Goal: Task Accomplishment & Management: Manage account settings

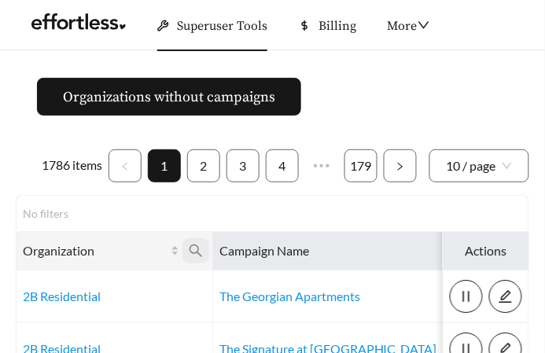
click at [195, 250] on icon "search" at bounding box center [196, 251] width 14 height 14
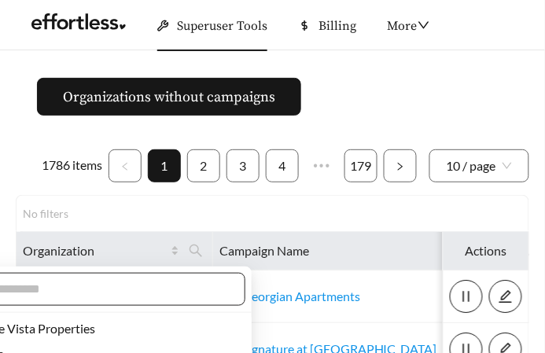
click at [110, 303] on span at bounding box center [85, 289] width 320 height 33
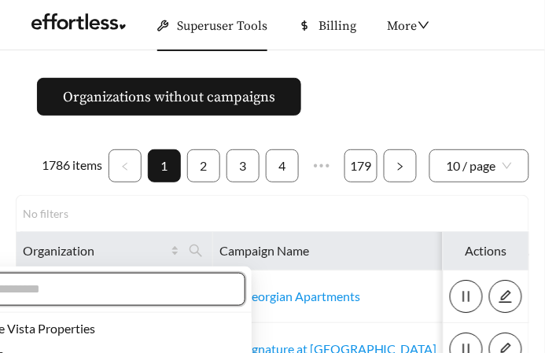
click at [124, 287] on input "text" at bounding box center [93, 289] width 270 height 19
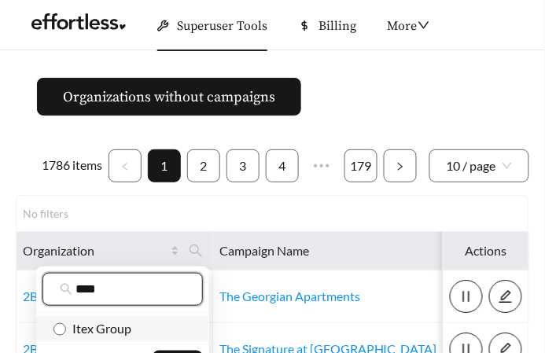
type input "****"
click at [117, 323] on span "Itex Group" at bounding box center [98, 328] width 65 height 15
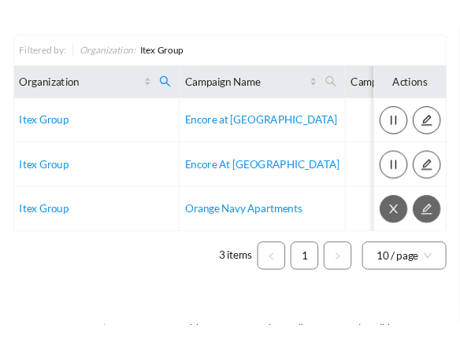
scroll to position [217, 0]
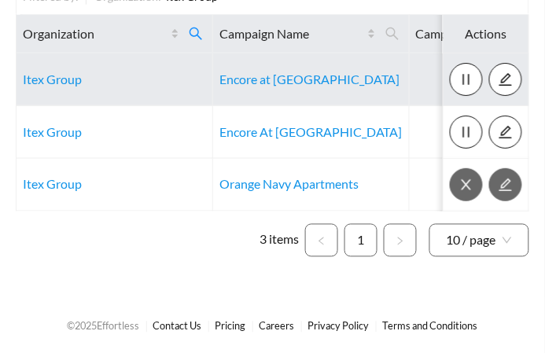
click at [50, 87] on td "Itex Group" at bounding box center [115, 80] width 197 height 53
click at [49, 74] on link "Itex Group" at bounding box center [52, 79] width 59 height 15
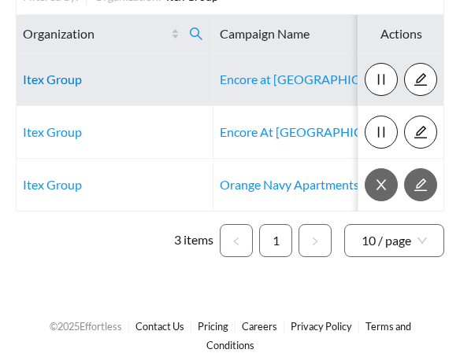
click at [42, 77] on link "Itex Group" at bounding box center [52, 79] width 59 height 15
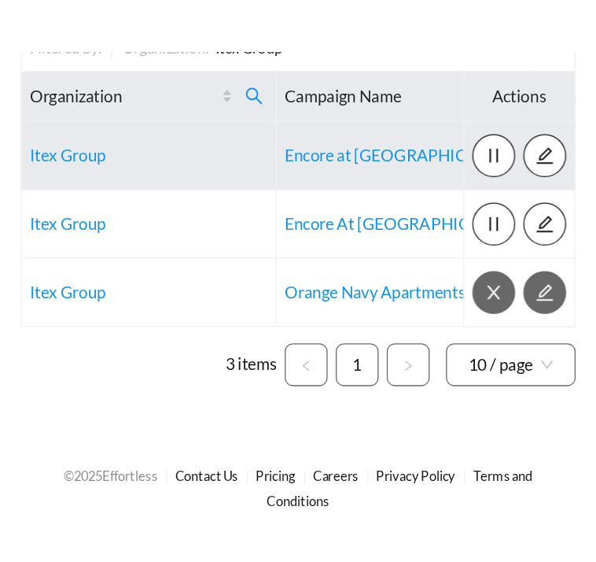
scroll to position [8, 0]
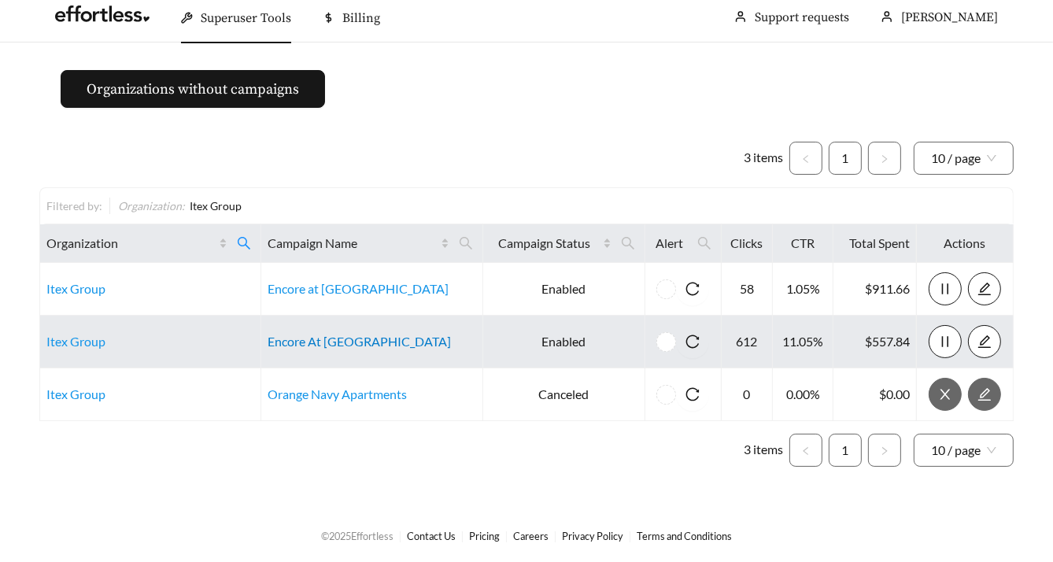
click at [308, 338] on link "Encore At [GEOGRAPHIC_DATA]" at bounding box center [359, 341] width 183 height 15
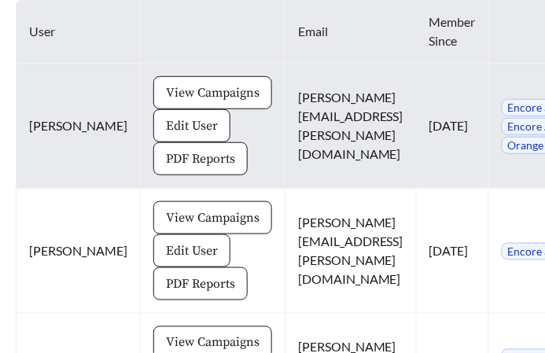
scroll to position [855, 0]
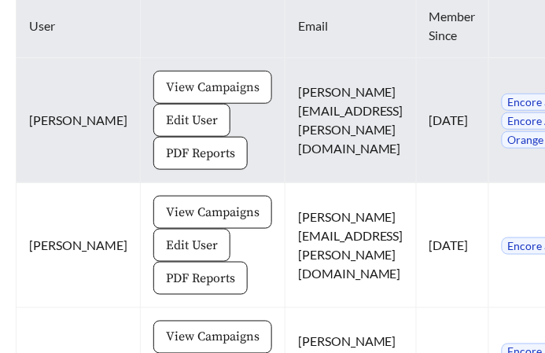
click at [180, 82] on span "View Campaigns" at bounding box center [213, 87] width 94 height 19
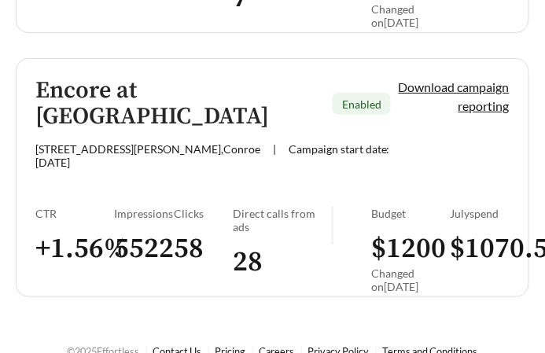
scroll to position [750, 0]
click at [262, 207] on div "Direct calls from ads" at bounding box center [282, 220] width 99 height 27
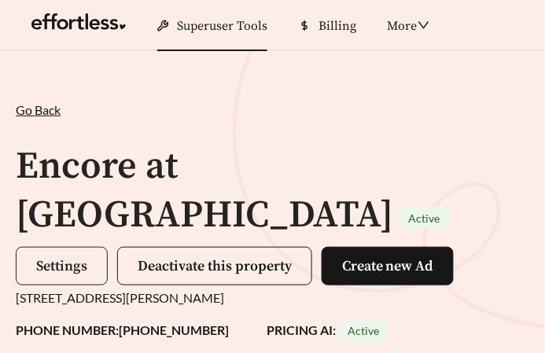
click at [57, 247] on button "Settings" at bounding box center [62, 266] width 92 height 39
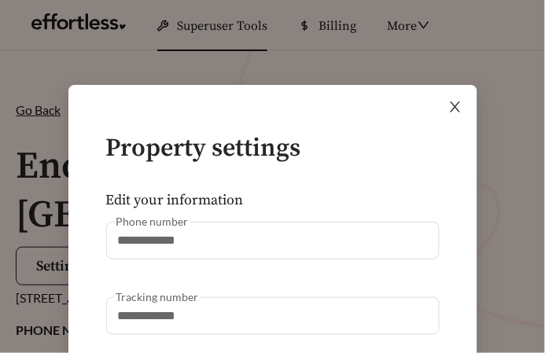
click at [456, 106] on icon "close" at bounding box center [455, 107] width 10 height 10
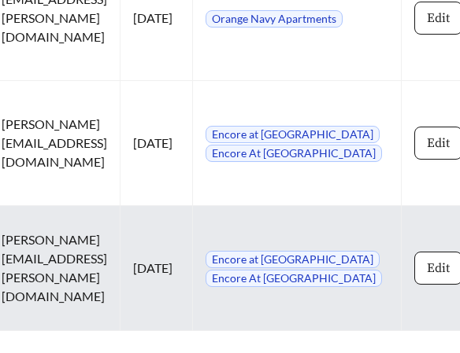
scroll to position [2110, 0]
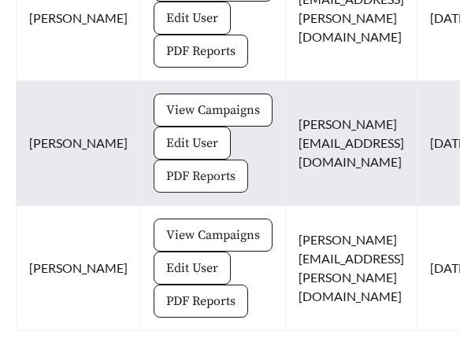
click at [166, 169] on span "PDF Reports" at bounding box center [200, 176] width 69 height 19
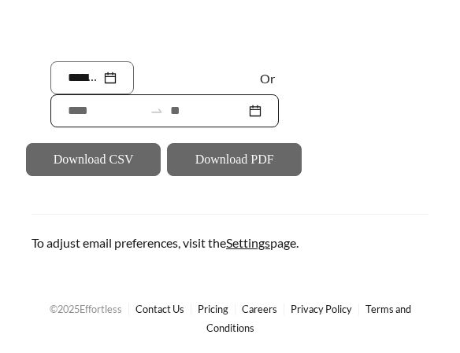
scroll to position [381, 0]
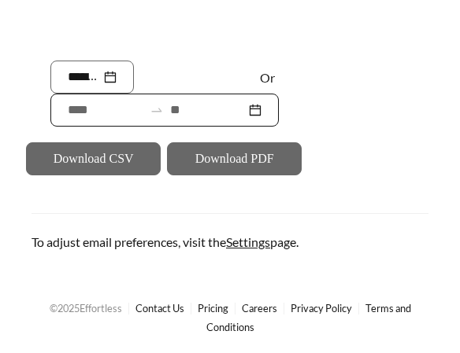
click at [59, 106] on div at bounding box center [164, 110] width 228 height 33
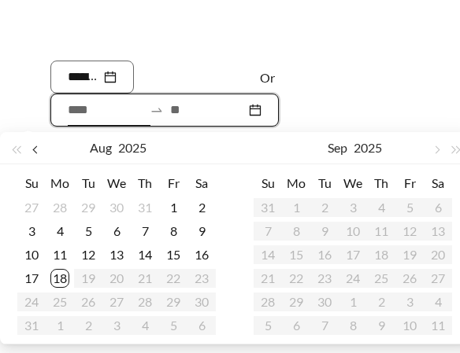
click at [38, 150] on span "button" at bounding box center [36, 150] width 8 height 8
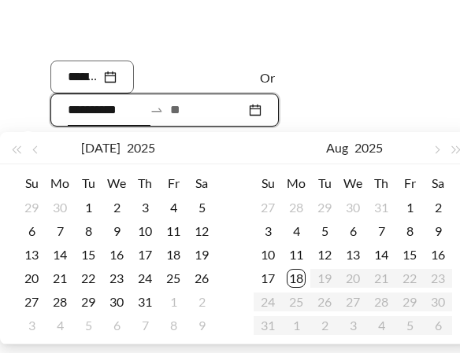
type input "**********"
click at [169, 258] on div "18" at bounding box center [173, 255] width 19 height 19
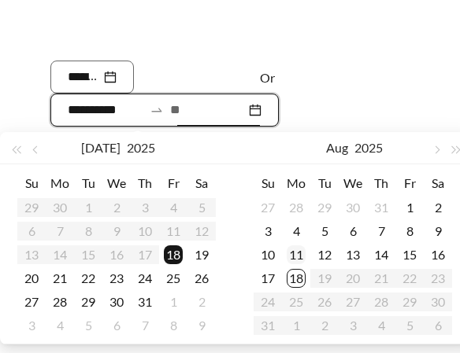
type input "**********"
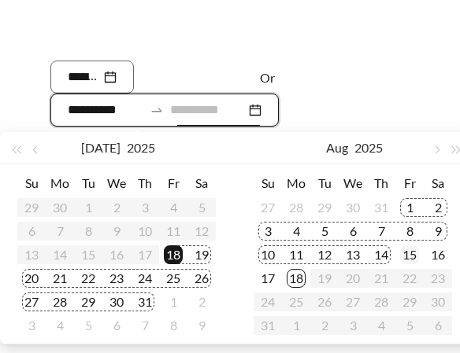
type input "**********"
click at [412, 255] on div "15" at bounding box center [409, 255] width 19 height 19
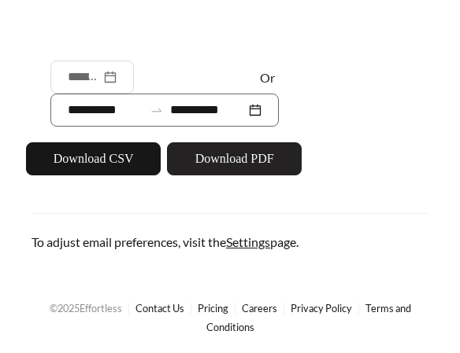
click at [247, 166] on span "Download PDF" at bounding box center [234, 159] width 79 height 19
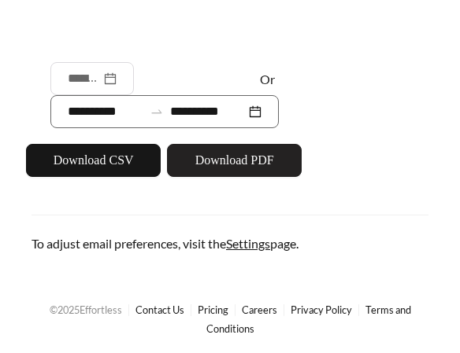
scroll to position [0, 0]
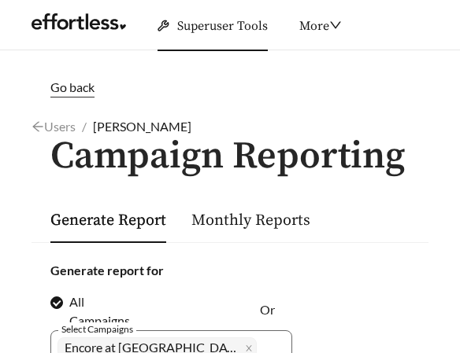
scroll to position [2110, 0]
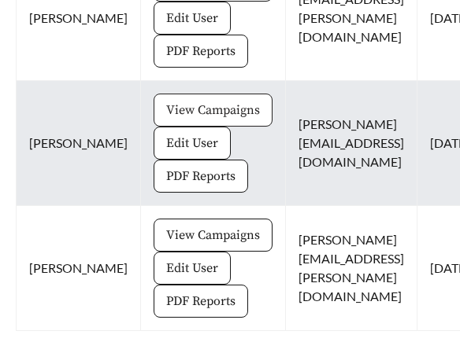
click at [168, 114] on span "View Campaigns" at bounding box center [213, 110] width 94 height 19
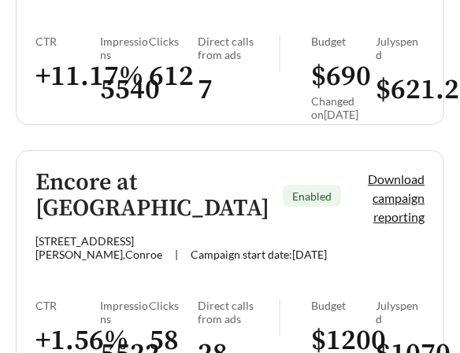
scroll to position [831, 0]
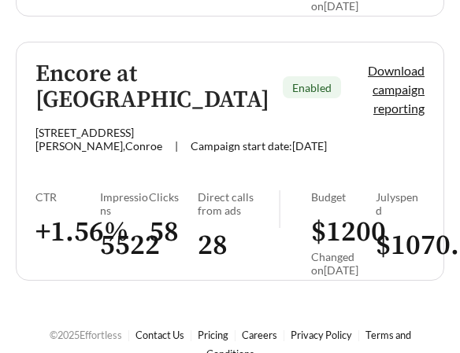
click at [177, 138] on link "Encore at Westfork Enabled 4949 W Davis St , Conroe | Campaign start date: 2022…" at bounding box center [230, 161] width 428 height 239
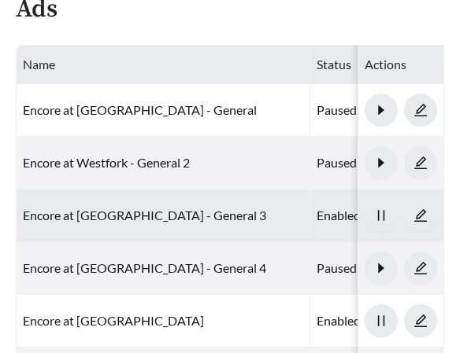
scroll to position [1268, 0]
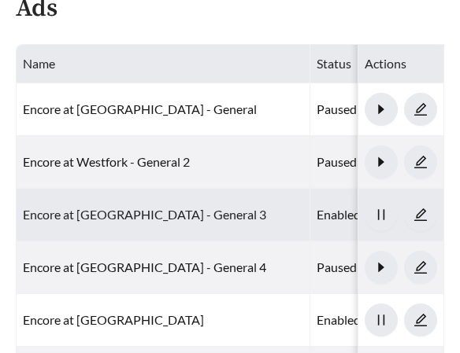
click at [144, 207] on link "Encore at Westfork - General 3" at bounding box center [144, 214] width 243 height 15
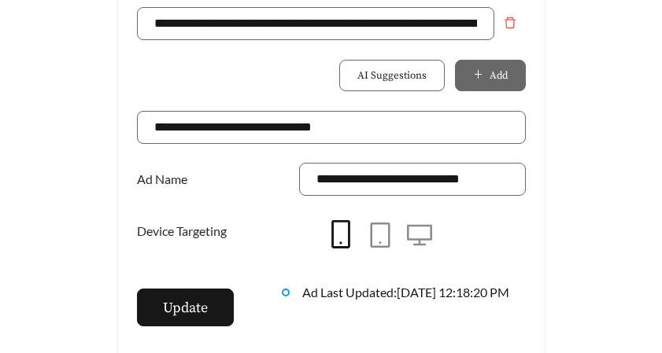
scroll to position [1417, 0]
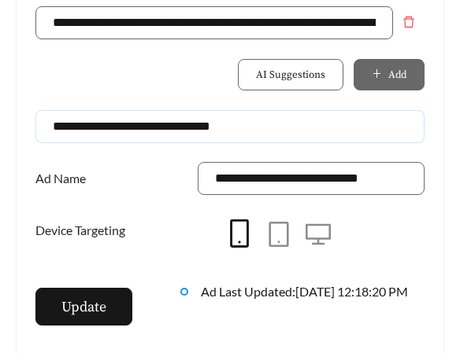
drag, startPoint x: 301, startPoint y: 98, endPoint x: -13, endPoint y: 88, distance: 314.1
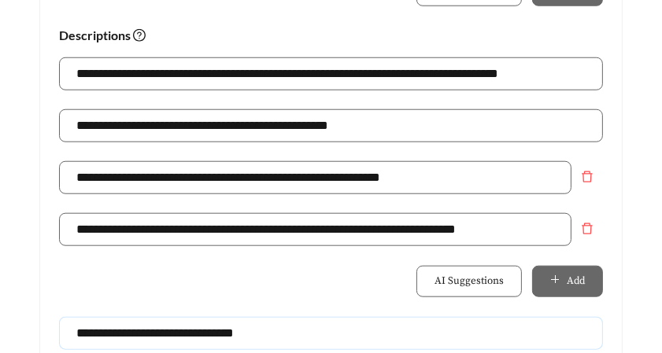
scroll to position [1124, 0]
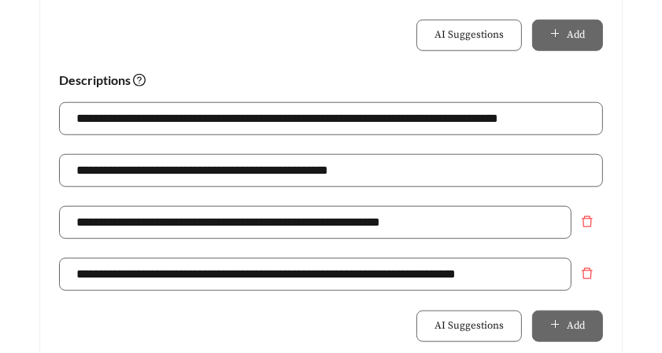
click at [204, 154] on div "**********" at bounding box center [331, 180] width 544 height 52
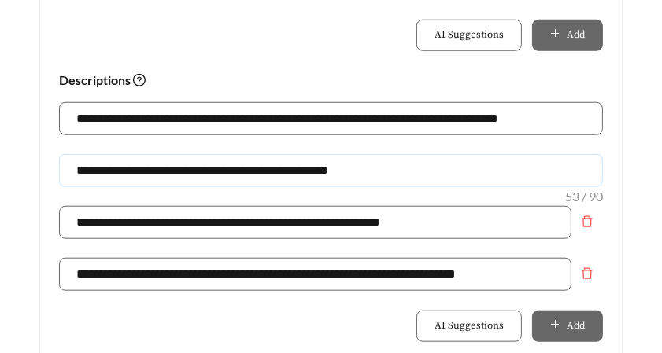
drag, startPoint x: 389, startPoint y: 131, endPoint x: 39, endPoint y: 123, distance: 349.5
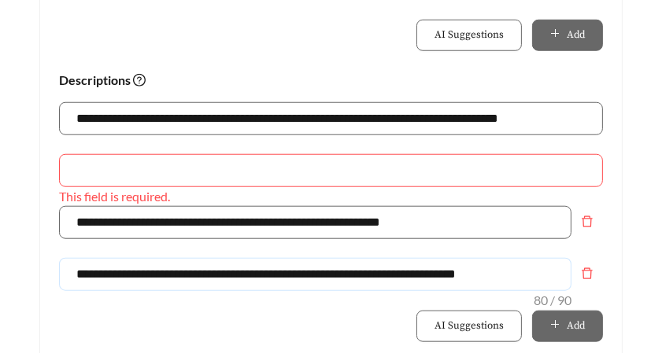
drag, startPoint x: 513, startPoint y: 241, endPoint x: 33, endPoint y: 194, distance: 482.2
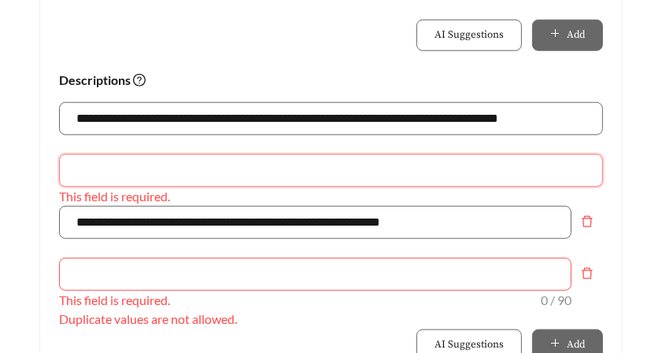
click at [150, 154] on input "text" at bounding box center [331, 170] width 544 height 33
paste input "**********"
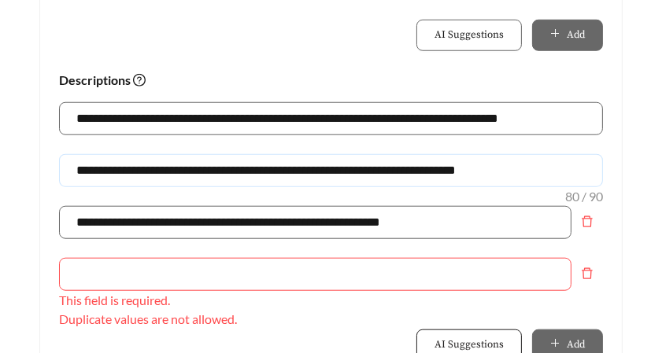
type input "**********"
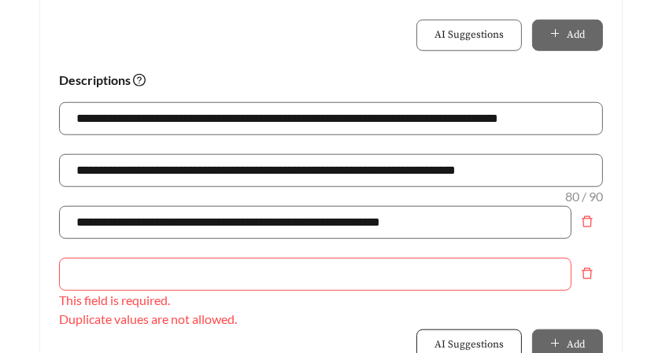
click at [455, 330] on button "AI Suggestions" at bounding box center [468, 345] width 105 height 31
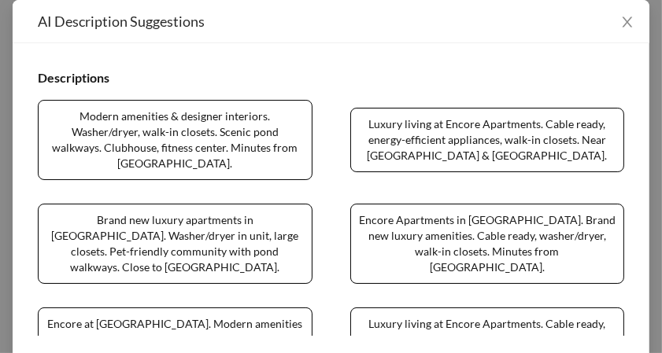
scroll to position [319, 0]
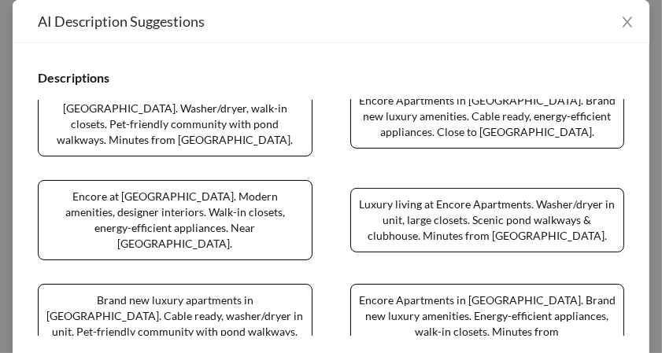
click at [413, 200] on span "Luxury living at Encore Apartments. Washer/dryer in unit, large closets. Scenic…" at bounding box center [487, 220] width 275 height 65
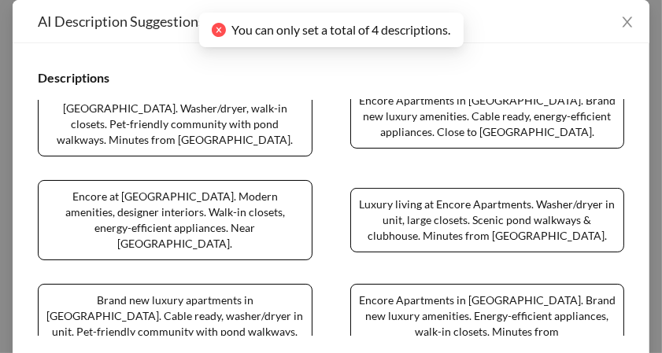
click at [413, 200] on span "Luxury living at Encore Apartments. Washer/dryer in unit, large closets. Scenic…" at bounding box center [487, 220] width 275 height 65
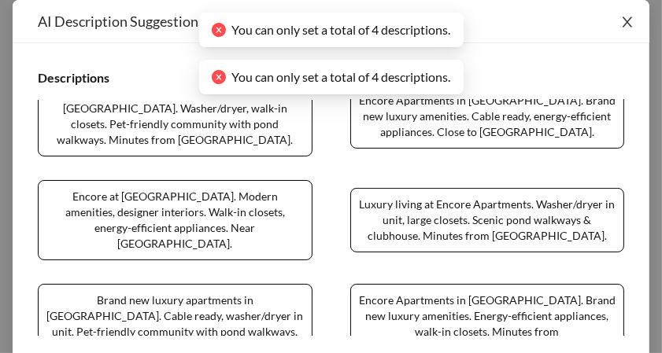
click at [459, 17] on icon "close" at bounding box center [627, 22] width 10 height 10
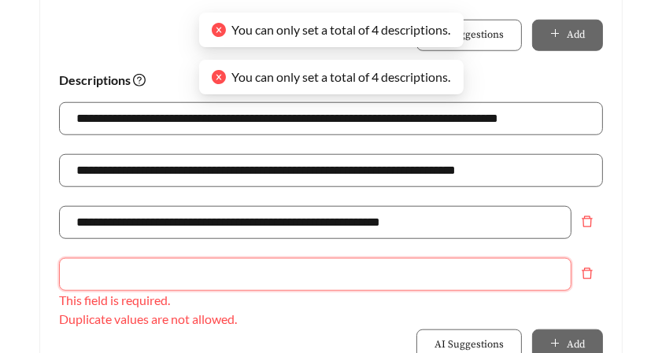
click at [275, 258] on input "text" at bounding box center [315, 274] width 512 height 33
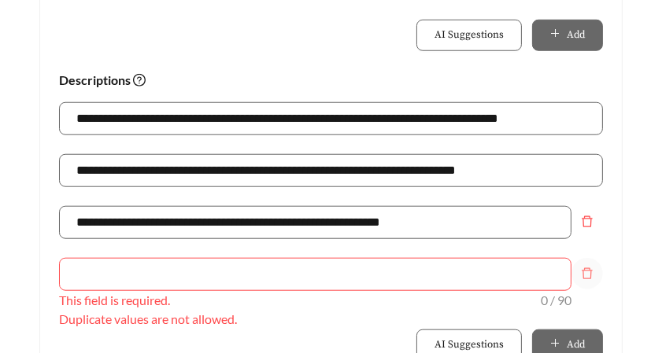
click at [459, 268] on span "delete" at bounding box center [587, 274] width 30 height 13
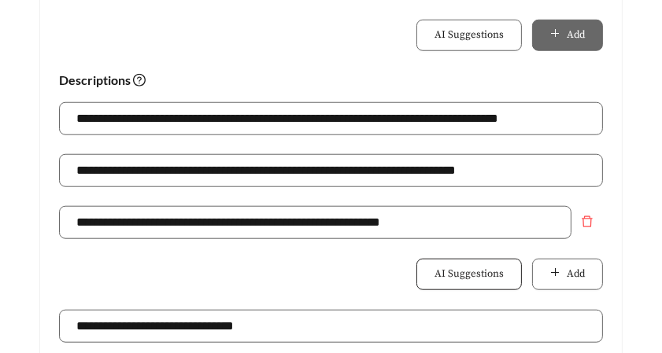
click at [442, 267] on span "AI Suggestions" at bounding box center [468, 275] width 69 height 16
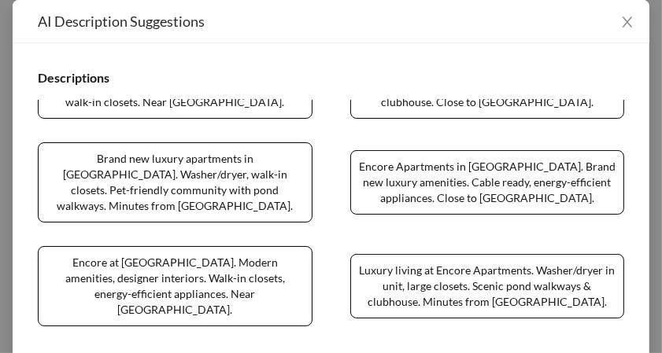
scroll to position [252, 0]
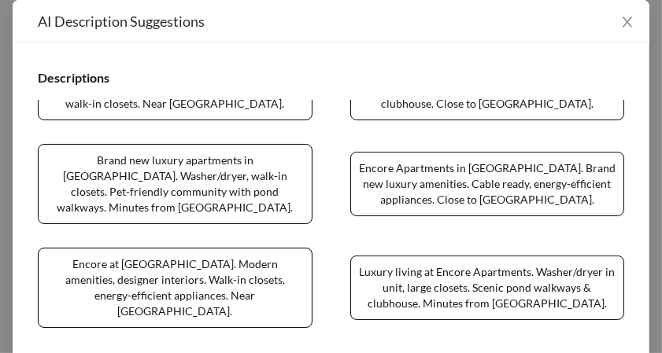
click at [136, 150] on span "Brand new luxury apartments in Conroe. Washer/dryer, walk-in closets. Pet-frien…" at bounding box center [175, 184] width 275 height 80
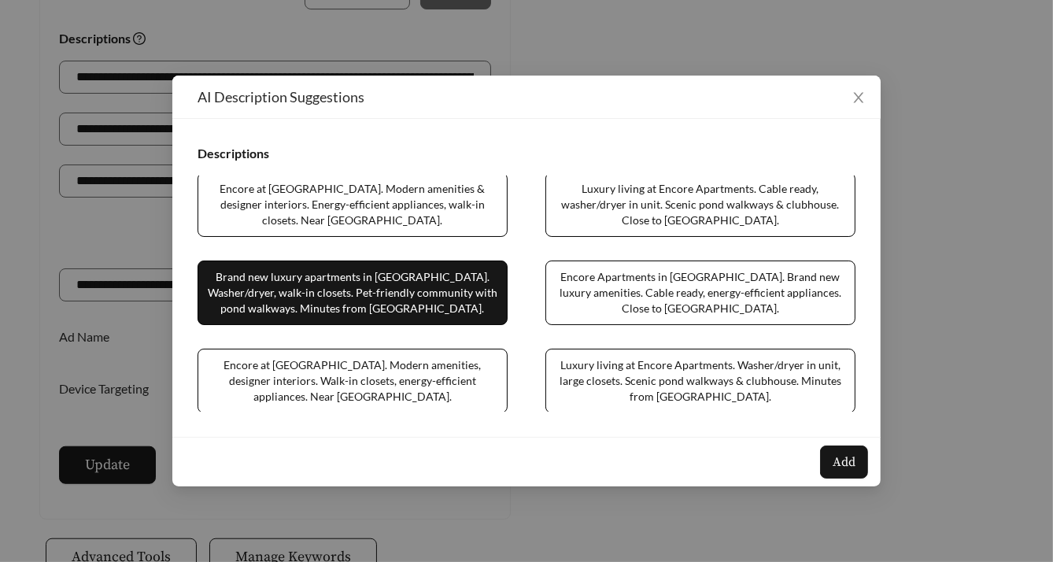
scroll to position [135, 0]
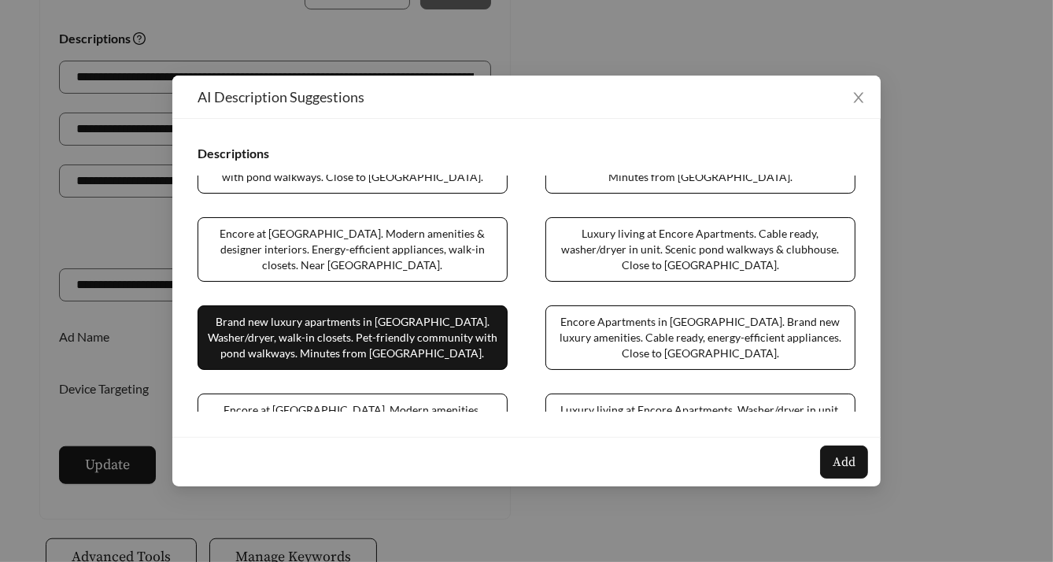
click at [419, 353] on span "Brand new luxury apartments in Conroe. Washer/dryer, walk-in closets. Pet-frien…" at bounding box center [353, 337] width 310 height 65
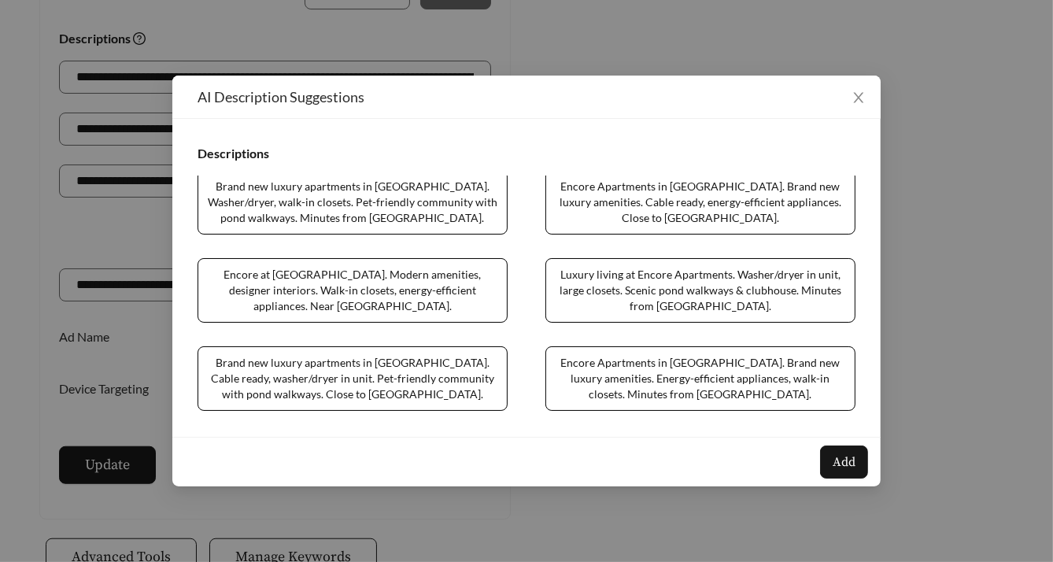
scroll to position [271, 0]
click at [459, 96] on icon "close" at bounding box center [858, 97] width 14 height 14
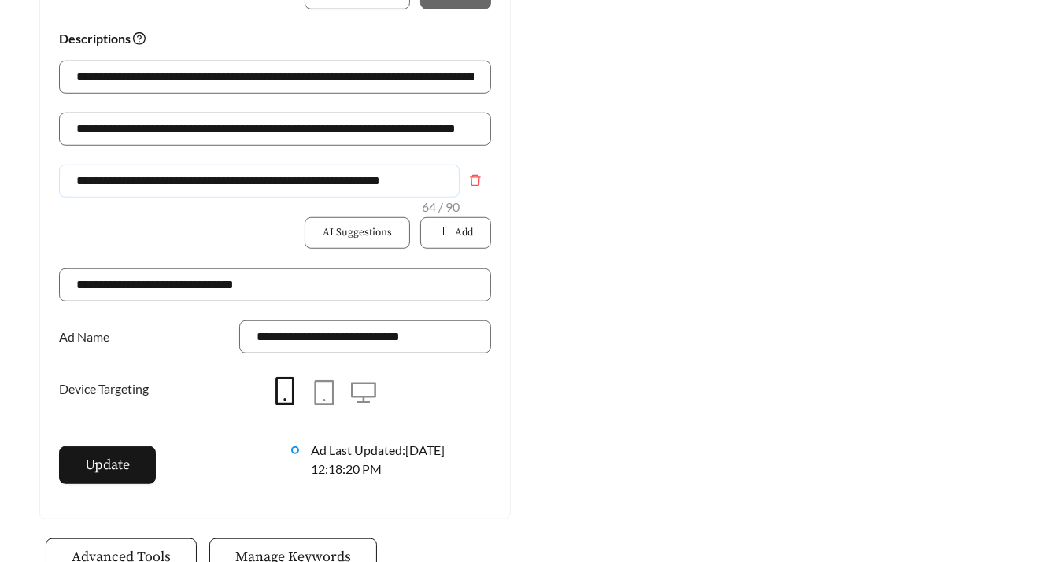
scroll to position [0, 2]
drag, startPoint x: 358, startPoint y: 186, endPoint x: 495, endPoint y: 186, distance: 136.9
click at [353, 172] on input "**********" at bounding box center [259, 180] width 401 height 33
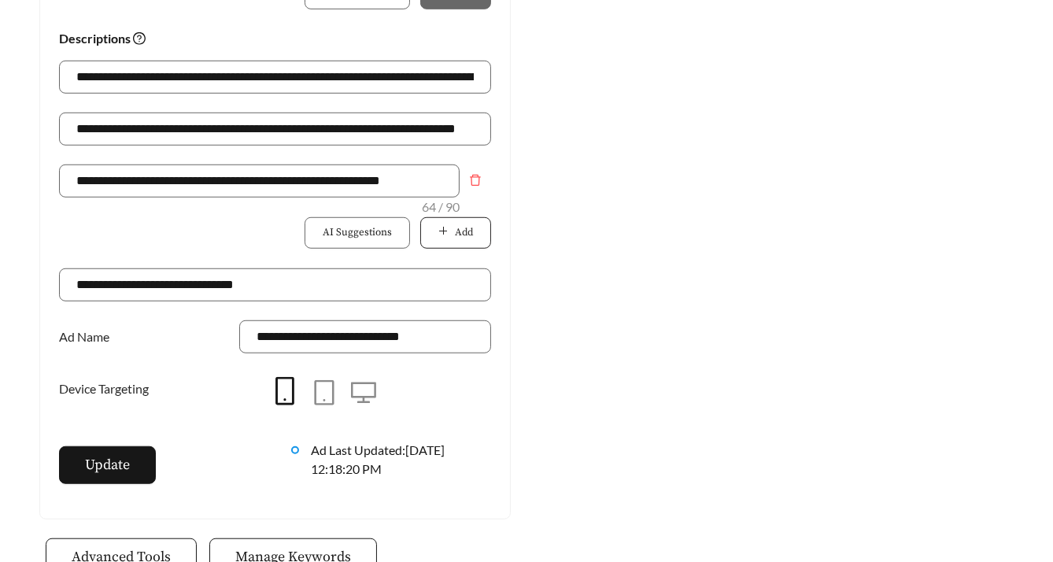
click at [459, 228] on button "Add" at bounding box center [455, 232] width 71 height 31
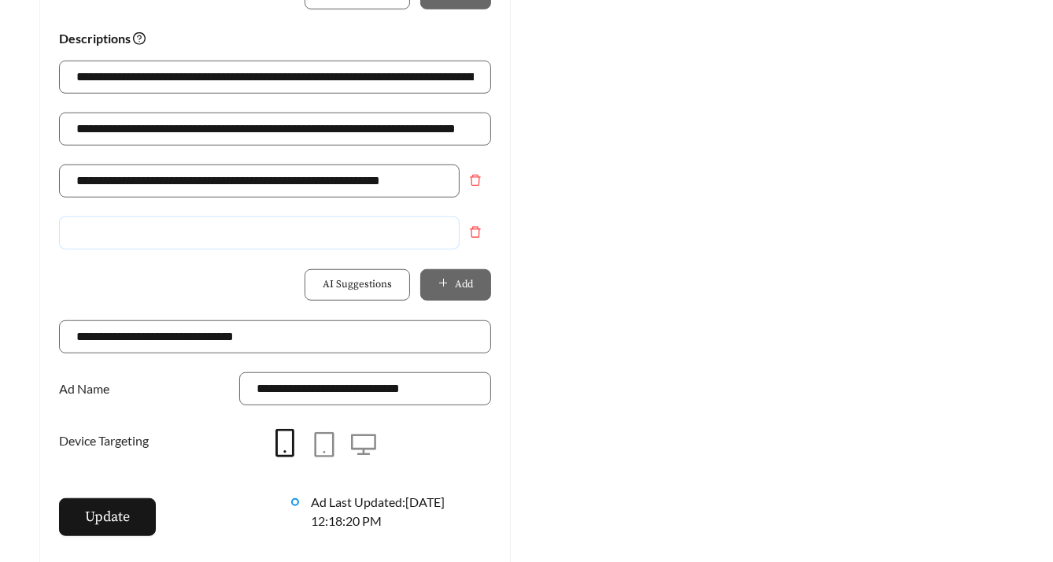
click at [396, 232] on input "text" at bounding box center [259, 232] width 401 height 33
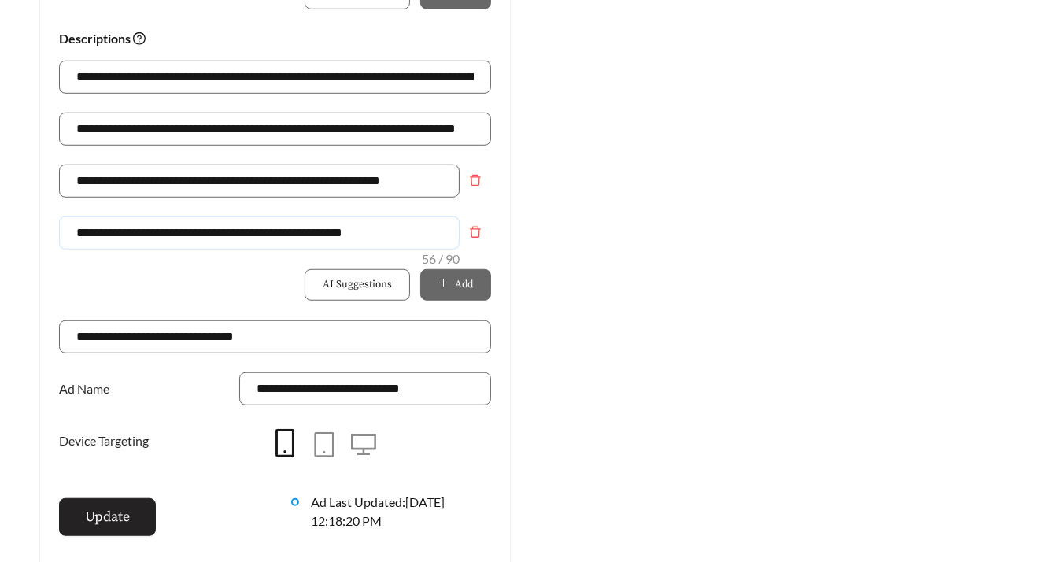
type input "**********"
click at [112, 353] on span "Update" at bounding box center [107, 516] width 45 height 21
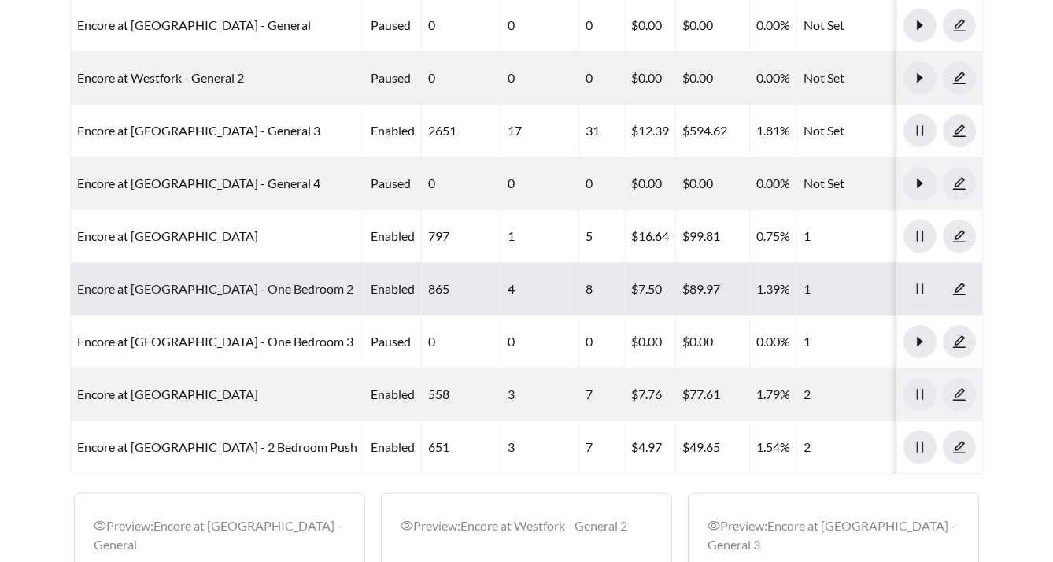
scroll to position [795, 0]
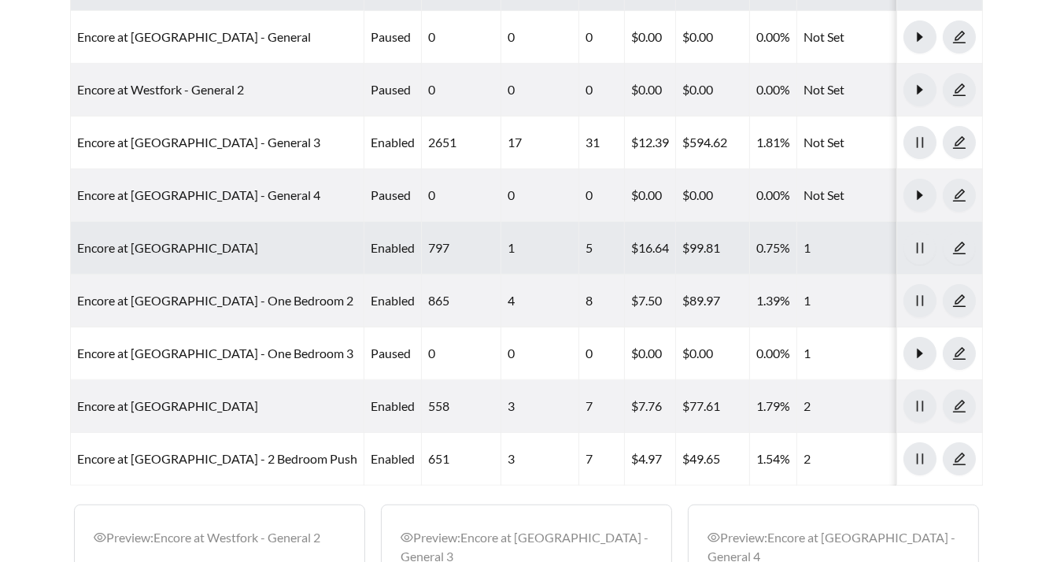
click at [160, 222] on td "Encore at Westfork - One Bedroom" at bounding box center [218, 248] width 294 height 53
click at [144, 240] on link "Encore at Westfork - One Bedroom" at bounding box center [167, 247] width 181 height 15
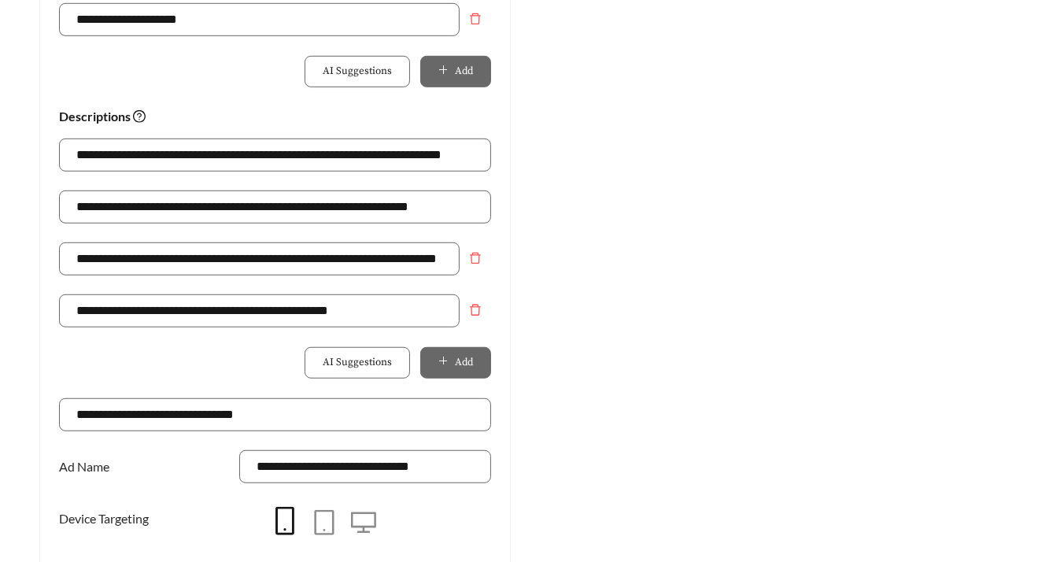
scroll to position [1036, 0]
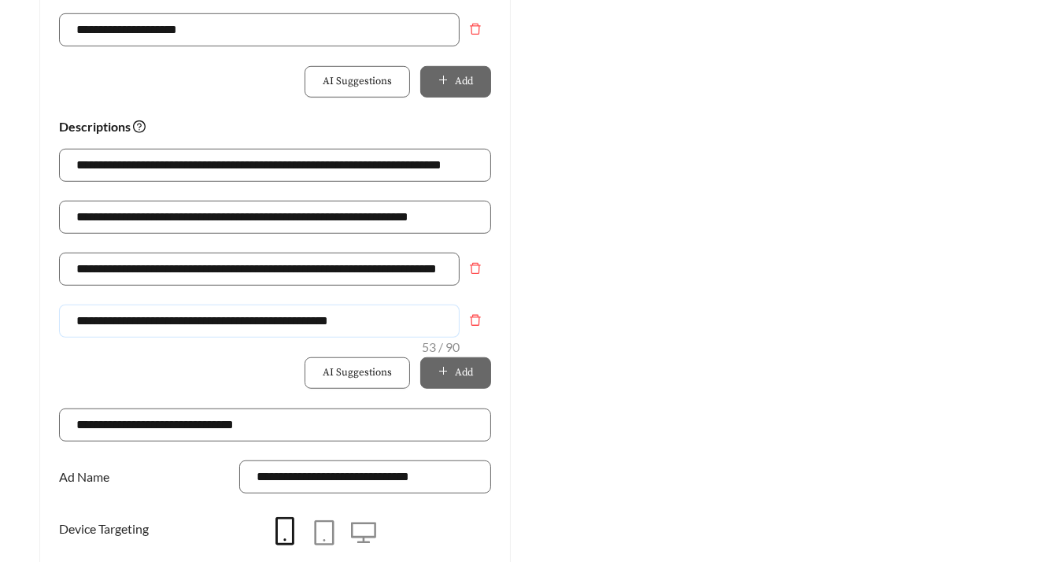
drag, startPoint x: 295, startPoint y: 323, endPoint x: -20, endPoint y: 315, distance: 314.9
paste input "**********"
drag, startPoint x: 446, startPoint y: 327, endPoint x: -20, endPoint y: 297, distance: 466.8
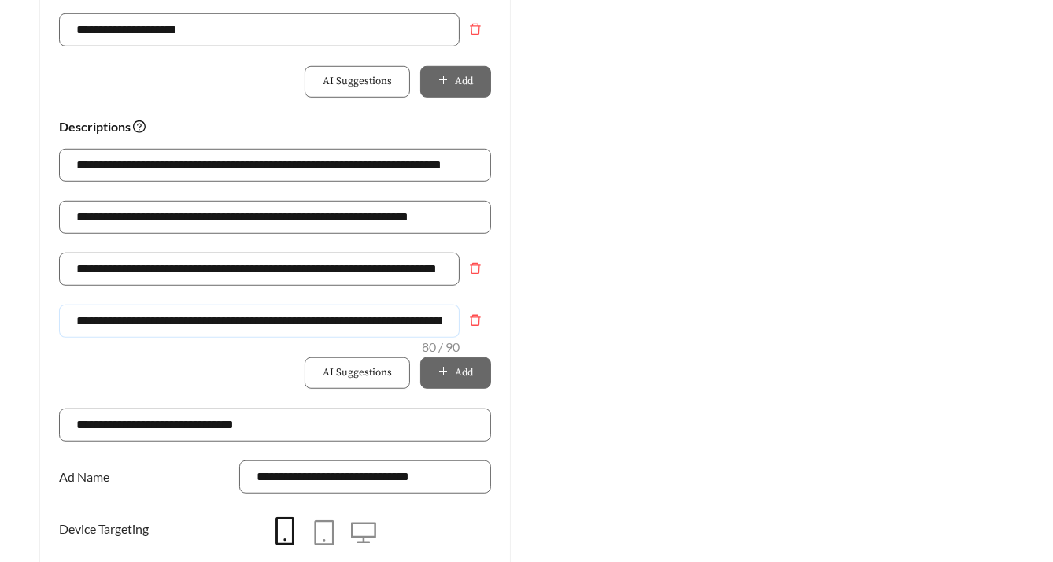
type input "**********"
drag, startPoint x: 405, startPoint y: 327, endPoint x: 36, endPoint y: 327, distance: 369.1
click at [139, 333] on input "**********" at bounding box center [259, 321] width 401 height 33
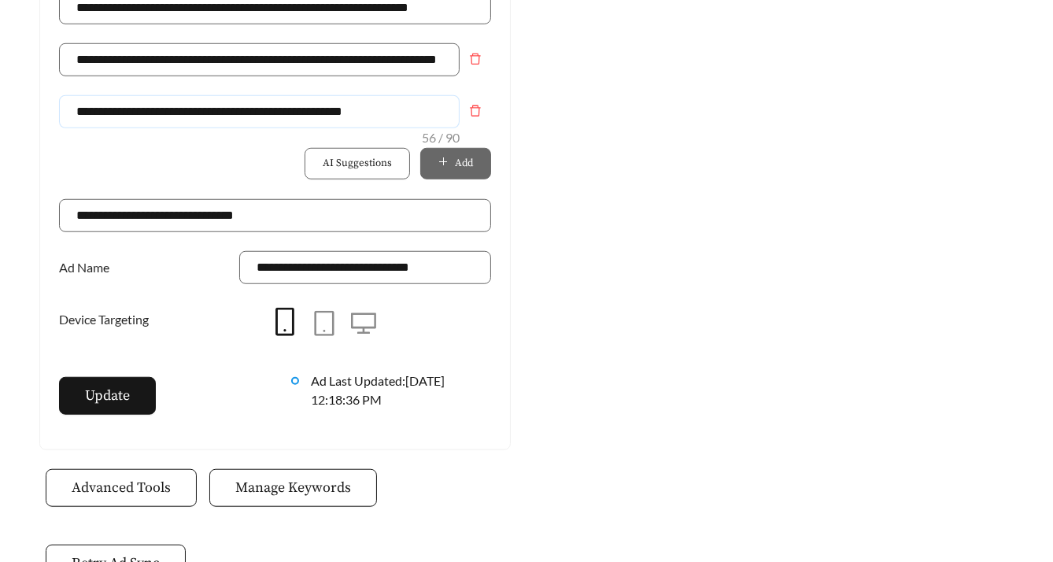
scroll to position [1271, 0]
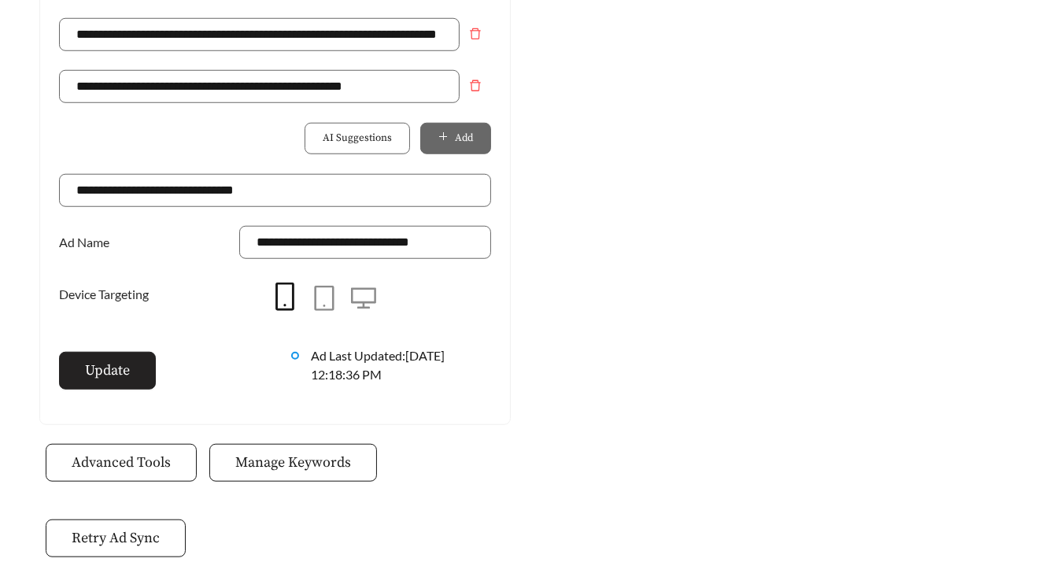
click at [119, 353] on button "Update" at bounding box center [107, 371] width 97 height 38
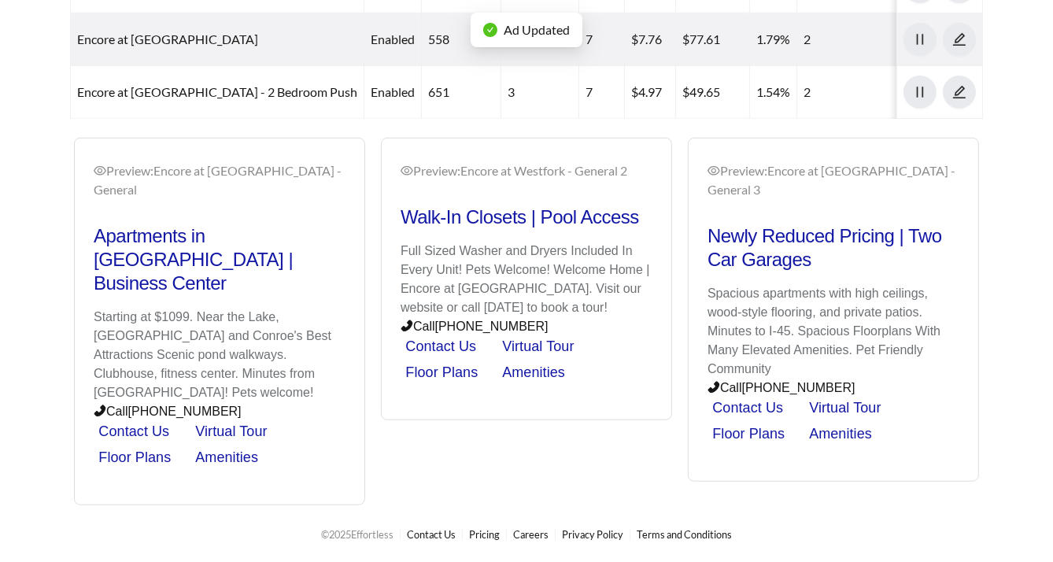
scroll to position [795, 0]
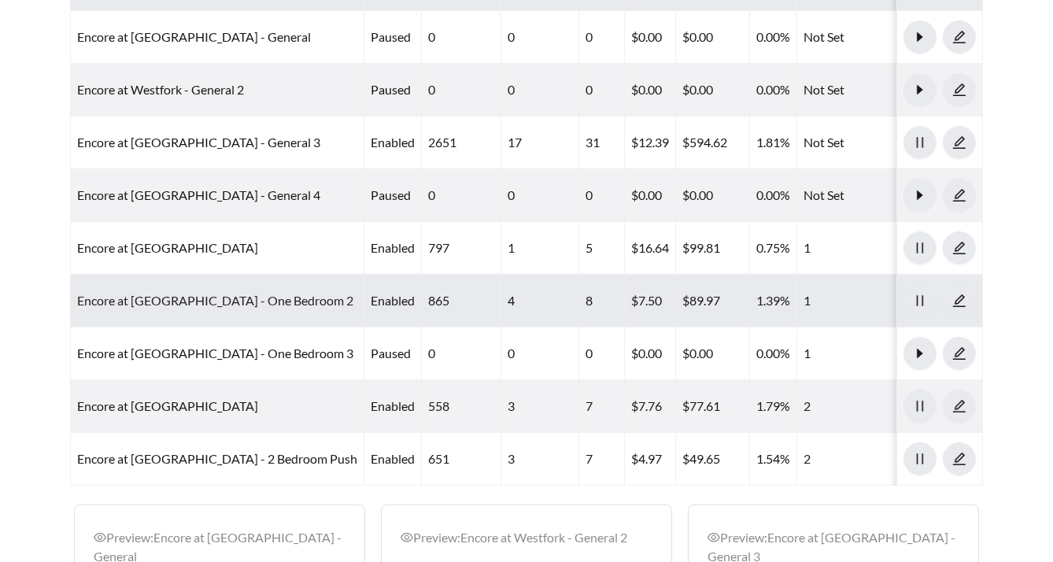
click at [140, 293] on link "Encore at Westfork - One Bedroom 2" at bounding box center [215, 300] width 276 height 15
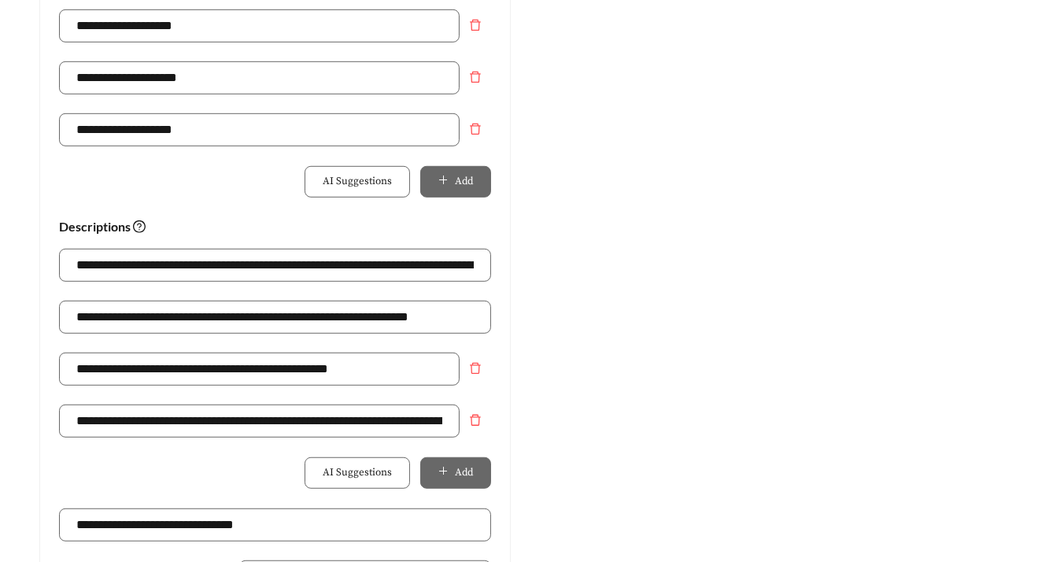
scroll to position [965, 0]
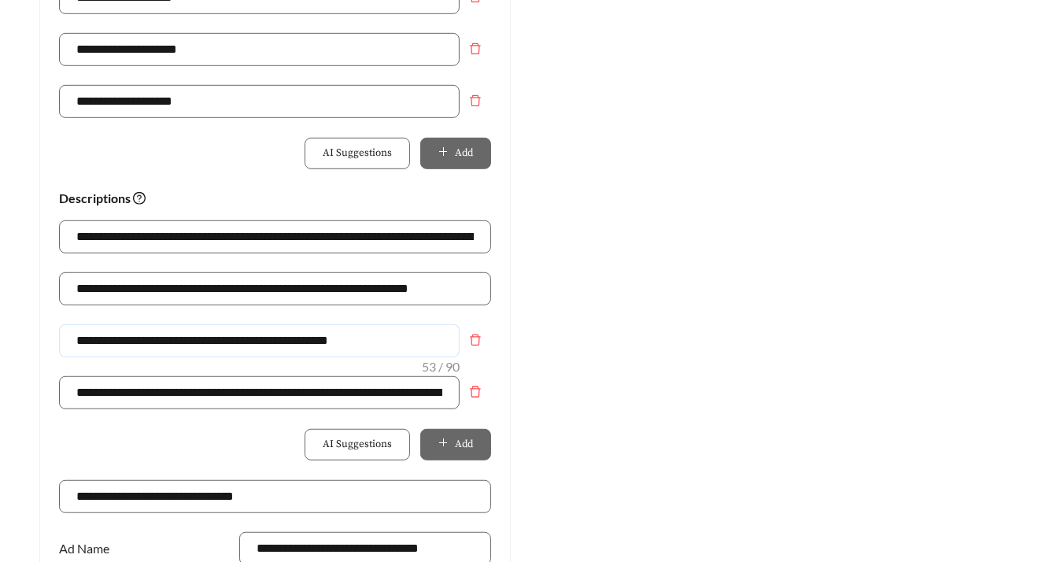
drag, startPoint x: 390, startPoint y: 338, endPoint x: -20, endPoint y: 322, distance: 409.5
paste input "***"
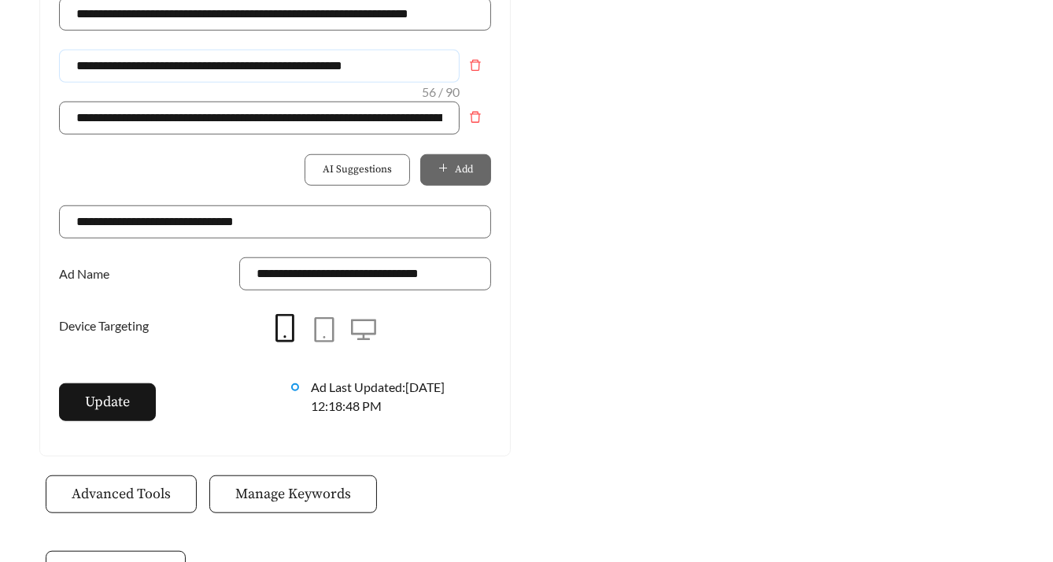
scroll to position [1243, 0]
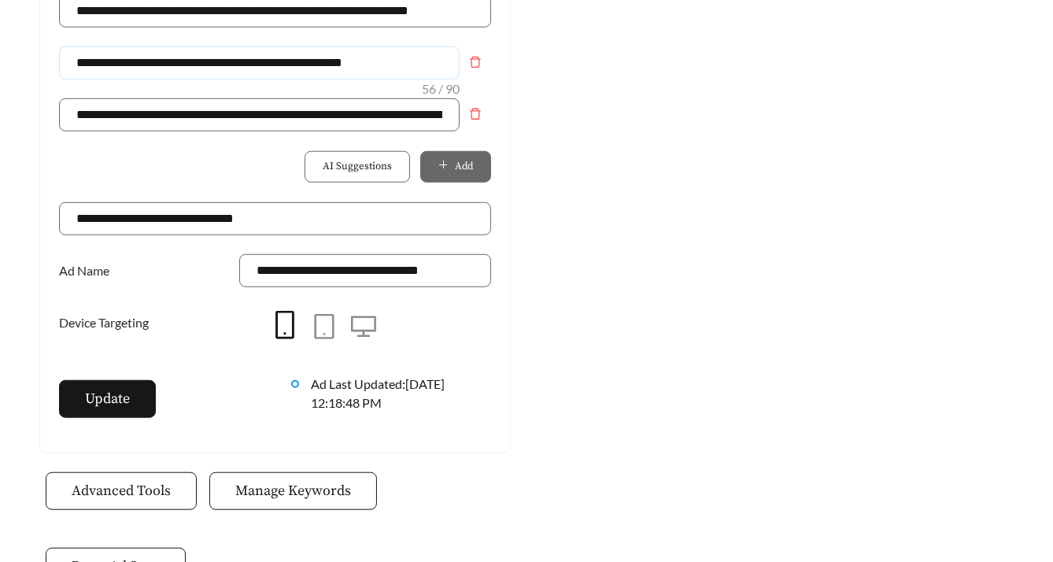
type input "**********"
click at [102, 353] on span "Update" at bounding box center [107, 398] width 45 height 21
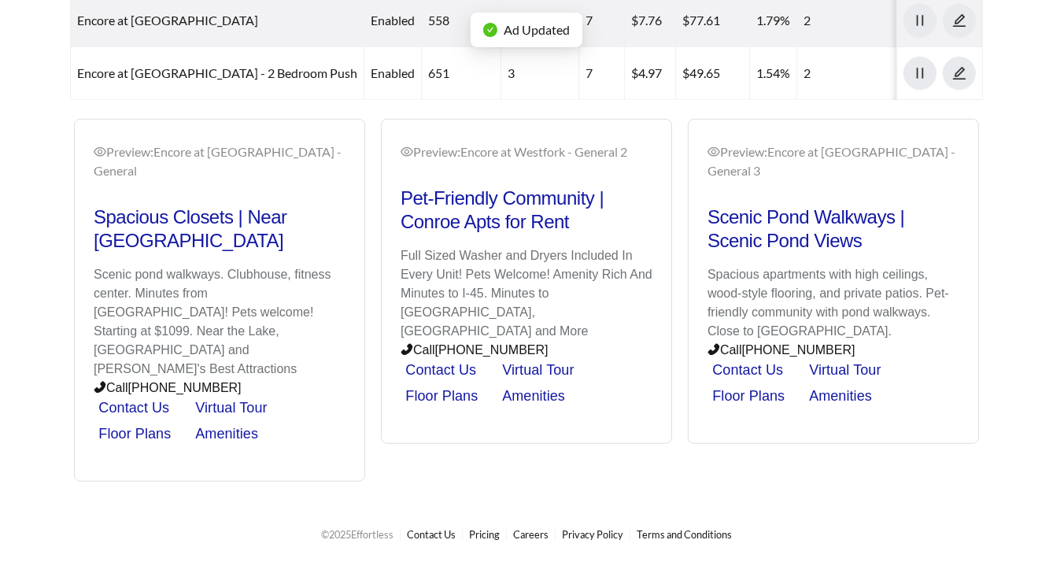
scroll to position [795, 0]
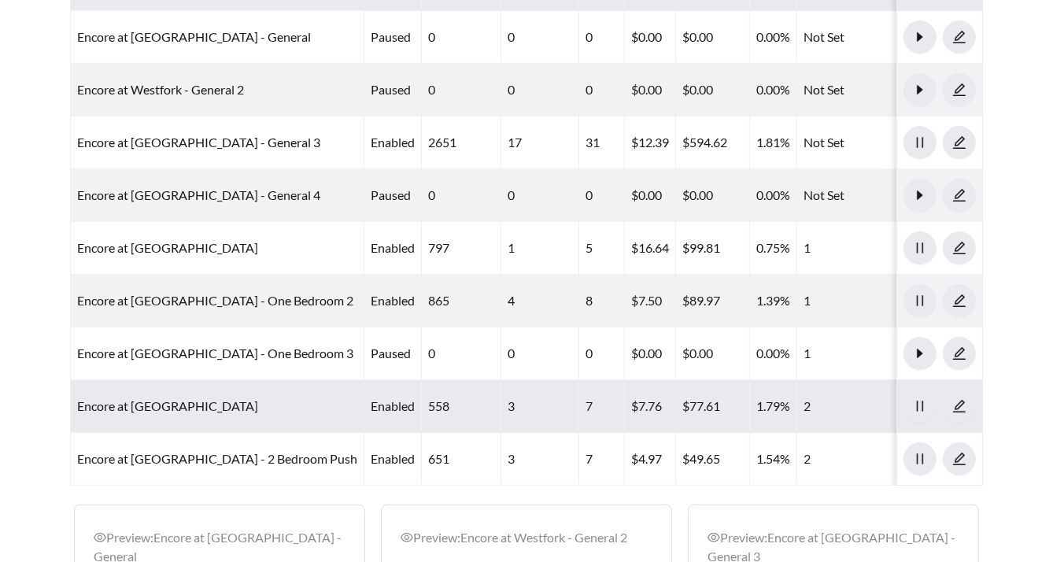
click at [246, 353] on td "Encore at Westfork - Two Bedroom" at bounding box center [218, 406] width 294 height 53
click at [233, 353] on link "Encore at Westfork - Two Bedroom" at bounding box center [167, 405] width 181 height 15
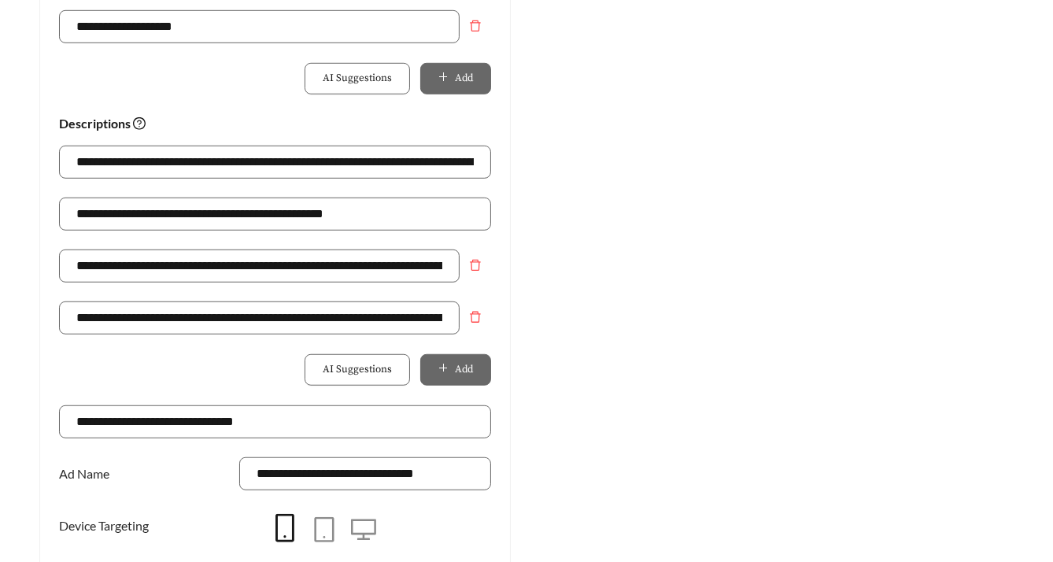
scroll to position [1044, 0]
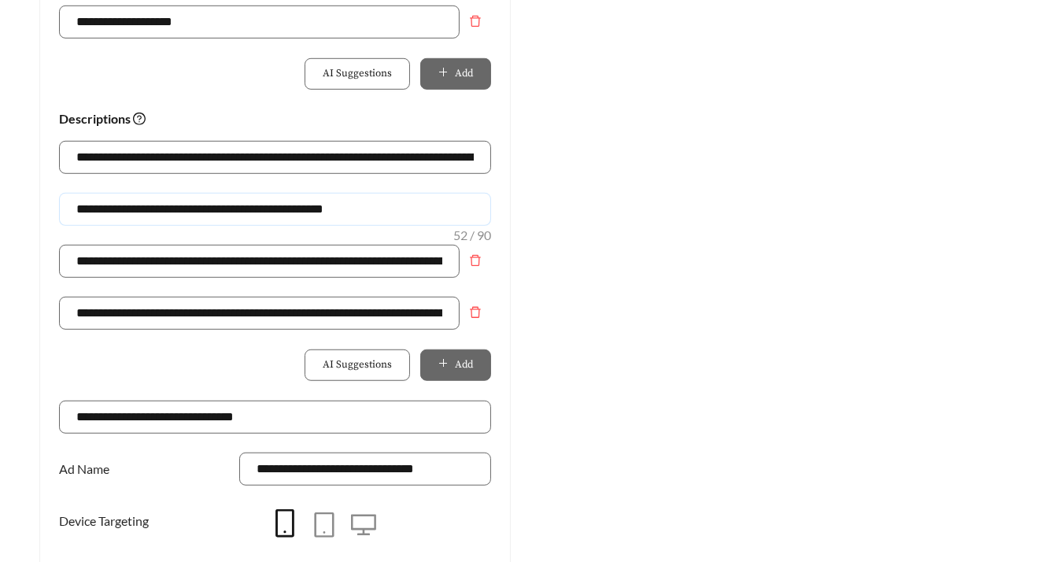
drag, startPoint x: 355, startPoint y: 196, endPoint x: 470, endPoint y: 206, distance: 115.3
click at [459, 206] on input "**********" at bounding box center [275, 209] width 432 height 33
paste input "****"
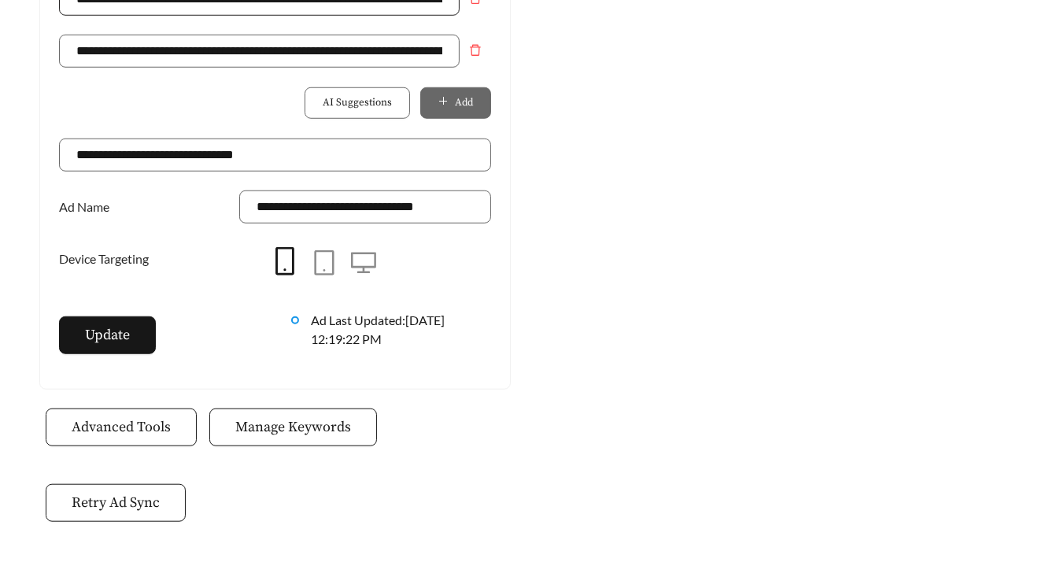
scroll to position [1368, 0]
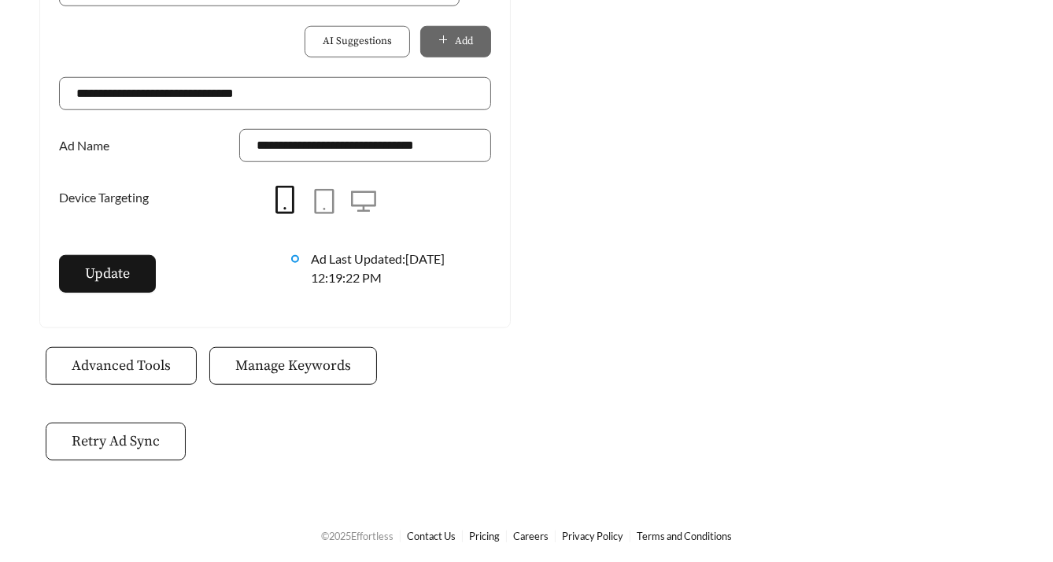
type input "**********"
click at [102, 292] on div "Update" at bounding box center [159, 282] width 232 height 54
click at [90, 275] on span "Update" at bounding box center [107, 273] width 45 height 21
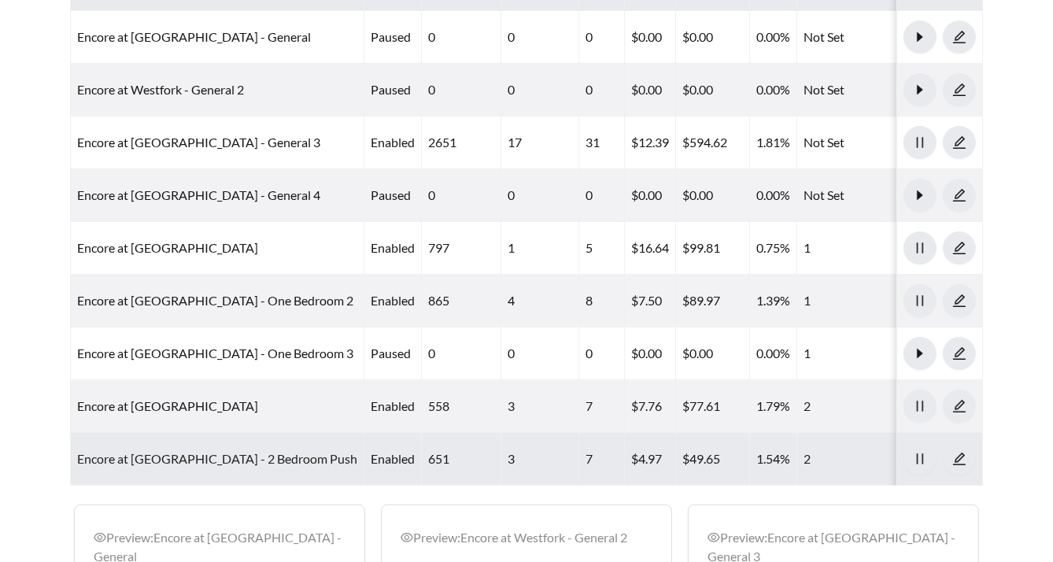
click at [183, 353] on link "Encore at Westfork - 2 Bedroom Push" at bounding box center [217, 458] width 280 height 15
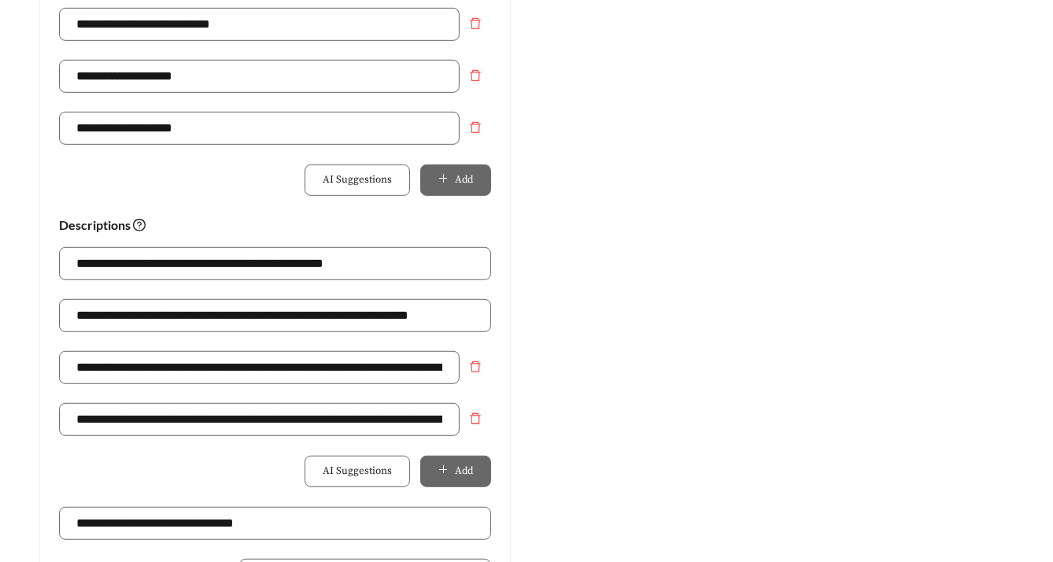
scroll to position [884, 0]
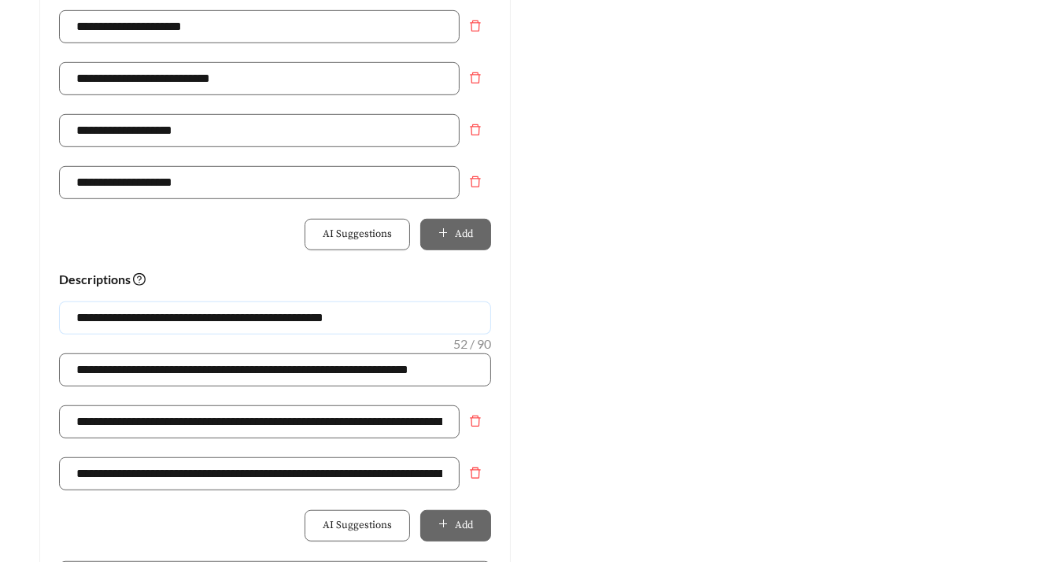
drag, startPoint x: 382, startPoint y: 313, endPoint x: -20, endPoint y: 280, distance: 403.5
paste input "****"
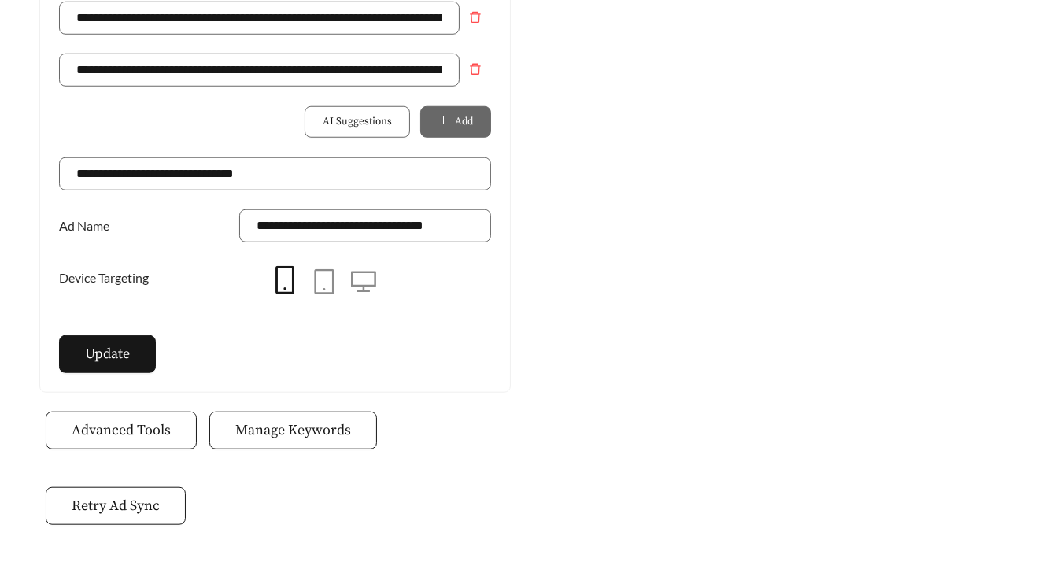
scroll to position [1332, 0]
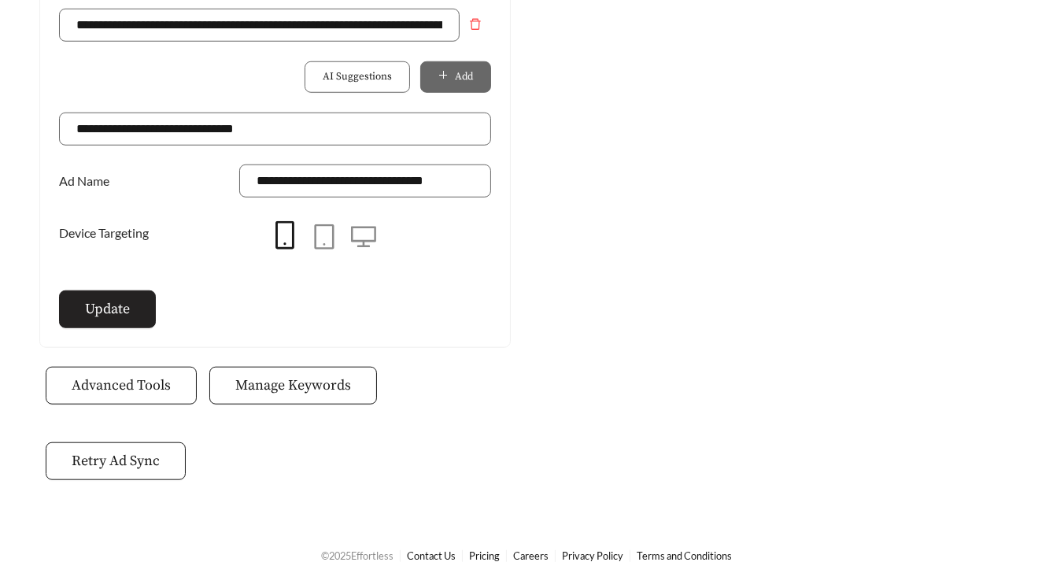
type input "**********"
click at [132, 304] on button "Update" at bounding box center [107, 309] width 97 height 38
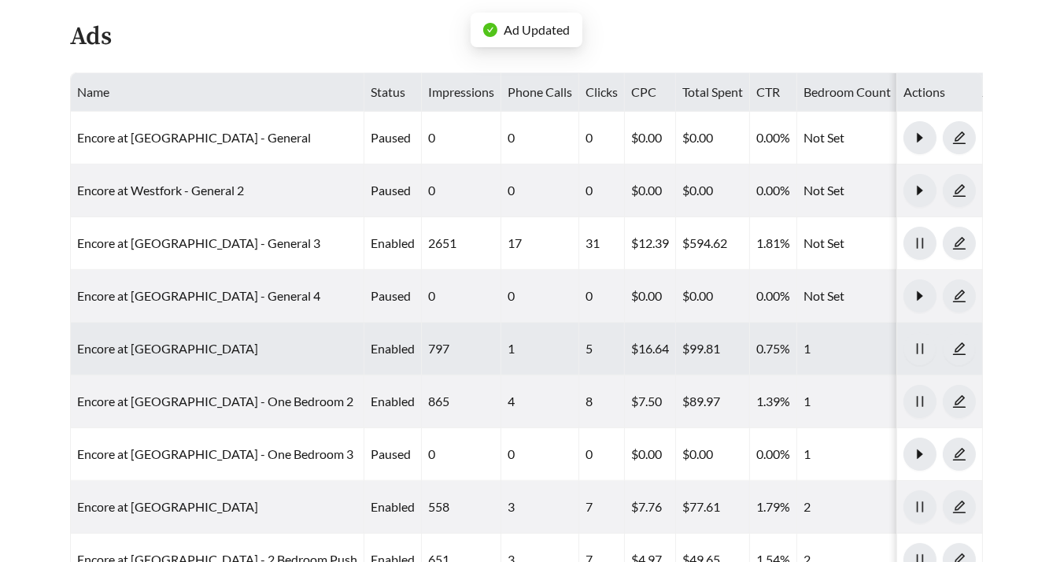
scroll to position [693, 0]
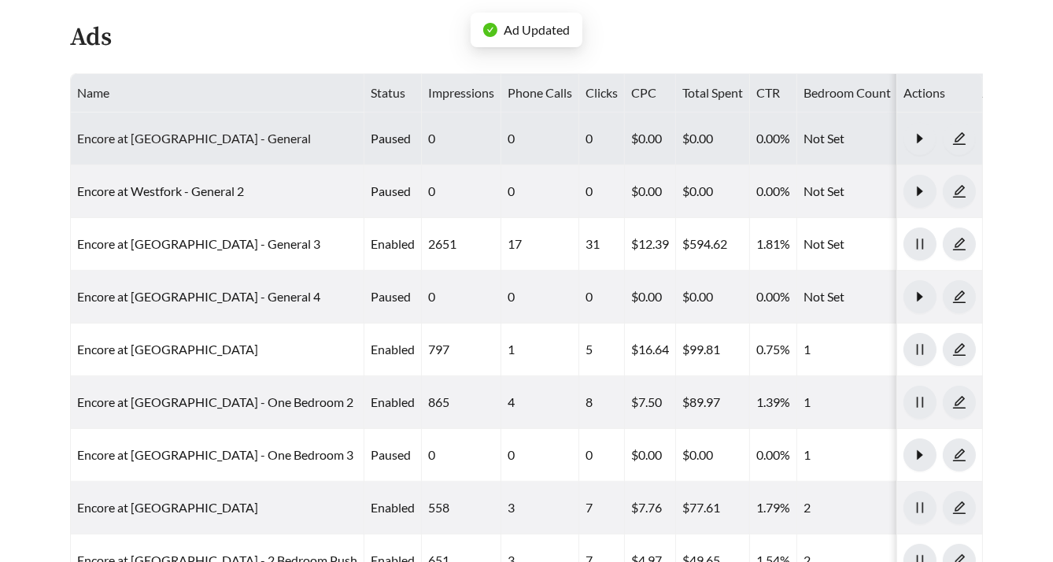
click at [164, 131] on link "Encore at Westfork - General" at bounding box center [194, 138] width 234 height 15
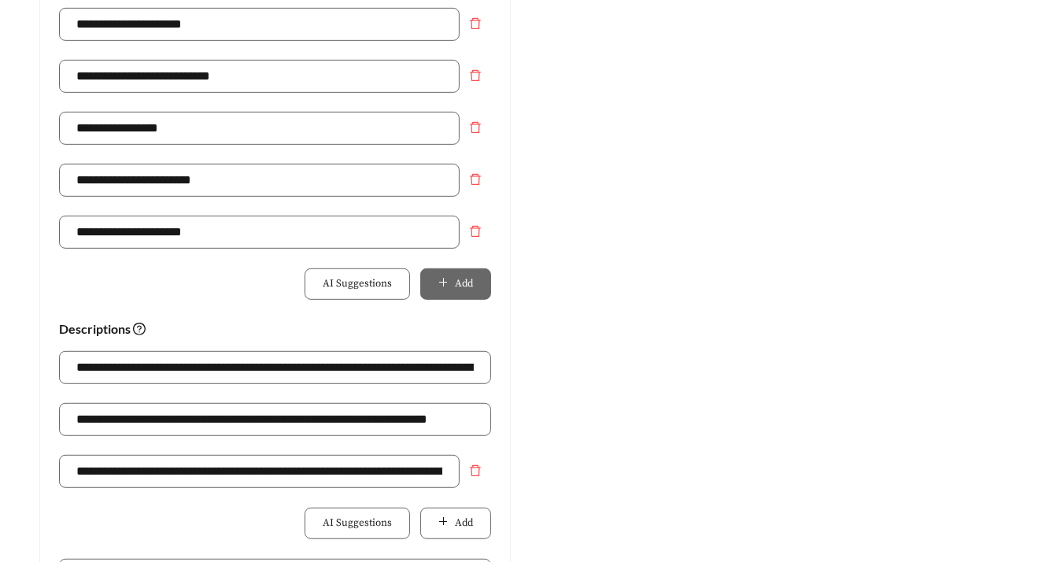
scroll to position [835, 0]
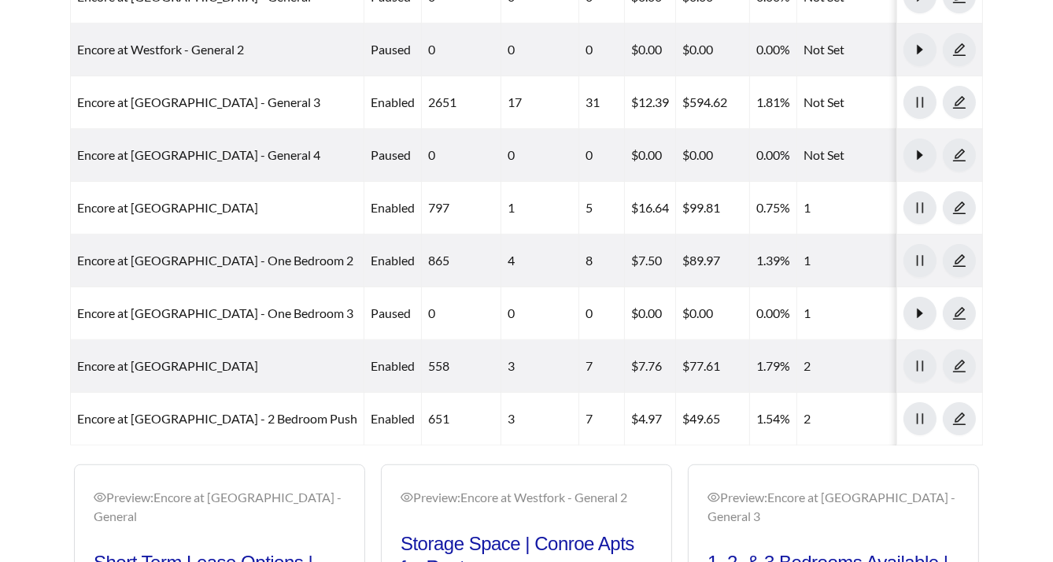
scroll to position [693, 0]
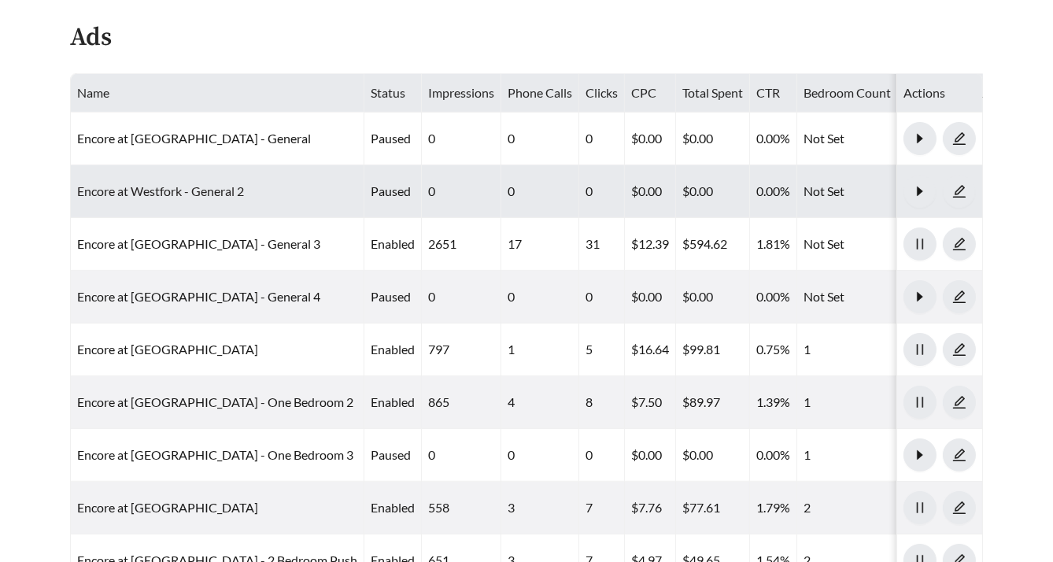
click at [162, 183] on link "Encore at Westfork - General 2" at bounding box center [160, 190] width 167 height 15
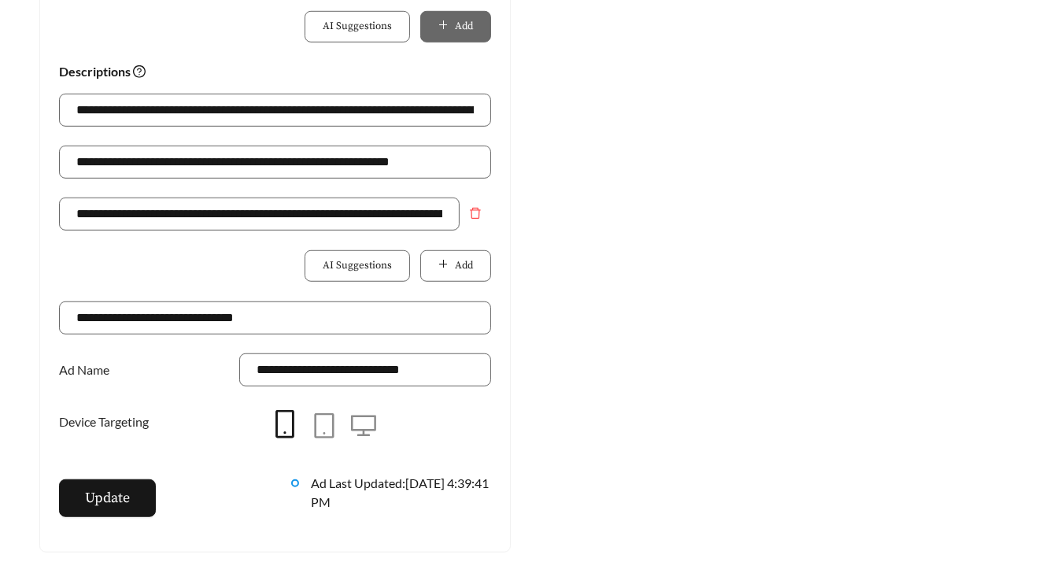
scroll to position [1025, 0]
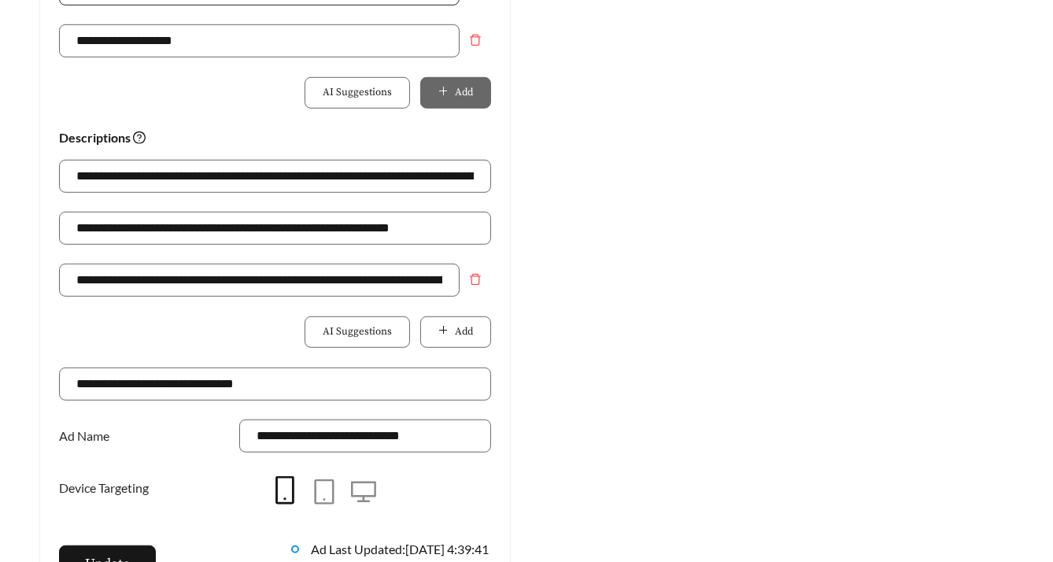
scroll to position [693, 0]
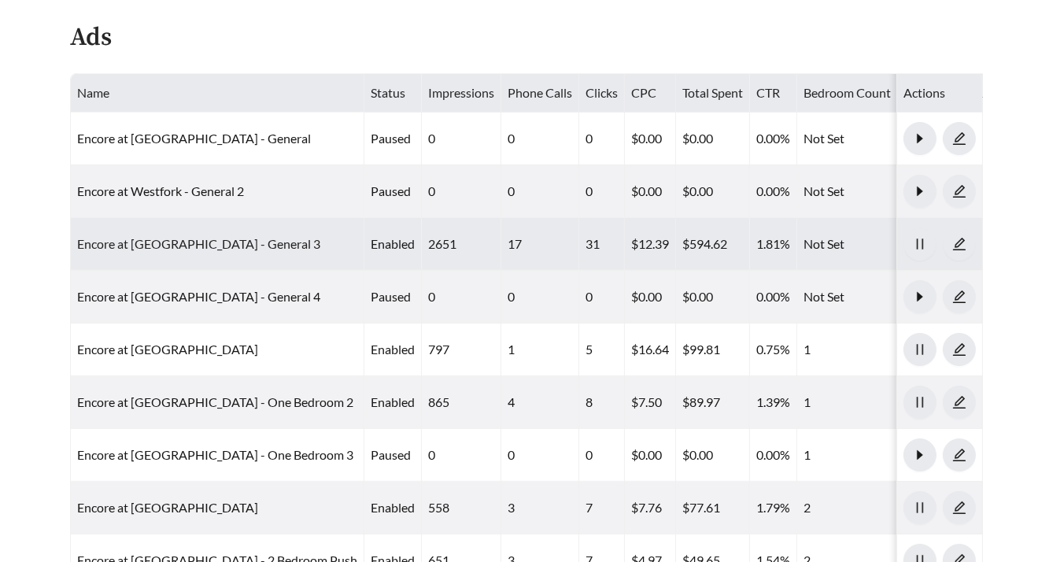
click at [130, 236] on link "Encore at Westfork - General 3" at bounding box center [198, 243] width 243 height 15
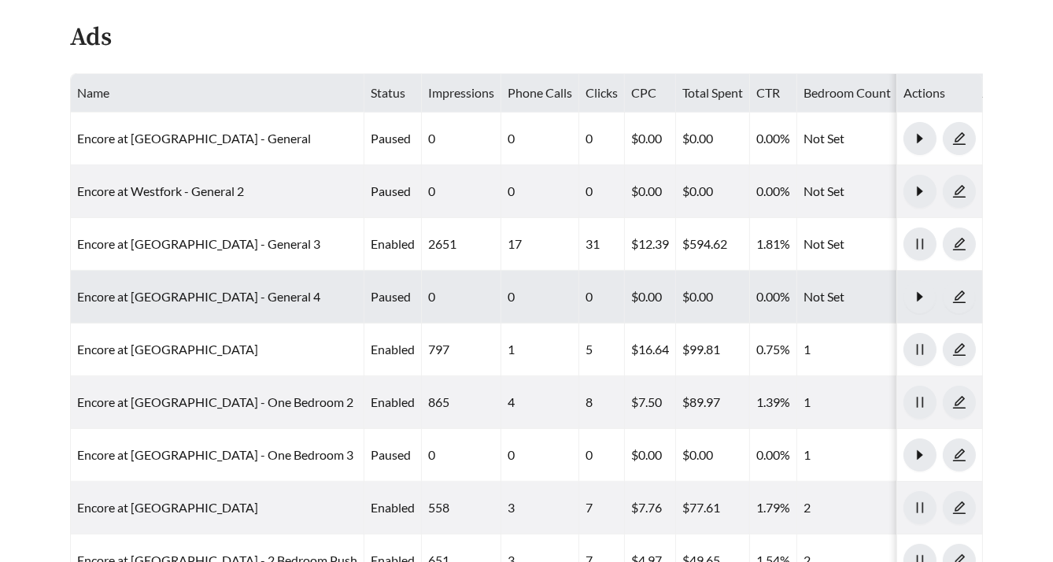
scroll to position [726, 0]
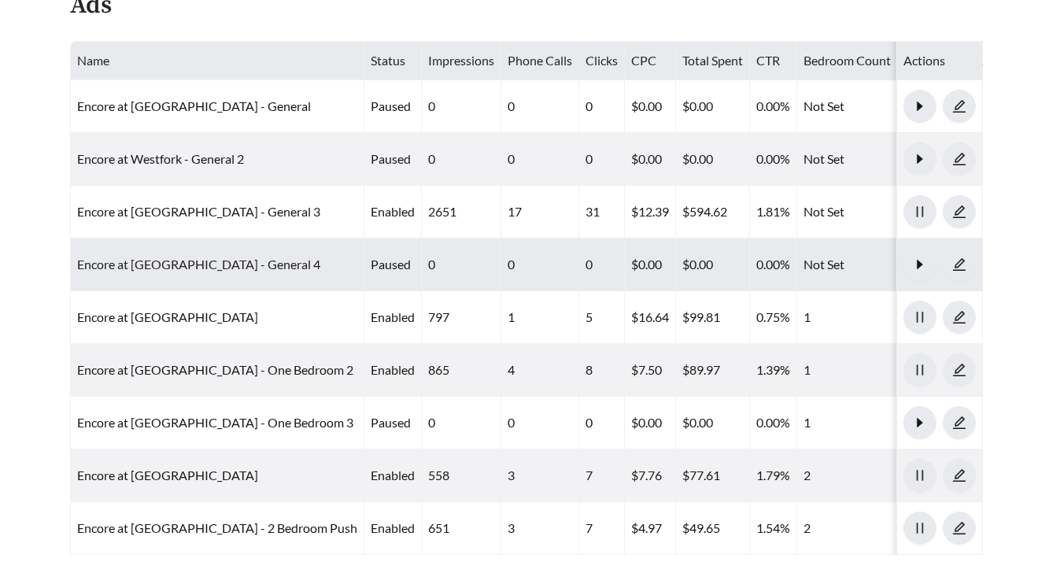
click at [186, 257] on link "Encore at Westfork - General 4" at bounding box center [198, 264] width 243 height 15
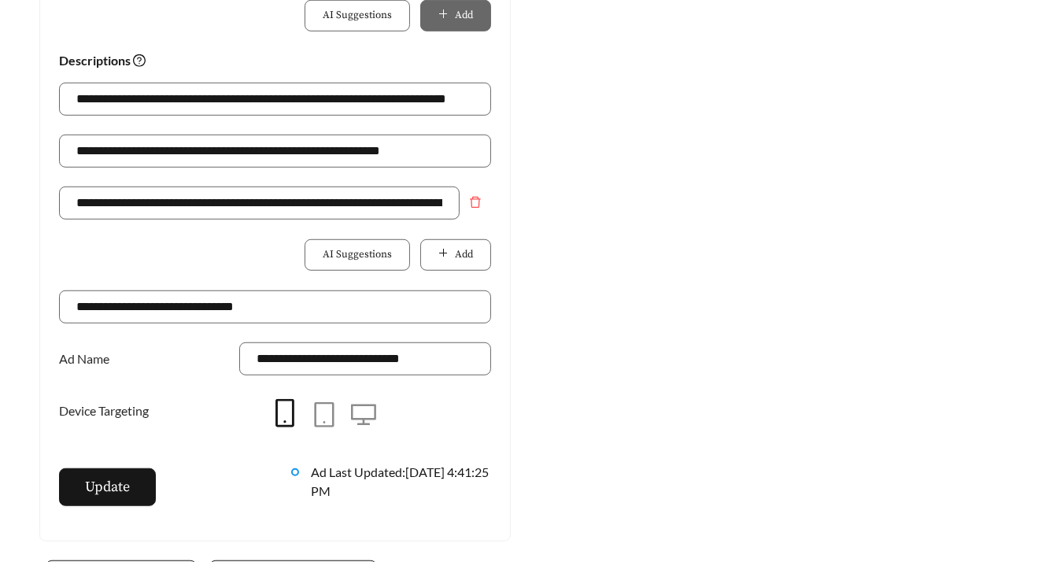
scroll to position [1112, 0]
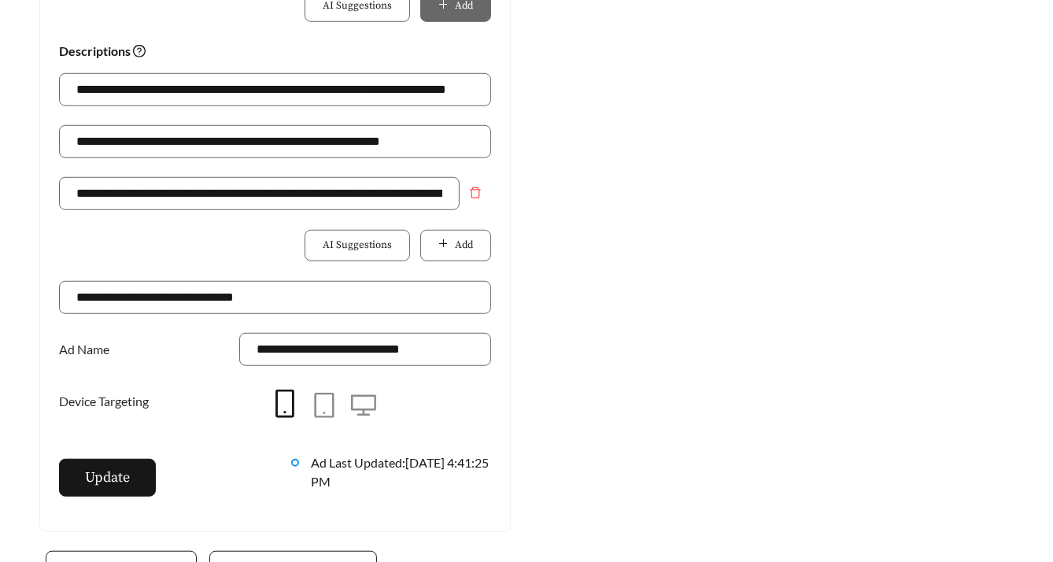
scroll to position [726, 0]
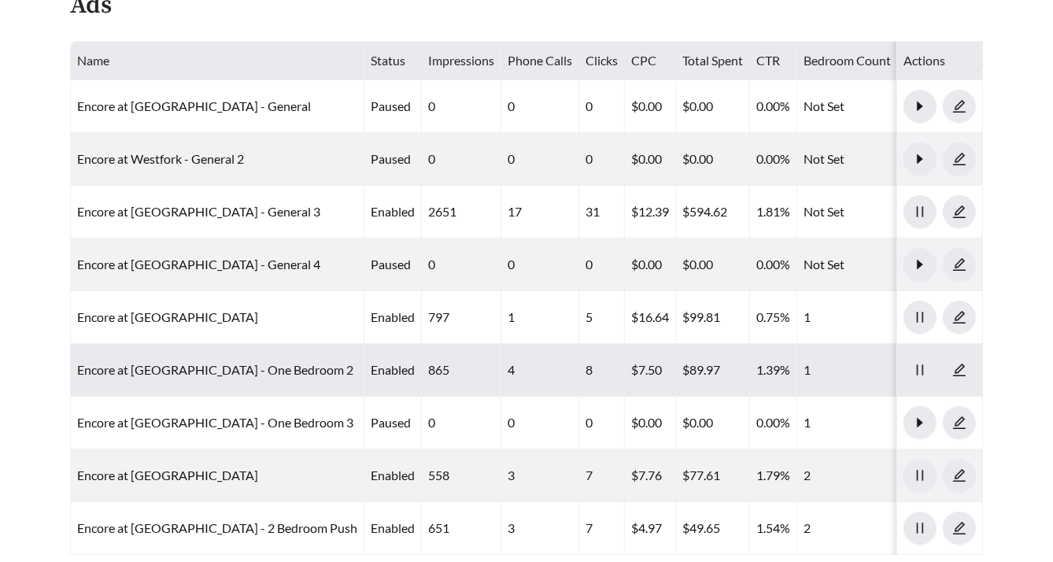
click at [209, 344] on td "Encore at Westfork - One Bedroom 2" at bounding box center [218, 370] width 294 height 53
click at [204, 353] on link "Encore at Westfork - One Bedroom 2" at bounding box center [215, 369] width 276 height 15
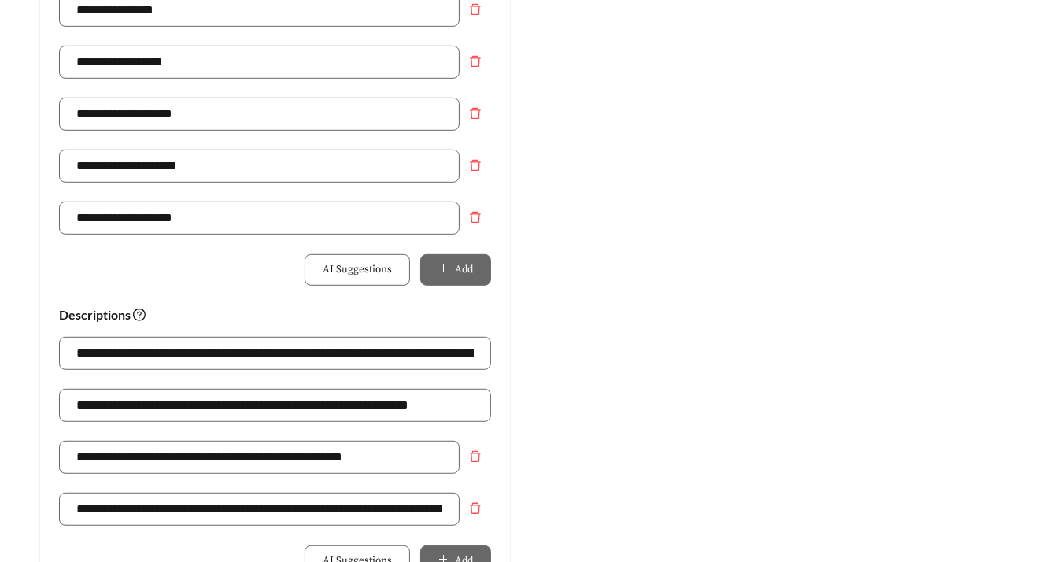
scroll to position [860, 0]
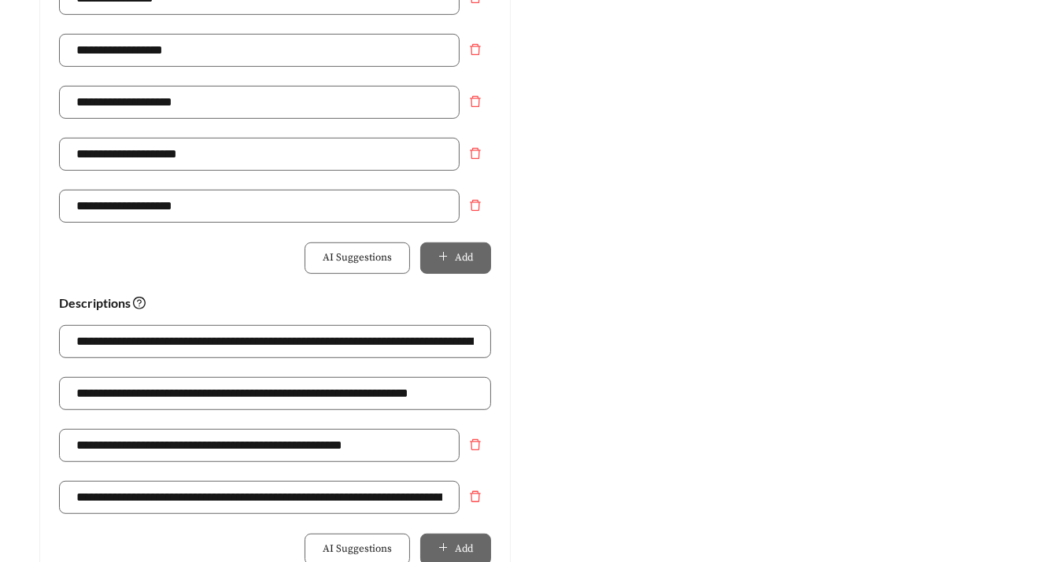
scroll to position [726, 0]
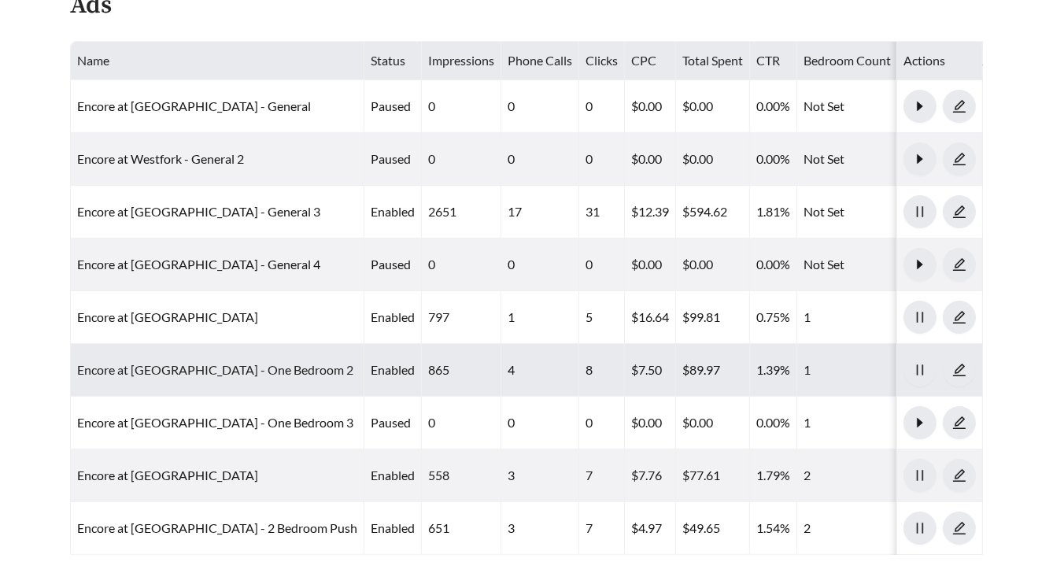
click at [206, 353] on link "Encore at Westfork - One Bedroom 2" at bounding box center [215, 369] width 276 height 15
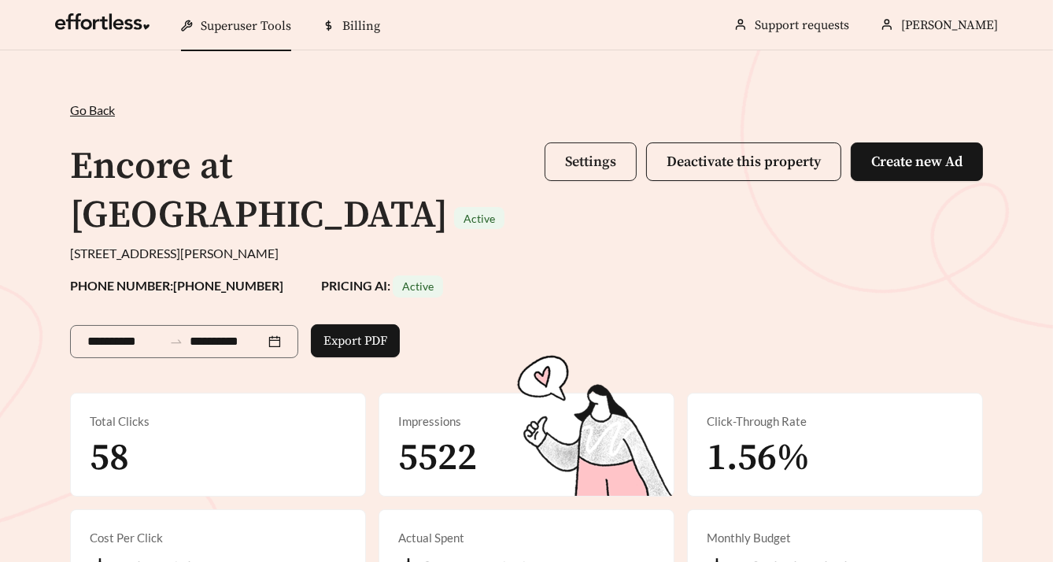
click at [459, 170] on button "Settings" at bounding box center [591, 161] width 92 height 39
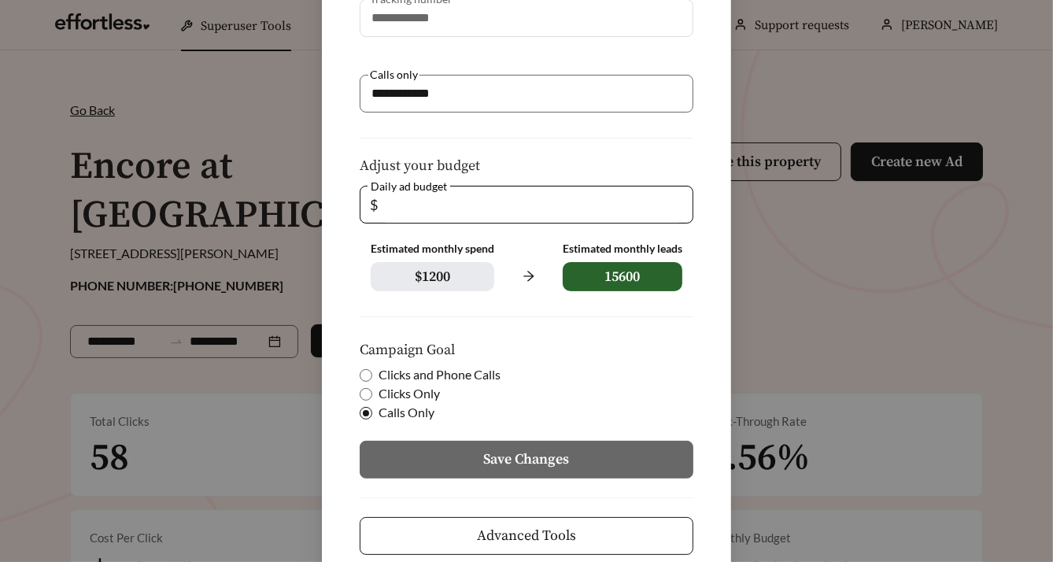
scroll to position [328, 0]
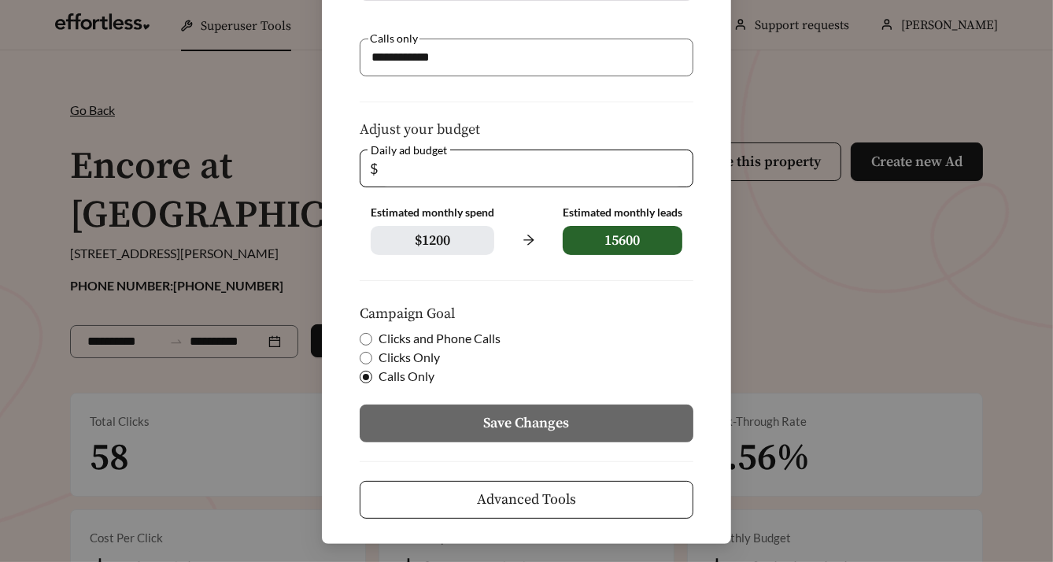
click at [459, 353] on span "Advanced Tools" at bounding box center [526, 499] width 99 height 21
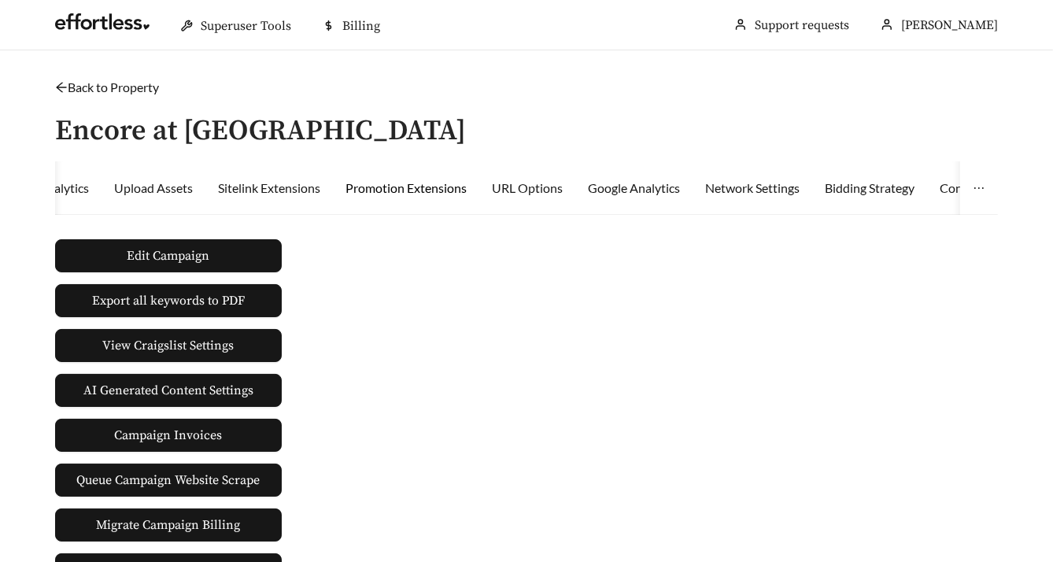
click at [448, 194] on div "Promotion Extensions" at bounding box center [405, 188] width 121 height 19
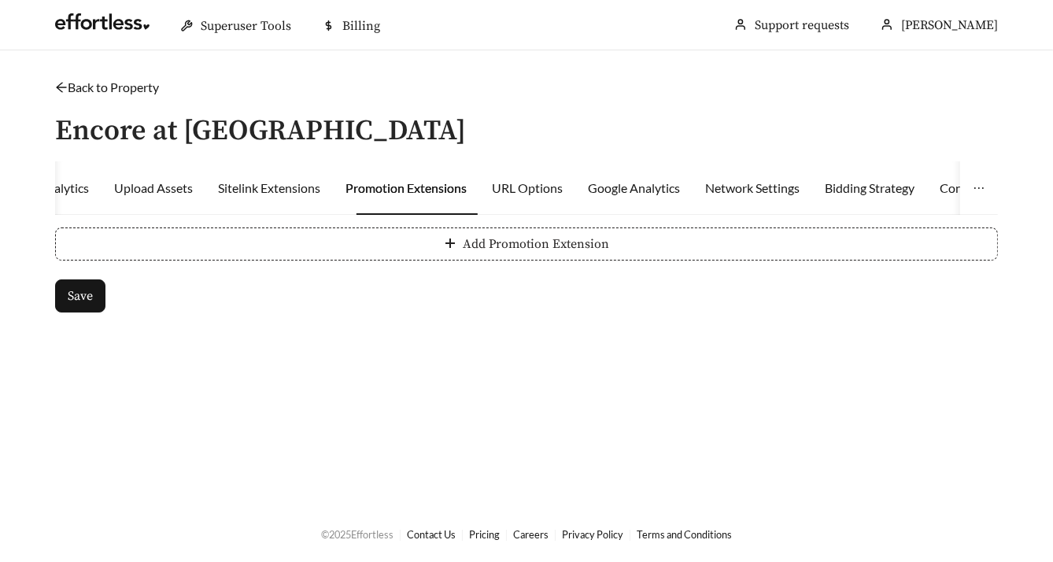
click at [459, 252] on span "Add Promotion Extension" at bounding box center [536, 243] width 146 height 19
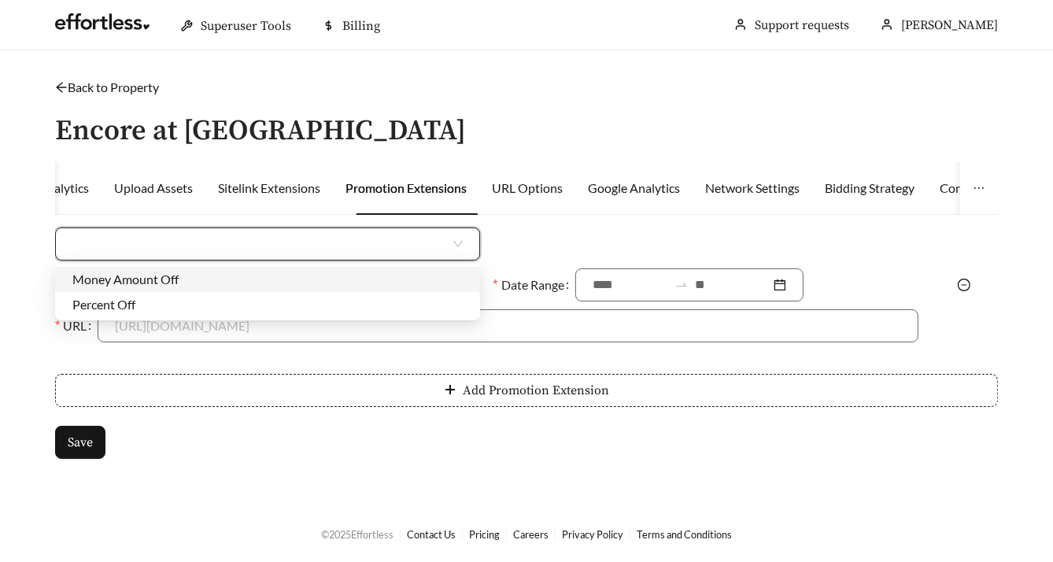
click at [319, 248] on input "search" at bounding box center [261, 243] width 378 height 31
click at [296, 290] on div "Money Amount Off" at bounding box center [267, 279] width 425 height 25
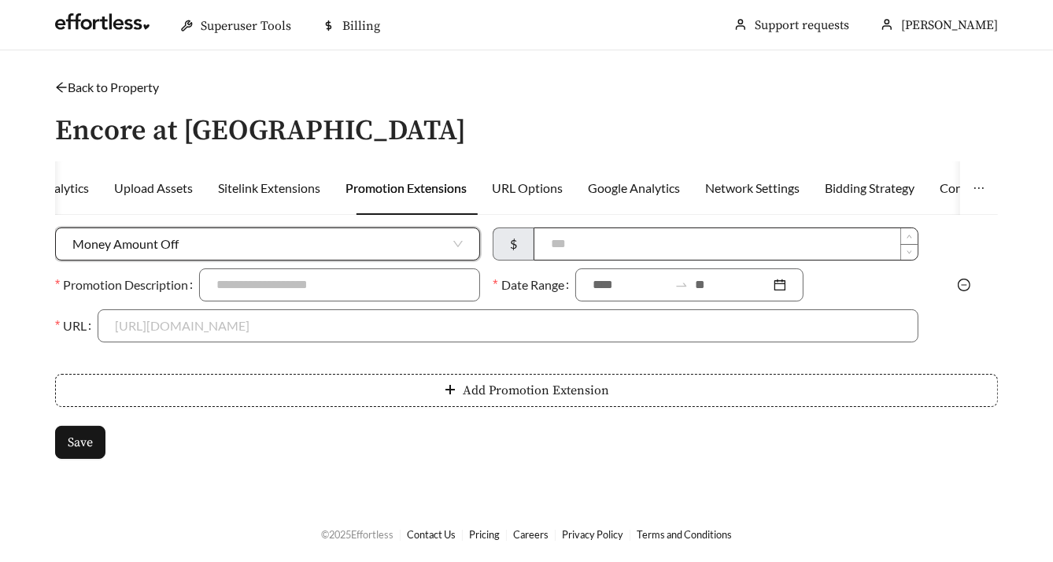
click at [459, 242] on input at bounding box center [725, 243] width 382 height 31
type input "***"
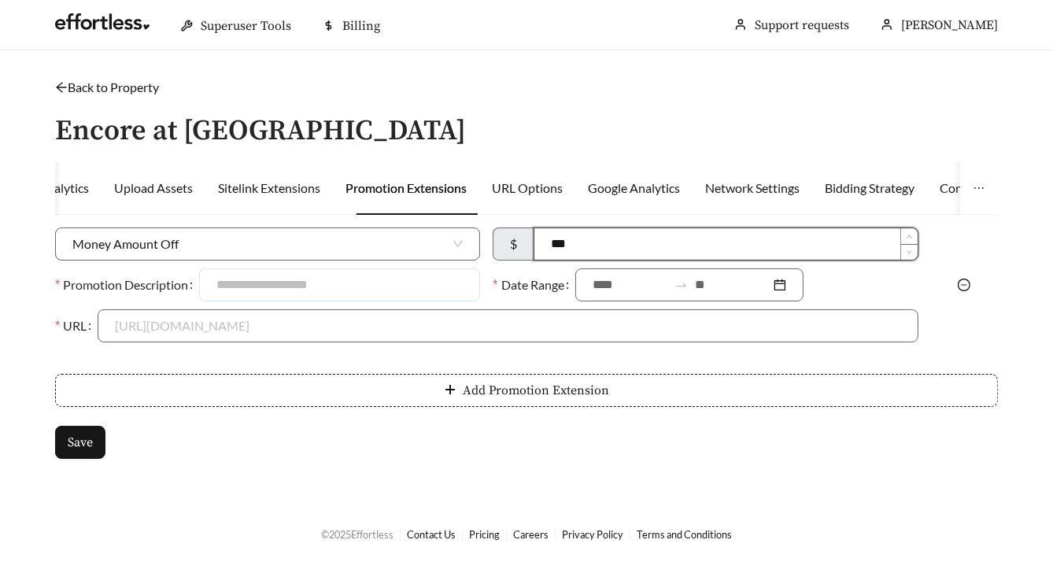
click at [459, 290] on input "Promotion Description" at bounding box center [339, 284] width 281 height 33
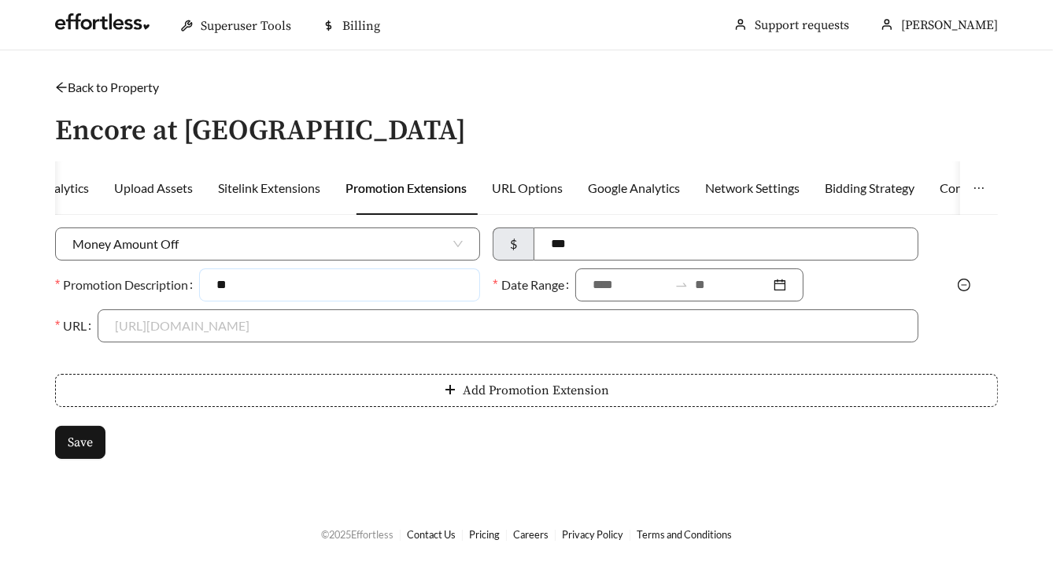
type input "*"
type input "**********"
click at [459, 292] on div at bounding box center [689, 284] width 228 height 33
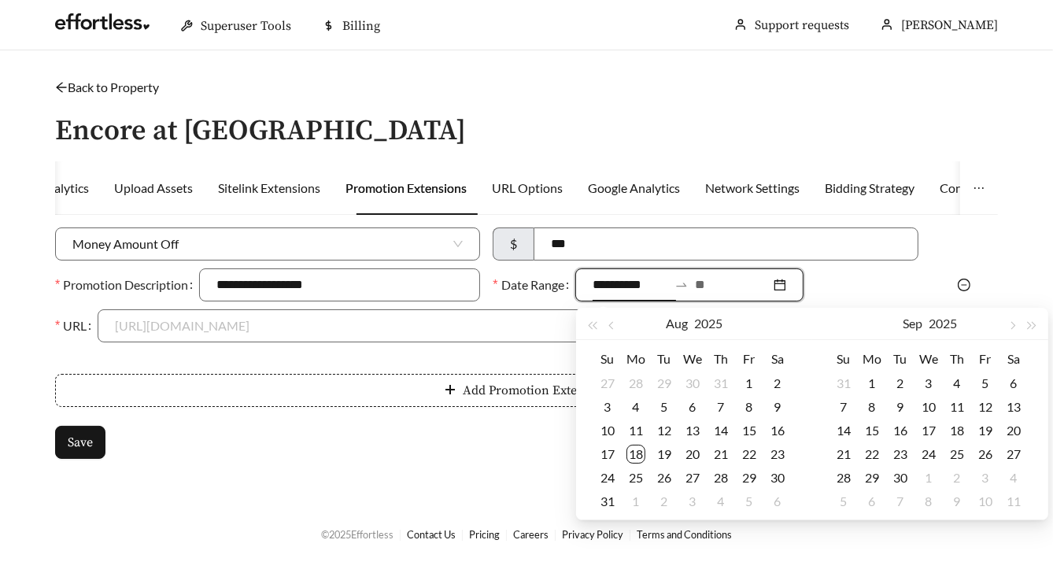
type input "**********"
click at [459, 353] on div "14" at bounding box center [720, 430] width 19 height 19
type input "**********"
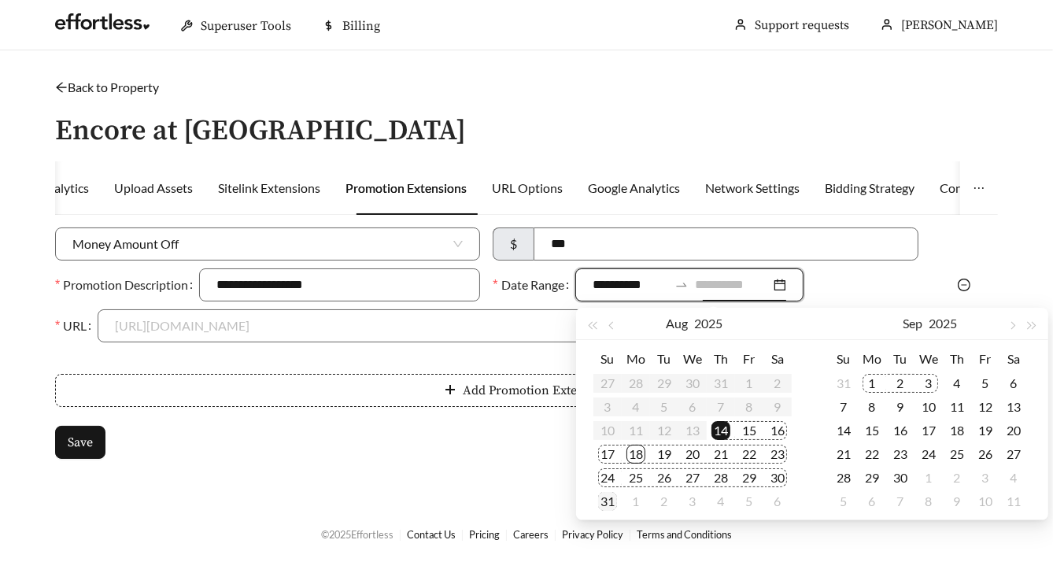
type input "**********"
click at [459, 353] on div "31" at bounding box center [607, 501] width 19 height 19
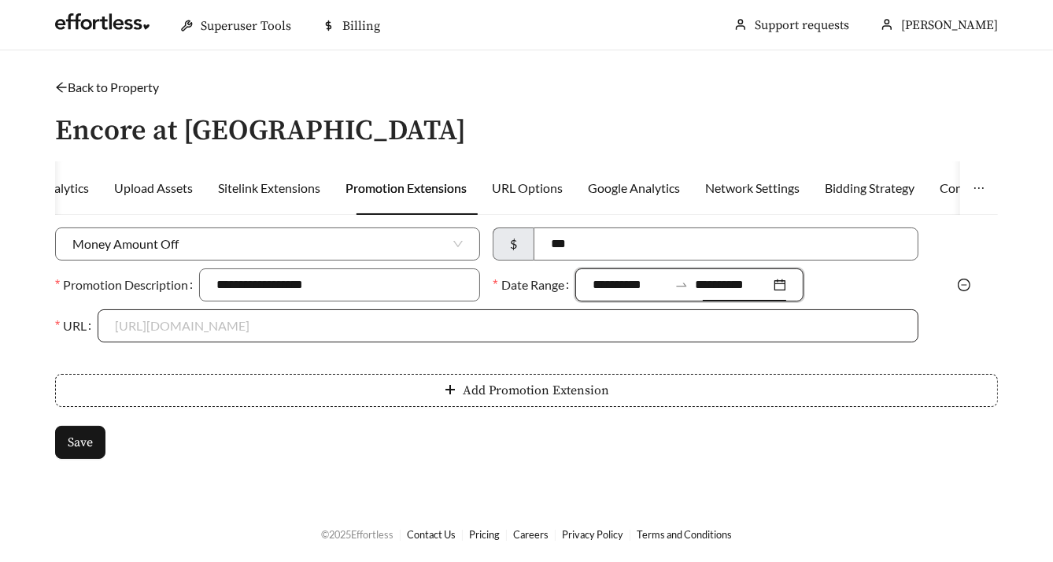
click at [459, 323] on input "URL" at bounding box center [508, 325] width 786 height 31
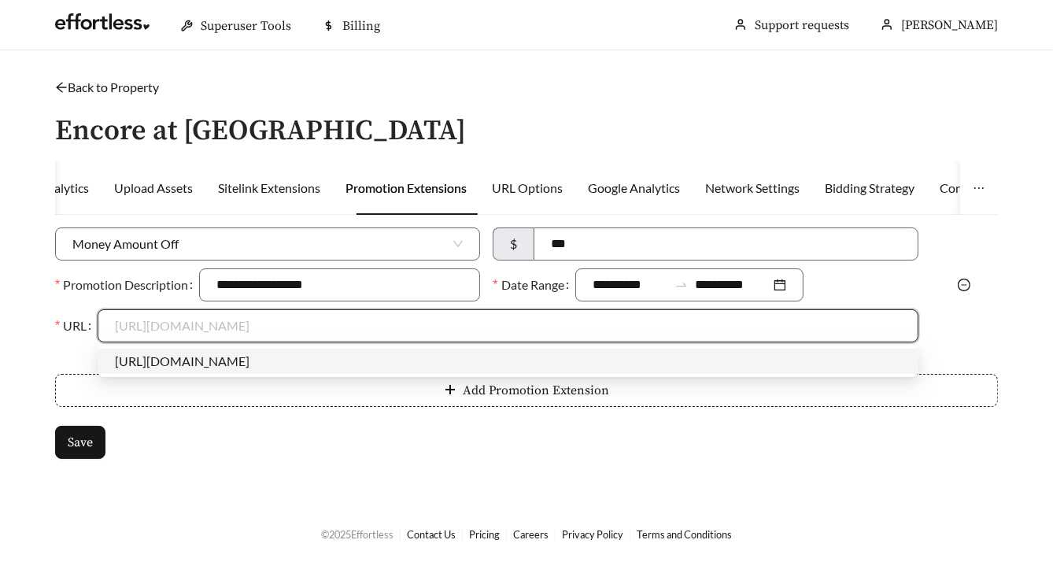
click at [459, 353] on div "https://www.encoreatwestfork.com/" at bounding box center [508, 361] width 786 height 17
type input "**********"
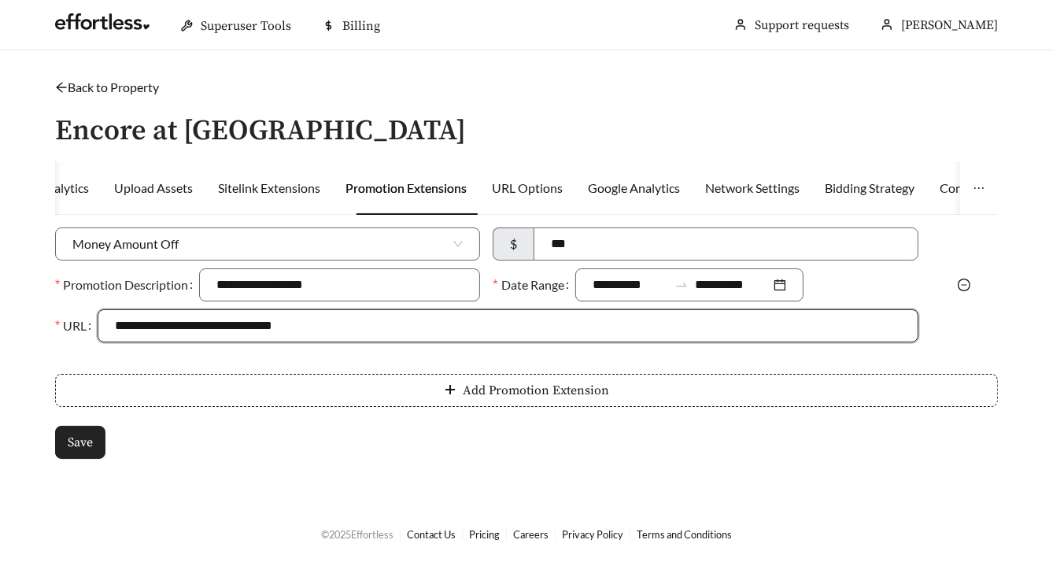
click at [76, 353] on span "Save" at bounding box center [80, 442] width 25 height 19
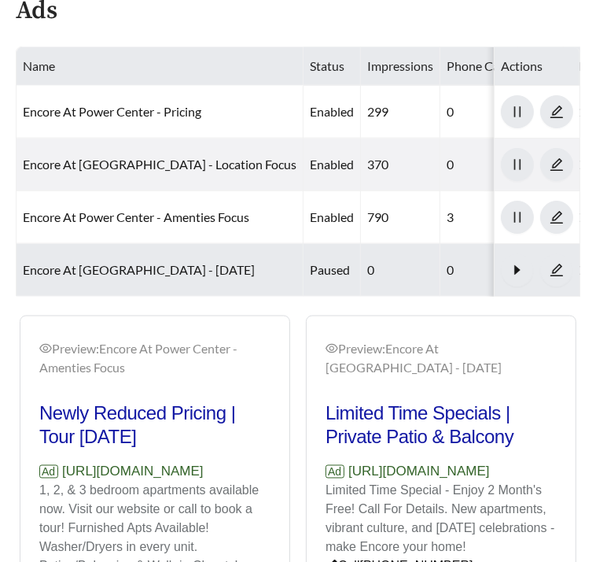
scroll to position [1224, 0]
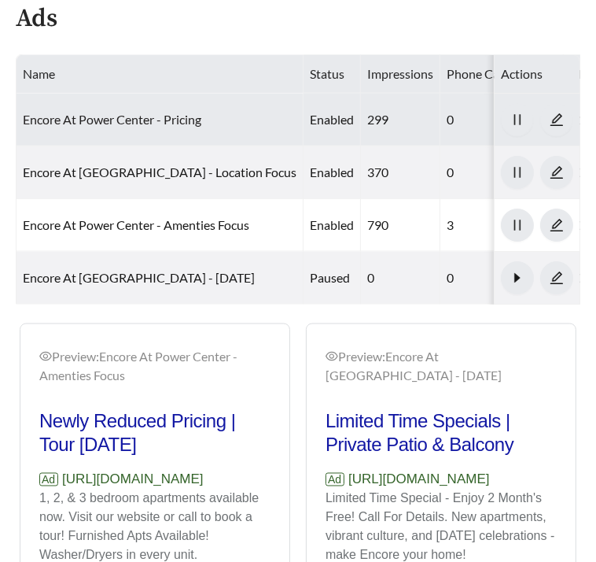
click at [60, 112] on link "Encore At Power Center - Pricing" at bounding box center [112, 119] width 179 height 15
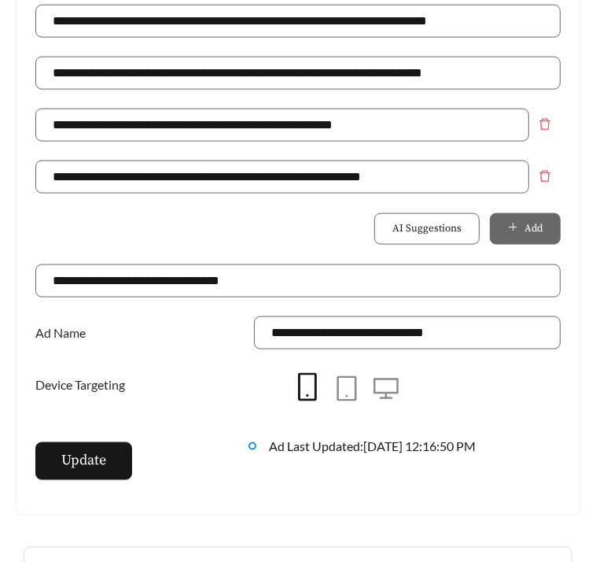
scroll to position [1149, 0]
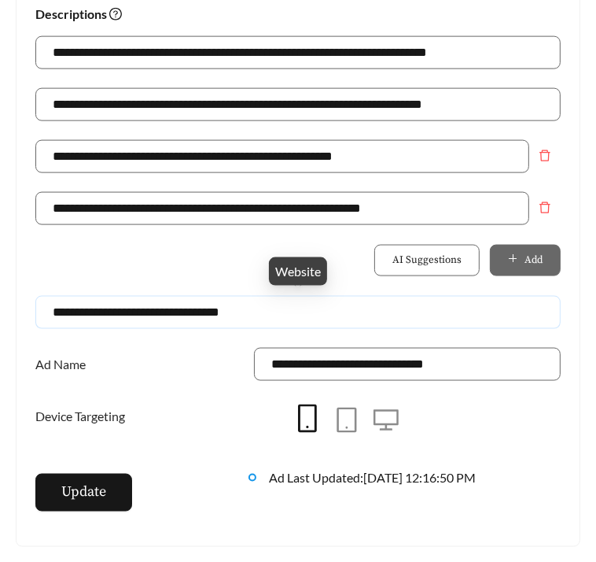
drag, startPoint x: 304, startPoint y: 319, endPoint x: -20, endPoint y: 306, distance: 323.7
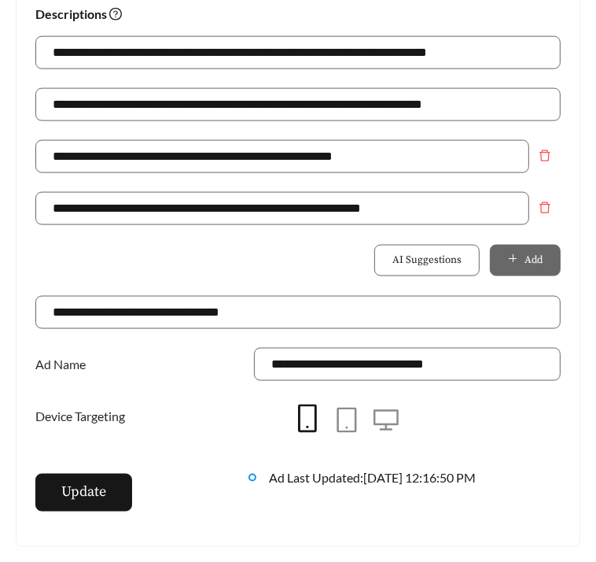
scroll to position [1073, 0]
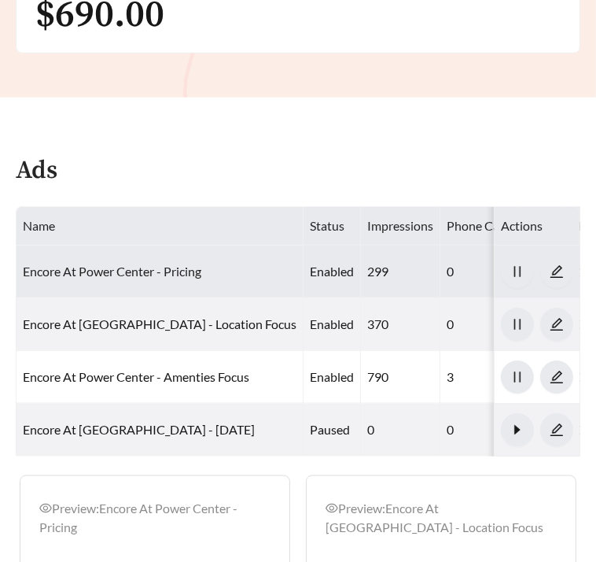
click at [72, 264] on link "Encore At Power Center - Pricing" at bounding box center [112, 271] width 179 height 15
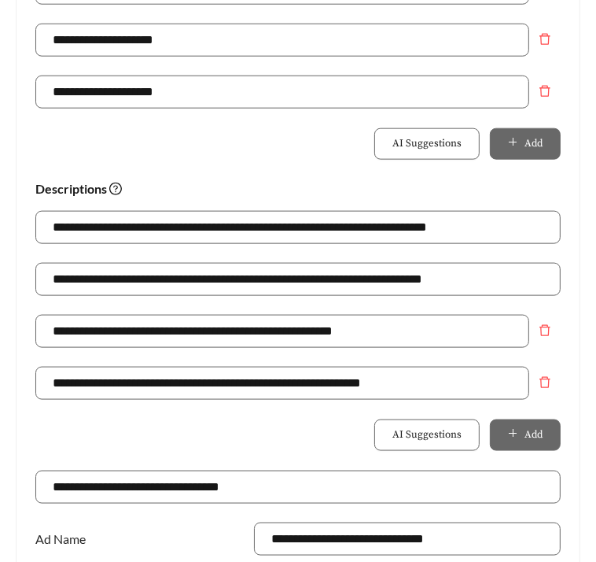
scroll to position [1030, 0]
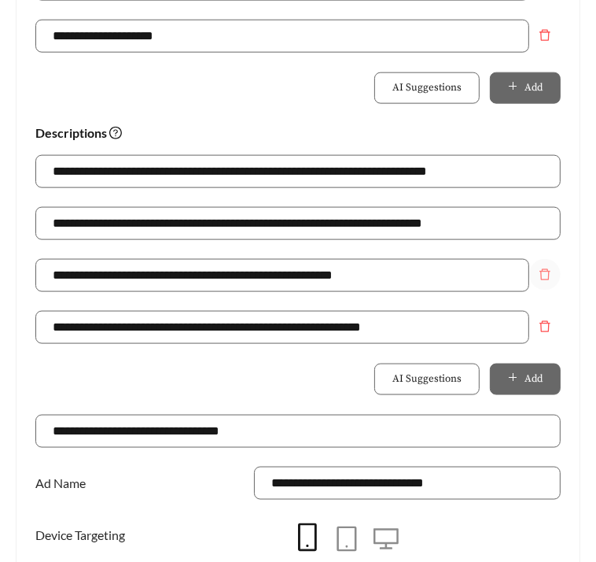
click at [550, 278] on icon "delete" at bounding box center [545, 274] width 13 height 13
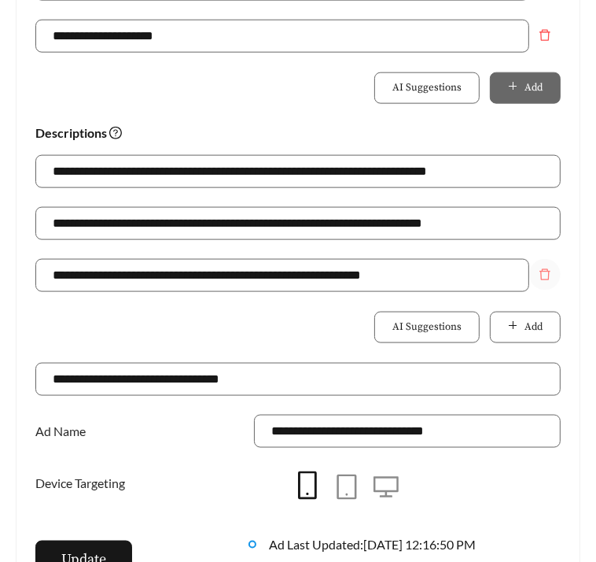
click at [550, 278] on icon "delete" at bounding box center [545, 274] width 13 height 13
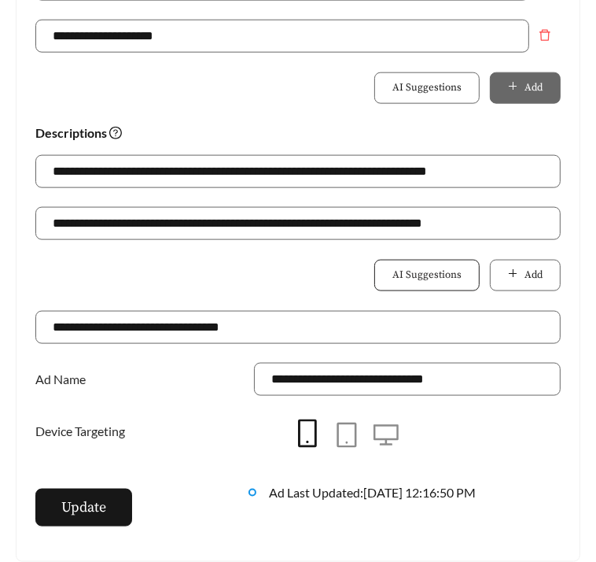
click at [453, 278] on span "AI Suggestions" at bounding box center [427, 276] width 69 height 16
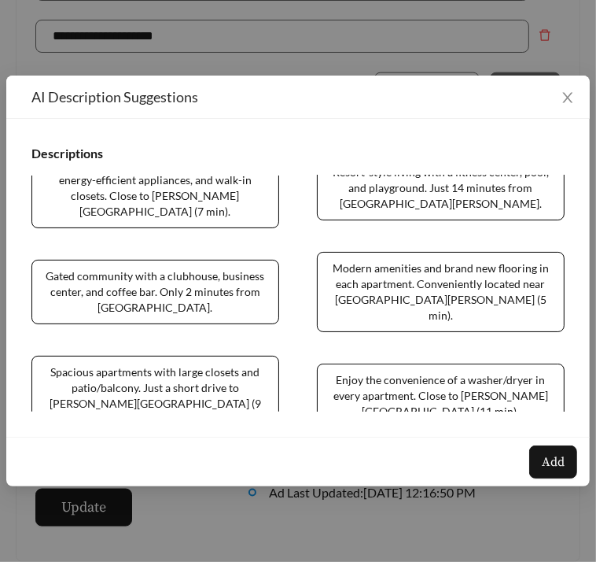
scroll to position [29, 0]
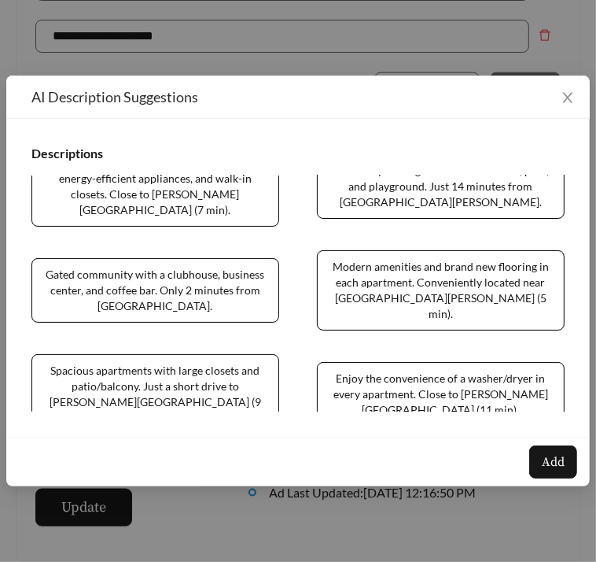
click at [131, 271] on span "Gated community with a clubhouse, business center, and coffee bar. Only 2 minut…" at bounding box center [155, 290] width 248 height 65
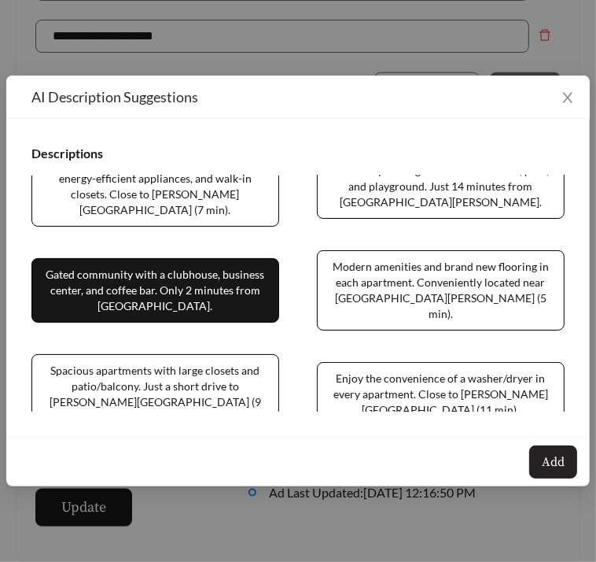
click at [554, 459] on span "Add" at bounding box center [553, 461] width 23 height 19
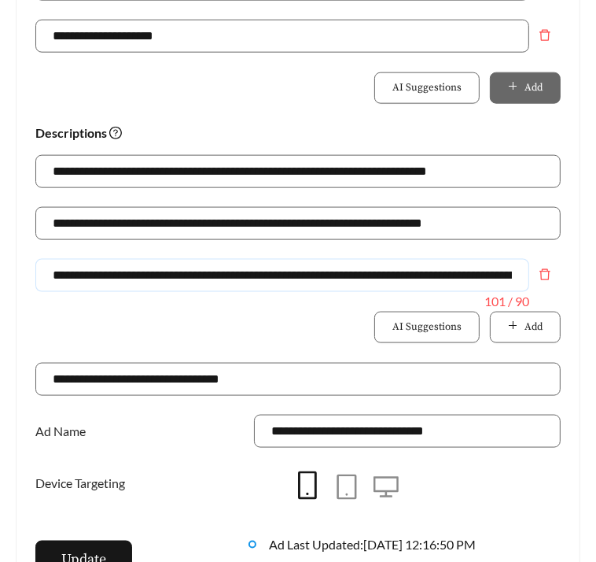
scroll to position [0, 104]
drag, startPoint x: 53, startPoint y: 274, endPoint x: 600, endPoint y: 297, distance: 547.4
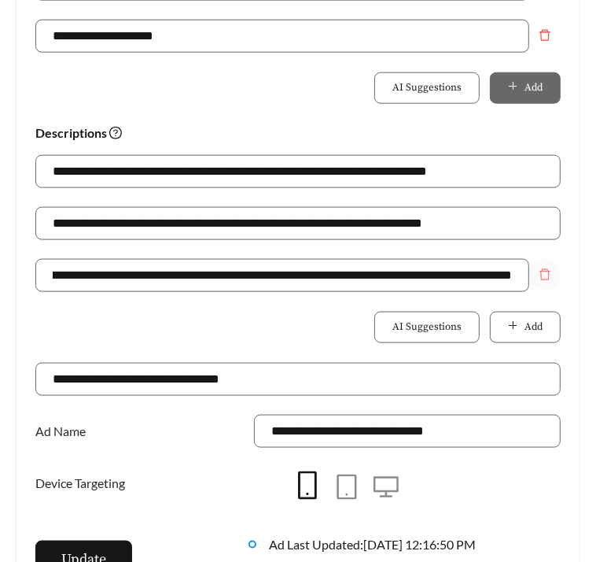
scroll to position [0, 0]
click at [542, 275] on icon "delete" at bounding box center [546, 274] width 11 height 11
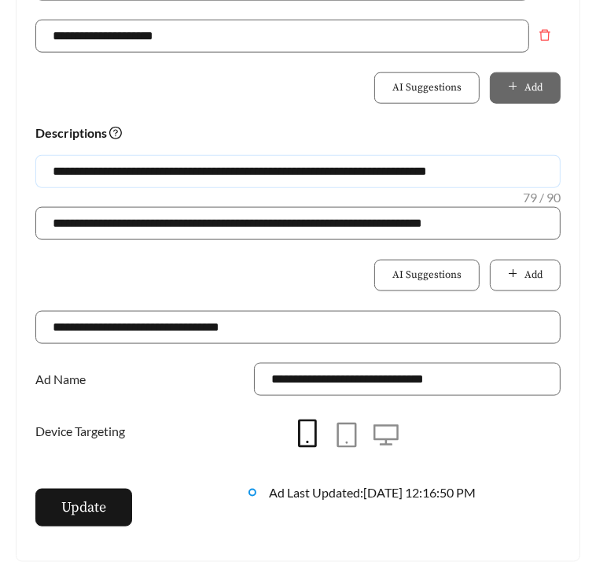
drag, startPoint x: 526, startPoint y: 169, endPoint x: 16, endPoint y: 143, distance: 510.6
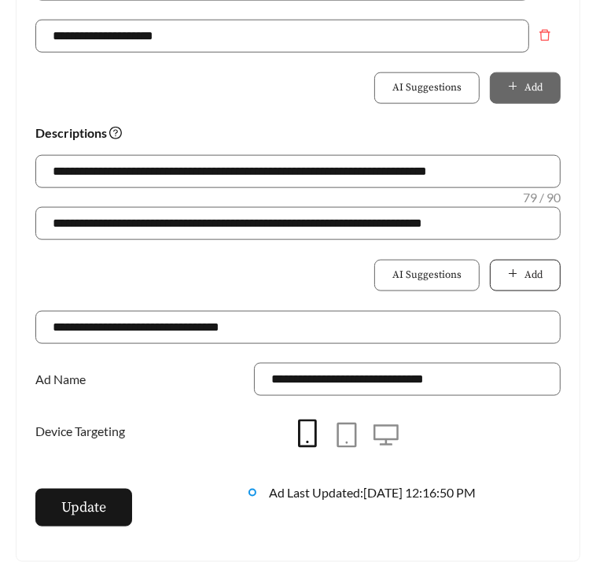
click at [541, 286] on button "Add" at bounding box center [525, 275] width 71 height 31
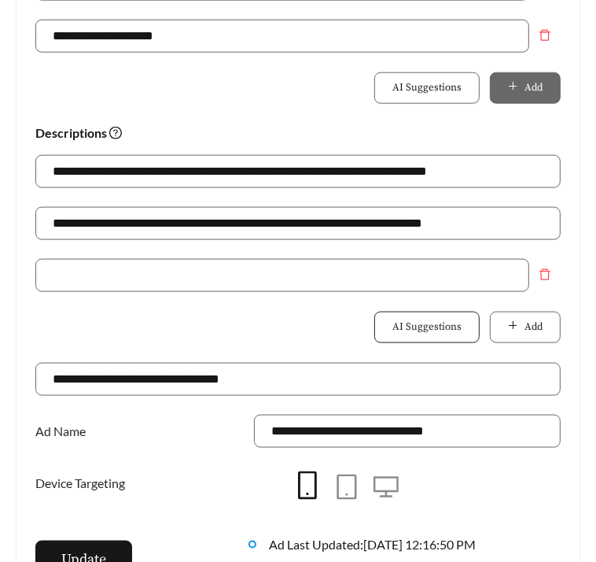
click at [438, 317] on button "AI Suggestions" at bounding box center [427, 327] width 105 height 31
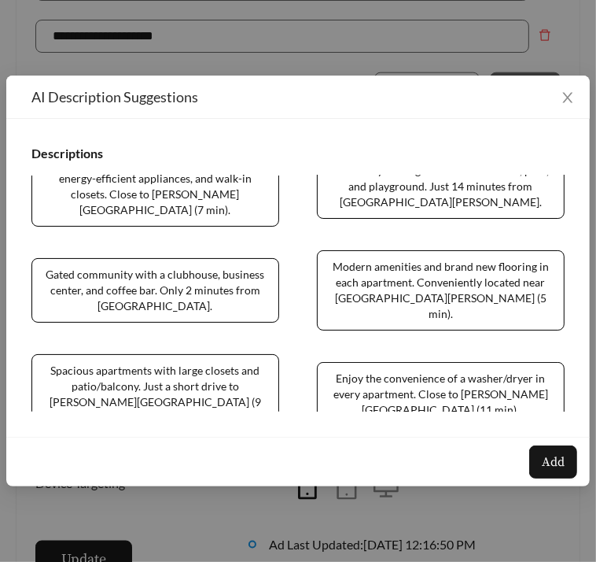
click at [176, 258] on span "Gated community with a clubhouse, business center, and coffee bar. Only 2 minut…" at bounding box center [155, 290] width 248 height 65
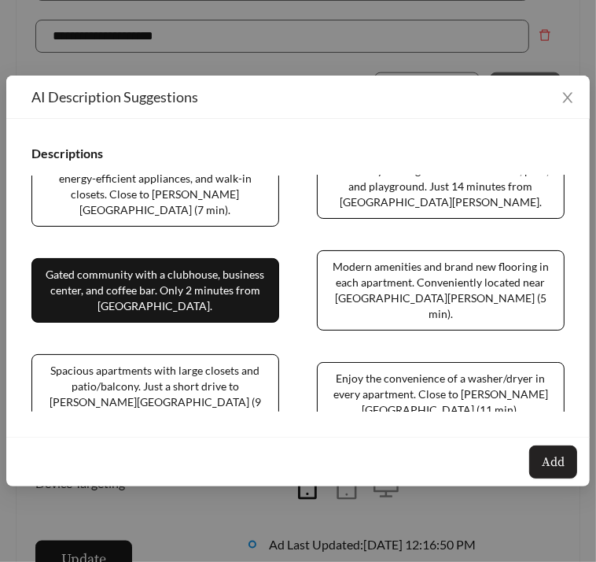
click at [563, 474] on button "Add" at bounding box center [554, 461] width 48 height 33
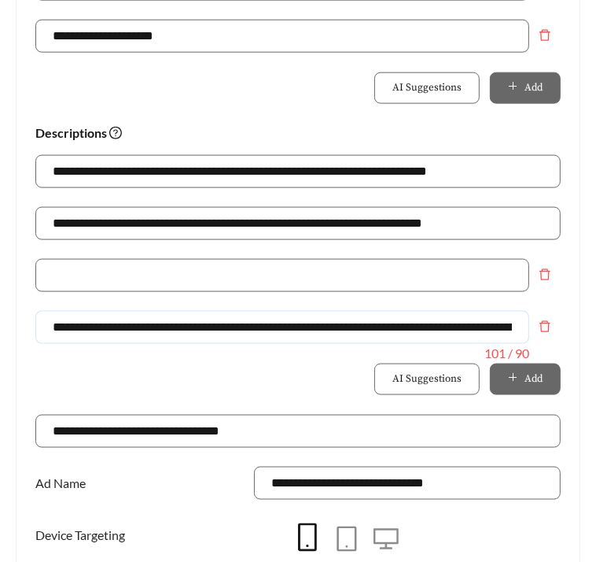
scroll to position [0, 104]
drag, startPoint x: 46, startPoint y: 321, endPoint x: 581, endPoint y: 334, distance: 535.2
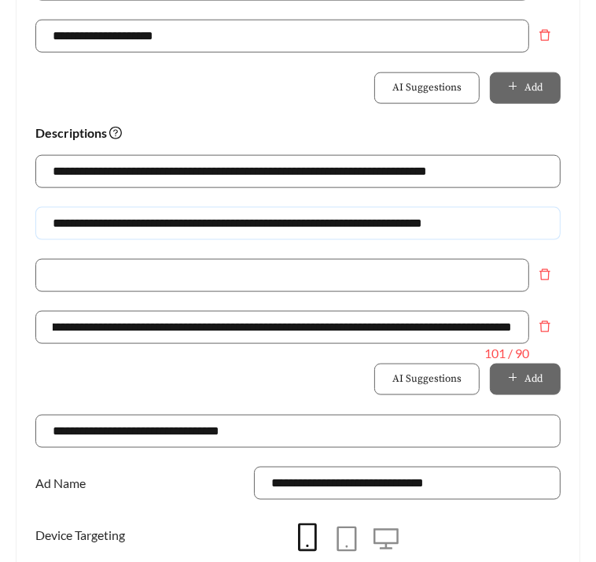
scroll to position [0, 0]
drag, startPoint x: 523, startPoint y: 227, endPoint x: -18, endPoint y: 197, distance: 542.3
paste input "**********"
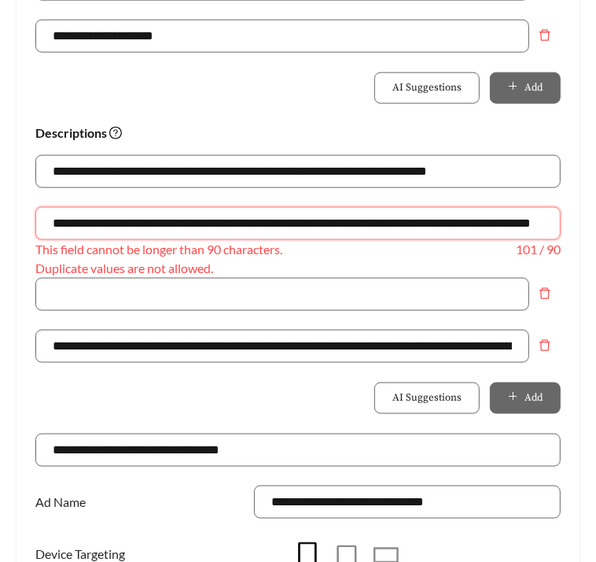
drag, startPoint x: 81, startPoint y: 224, endPoint x: -19, endPoint y: 201, distance: 102.7
click at [264, 220] on input "**********" at bounding box center [298, 223] width 526 height 33
drag, startPoint x: 452, startPoint y: 225, endPoint x: 427, endPoint y: 225, distance: 24.4
click at [427, 225] on input "**********" at bounding box center [298, 223] width 526 height 33
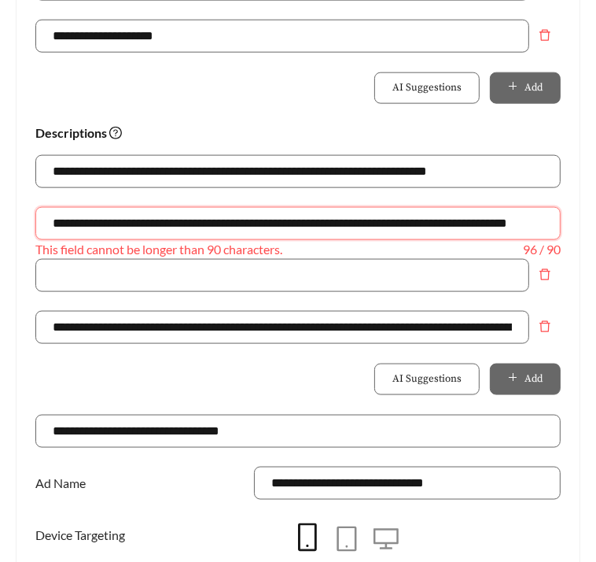
drag, startPoint x: 503, startPoint y: 225, endPoint x: 484, endPoint y: 226, distance: 18.9
click at [484, 226] on input "**********" at bounding box center [298, 223] width 526 height 33
click at [359, 224] on input "**********" at bounding box center [298, 223] width 526 height 33
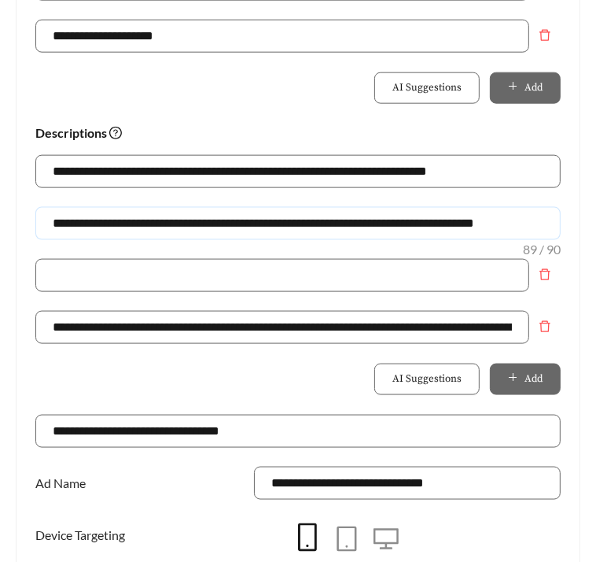
click at [464, 224] on input "**********" at bounding box center [298, 223] width 526 height 33
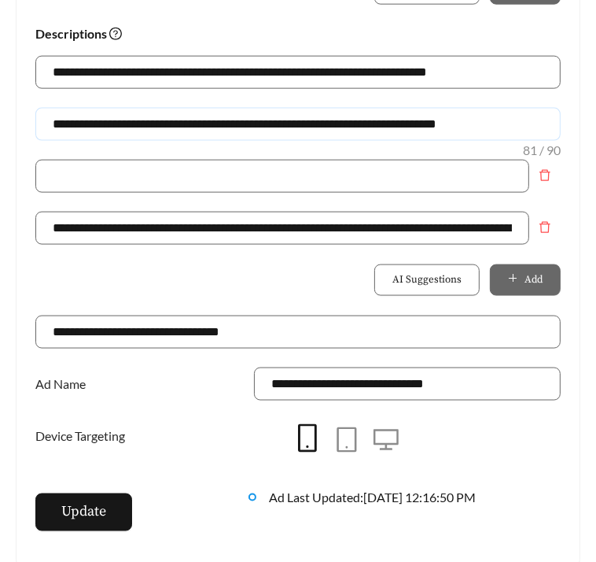
scroll to position [1030, 0]
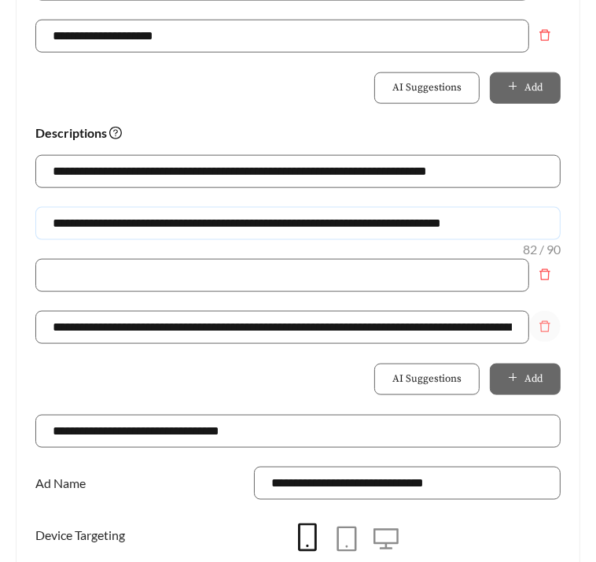
type input "**********"
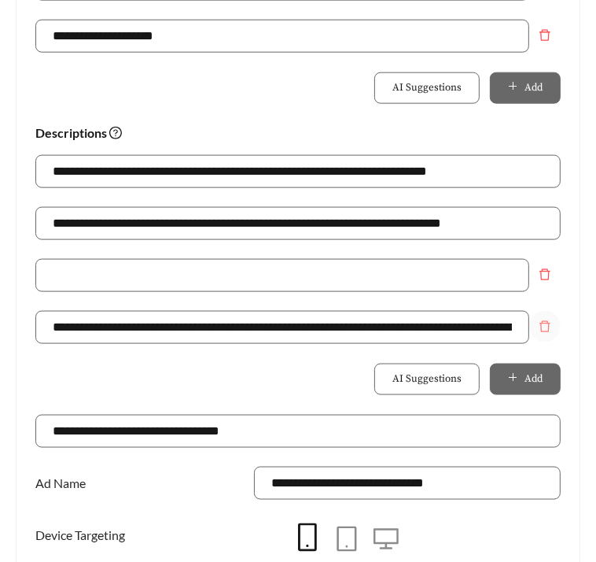
click at [553, 326] on span "delete" at bounding box center [545, 326] width 30 height 13
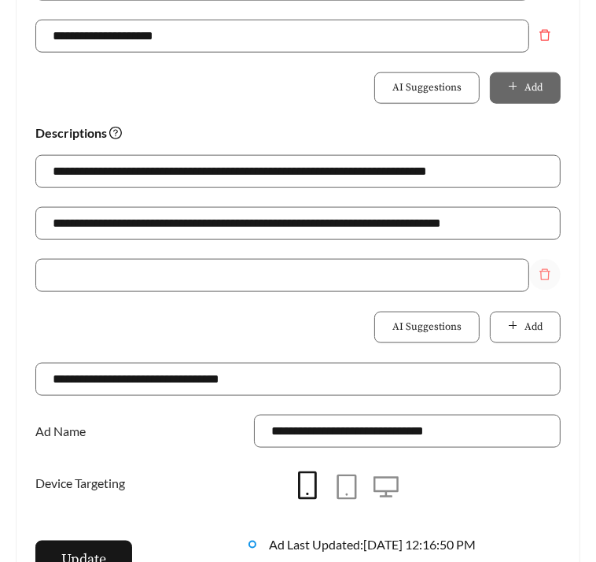
click at [549, 278] on icon "delete" at bounding box center [545, 274] width 11 height 11
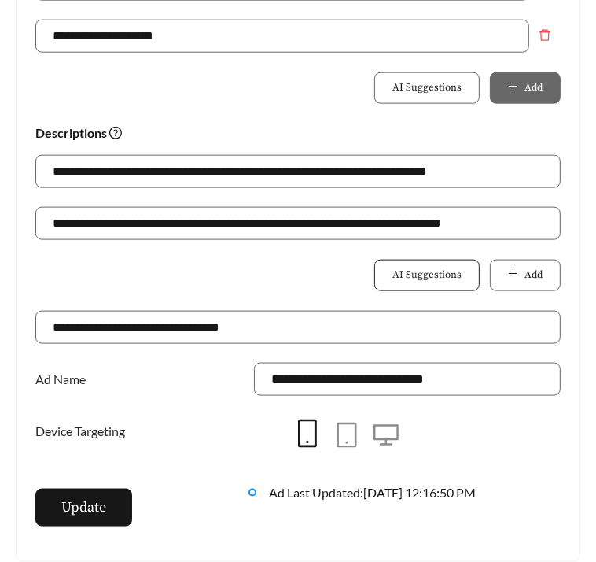
click at [404, 268] on span "AI Suggestions" at bounding box center [427, 276] width 69 height 16
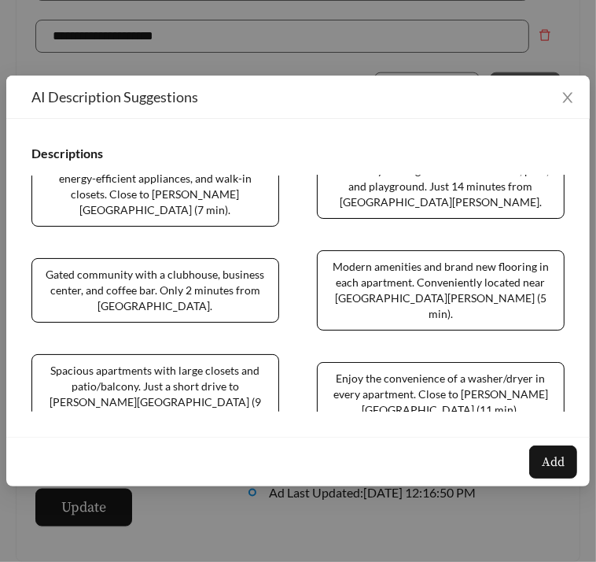
scroll to position [48, 0]
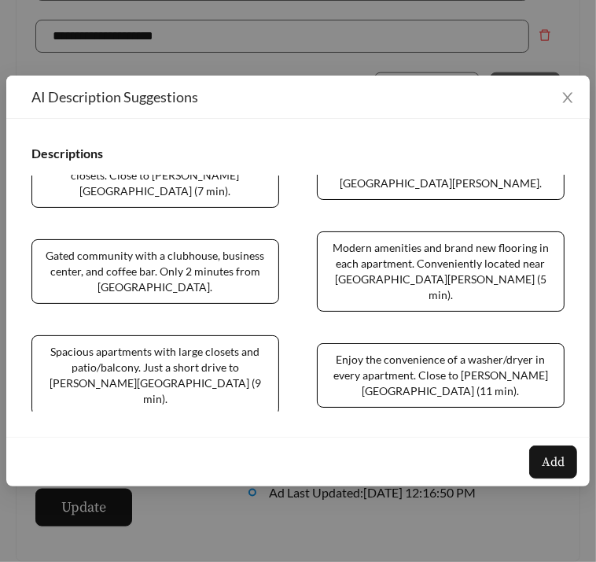
click at [414, 343] on span "Enjoy the convenience of a washer/dryer in every apartment. Close to Prien Lake…" at bounding box center [441, 375] width 248 height 65
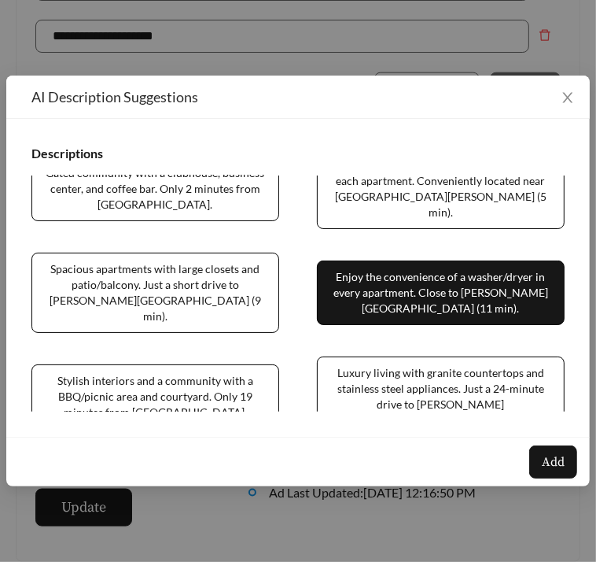
scroll to position [138, 0]
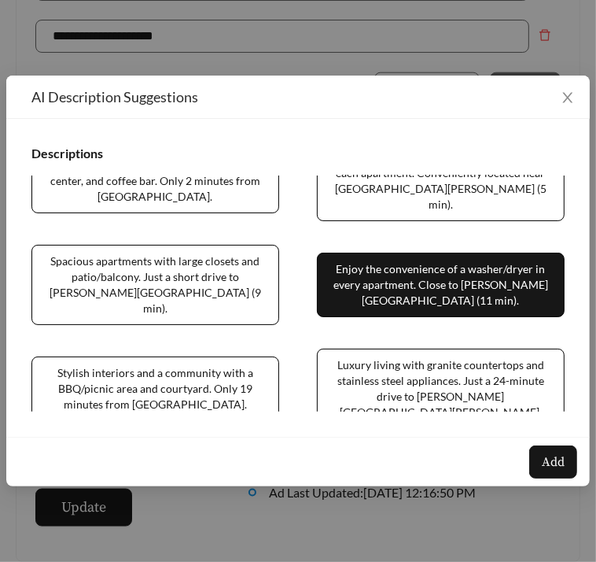
click at [72, 245] on span "Spacious apartments with large closets and patio/balcony. Just a short drive to…" at bounding box center [155, 285] width 248 height 80
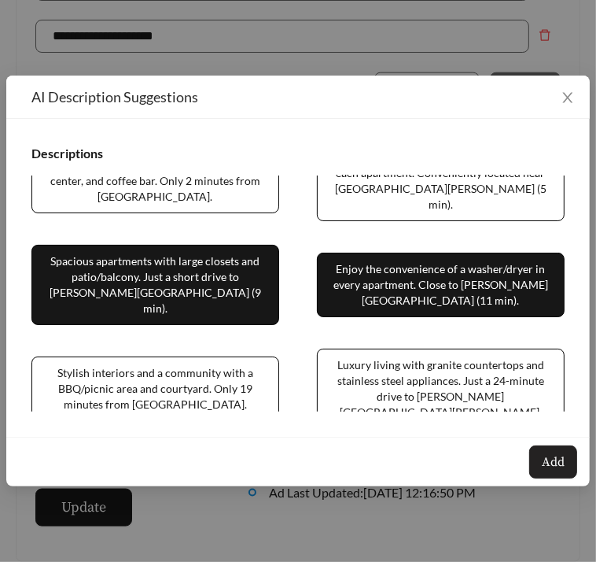
click at [556, 458] on span "Add" at bounding box center [553, 461] width 23 height 19
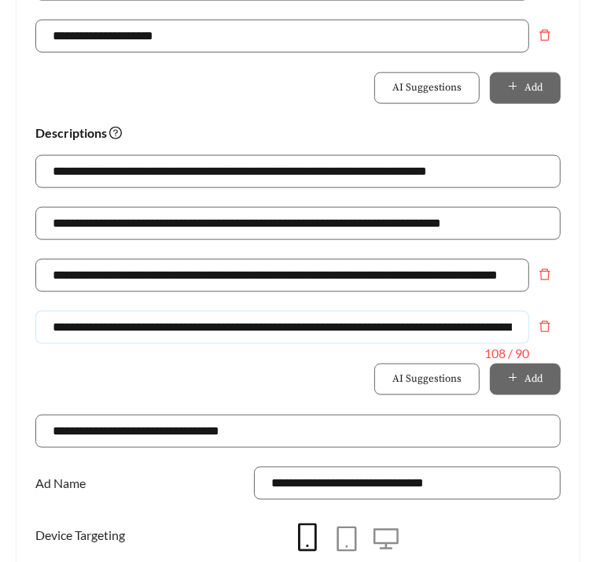
scroll to position [0, 114]
drag, startPoint x: 52, startPoint y: 325, endPoint x: 659, endPoint y: 330, distance: 607.5
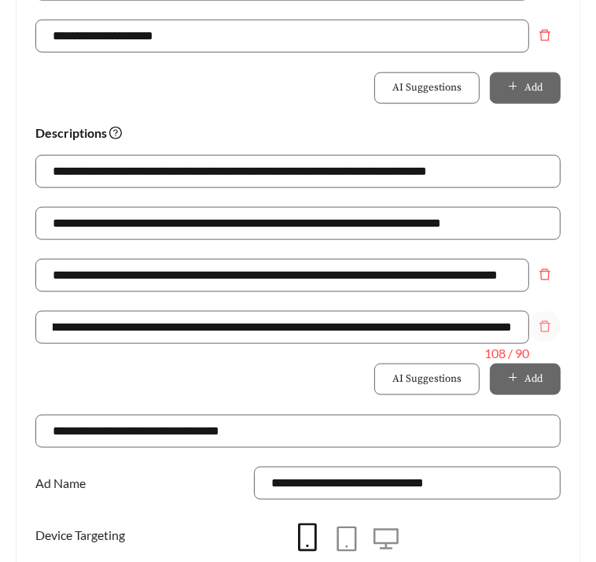
scroll to position [0, 0]
click at [548, 325] on icon "delete" at bounding box center [546, 326] width 11 height 11
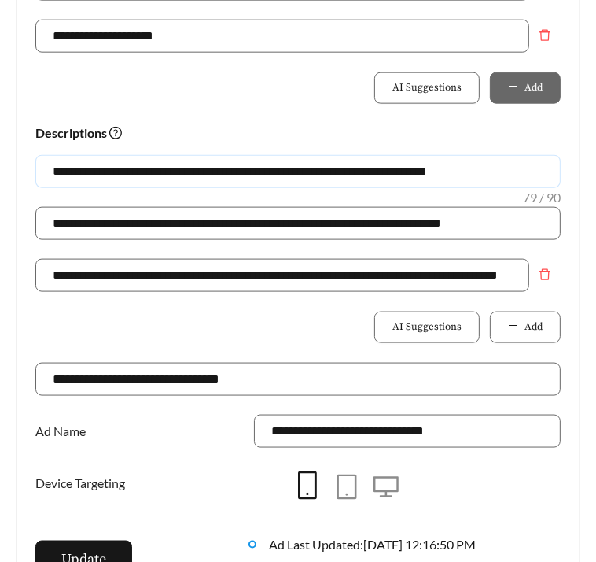
drag, startPoint x: 526, startPoint y: 170, endPoint x: -17, endPoint y: 161, distance: 543.8
paste input "**********"
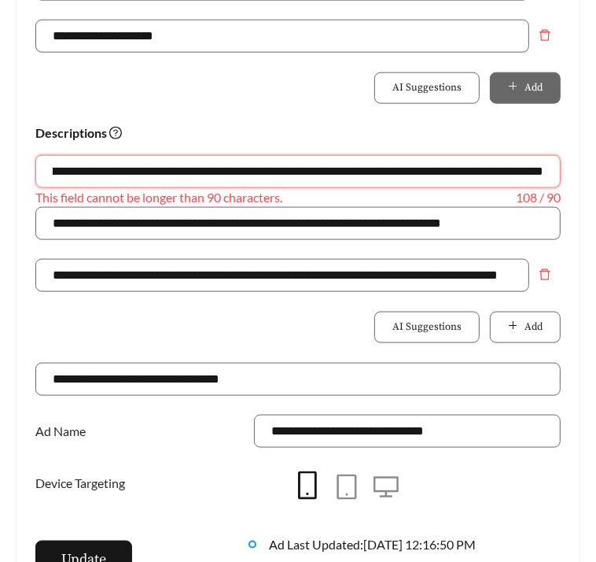
drag, startPoint x: 503, startPoint y: 168, endPoint x: 577, endPoint y: 163, distance: 74.2
drag, startPoint x: 117, startPoint y: 172, endPoint x: 75, endPoint y: 175, distance: 42.6
click at [75, 175] on input "**********" at bounding box center [298, 171] width 526 height 33
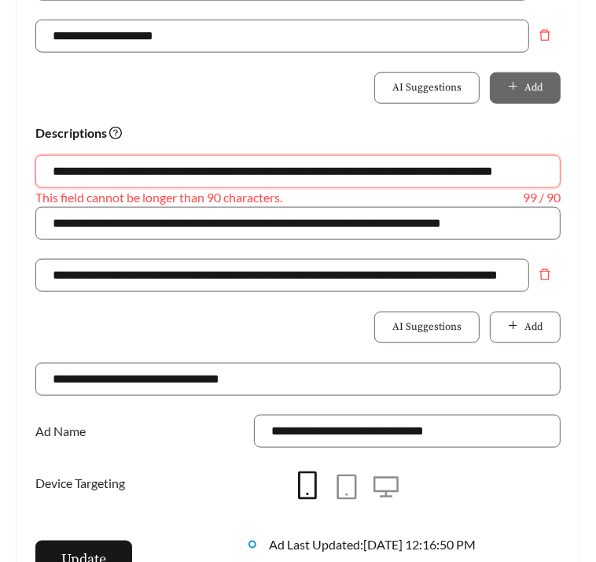
scroll to position [0, 0]
click at [234, 174] on input "**********" at bounding box center [298, 171] width 526 height 33
drag, startPoint x: 330, startPoint y: 172, endPoint x: 103, endPoint y: 168, distance: 227.4
click at [103, 168] on input "**********" at bounding box center [298, 171] width 526 height 33
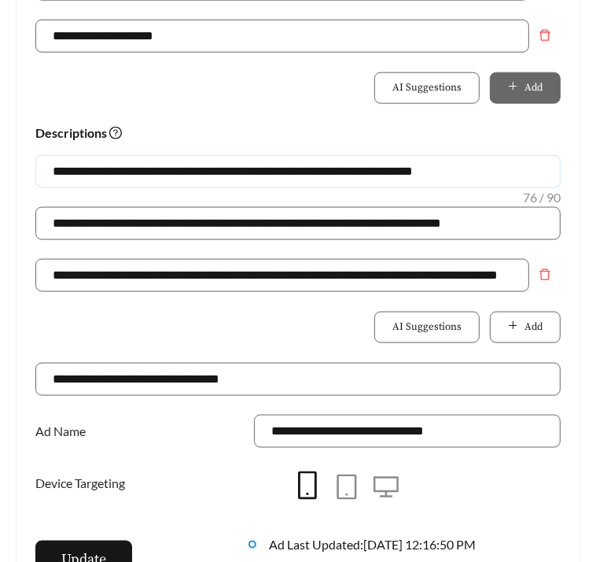
click at [458, 168] on input "**********" at bounding box center [298, 171] width 526 height 33
click at [519, 168] on input "**********" at bounding box center [298, 171] width 526 height 33
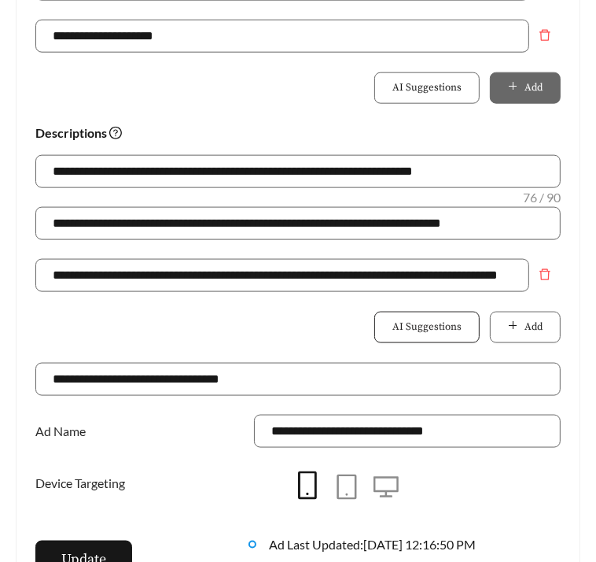
click at [396, 324] on span "AI Suggestions" at bounding box center [427, 327] width 69 height 16
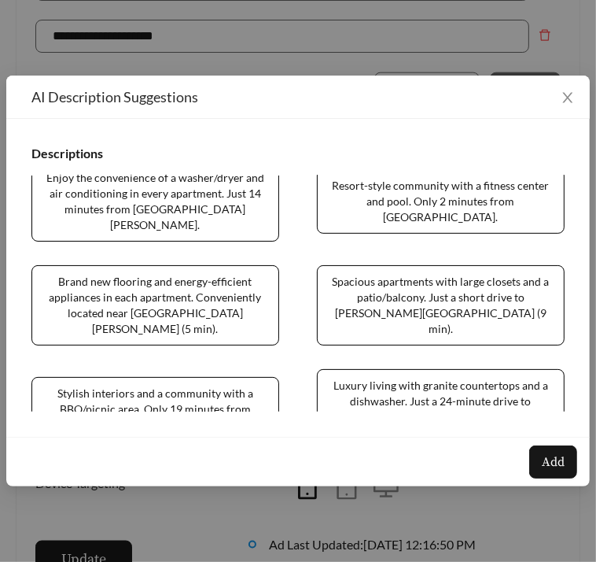
scroll to position [535, 0]
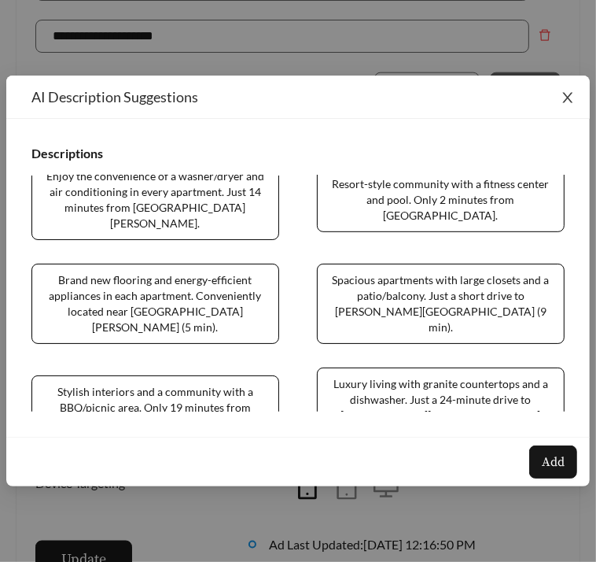
click at [564, 109] on span "Close" at bounding box center [568, 98] width 44 height 44
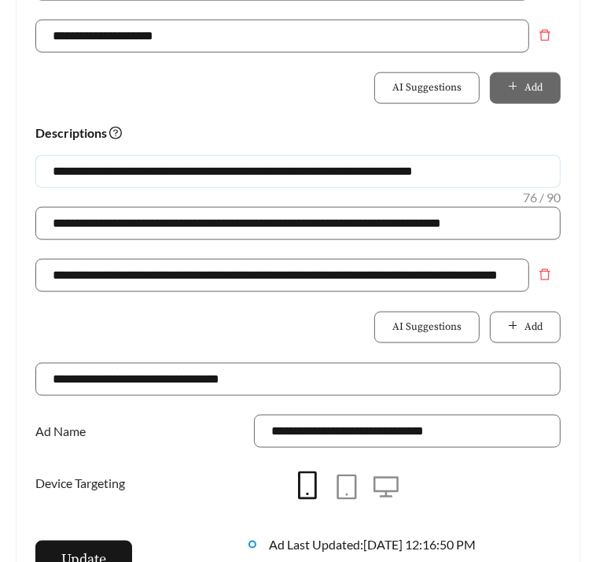
drag, startPoint x: 360, startPoint y: 172, endPoint x: 609, endPoint y: 173, distance: 249.5
type input "**********"
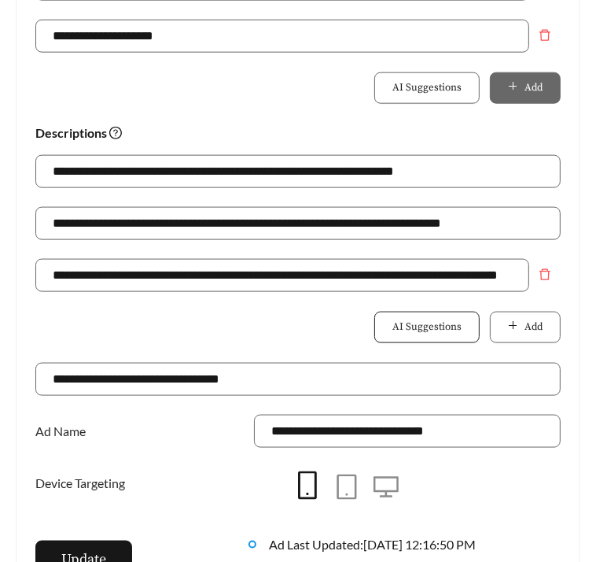
click at [419, 319] on span "AI Suggestions" at bounding box center [427, 327] width 69 height 16
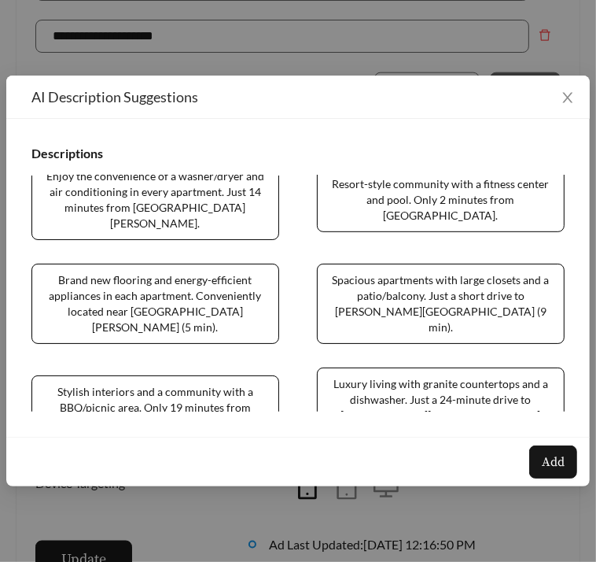
click at [183, 375] on span "Stylish interiors and a community with a BBQ/picnic area. Only 19 minutes from …" at bounding box center [155, 407] width 248 height 65
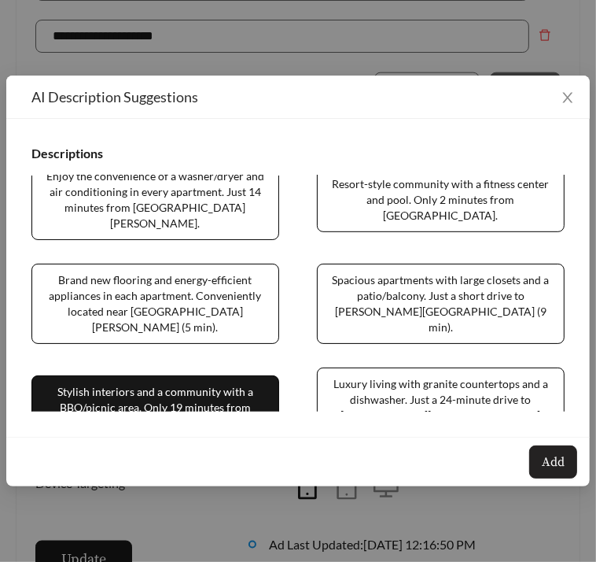
click at [561, 462] on span "Add" at bounding box center [553, 461] width 23 height 19
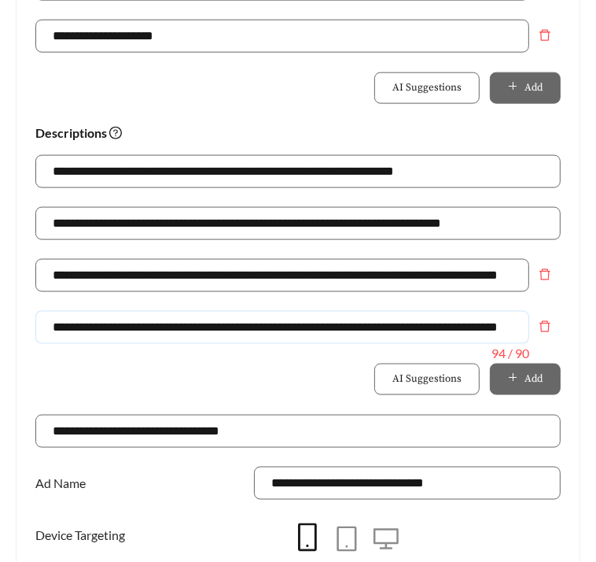
scroll to position [0, 67]
drag, startPoint x: 370, startPoint y: 330, endPoint x: 518, endPoint y: 356, distance: 150.2
click at [518, 344] on div "**********" at bounding box center [282, 327] width 494 height 33
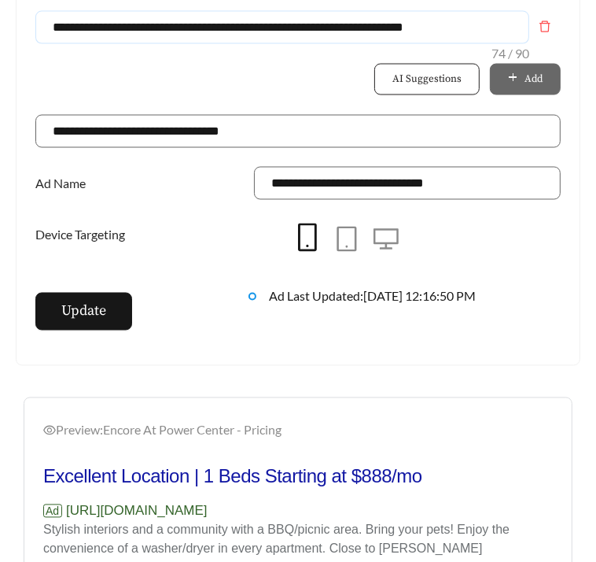
scroll to position [1468, 0]
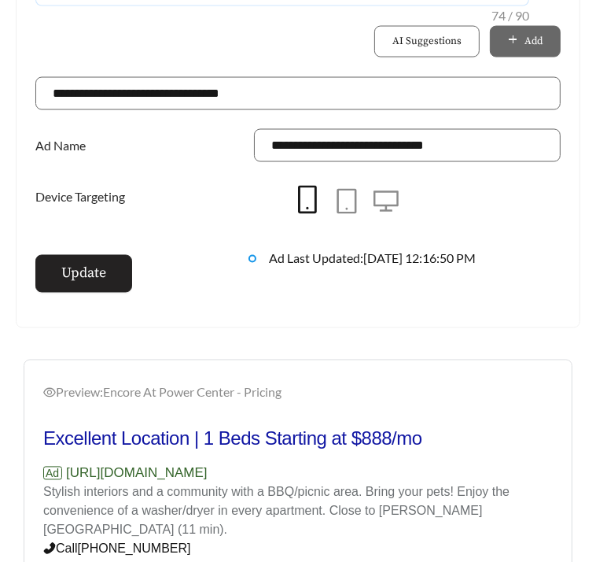
type input "**********"
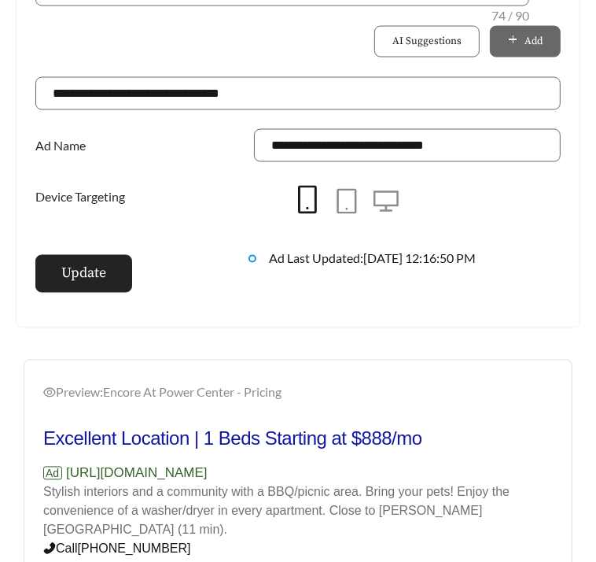
click at [78, 256] on button "Update" at bounding box center [83, 274] width 97 height 38
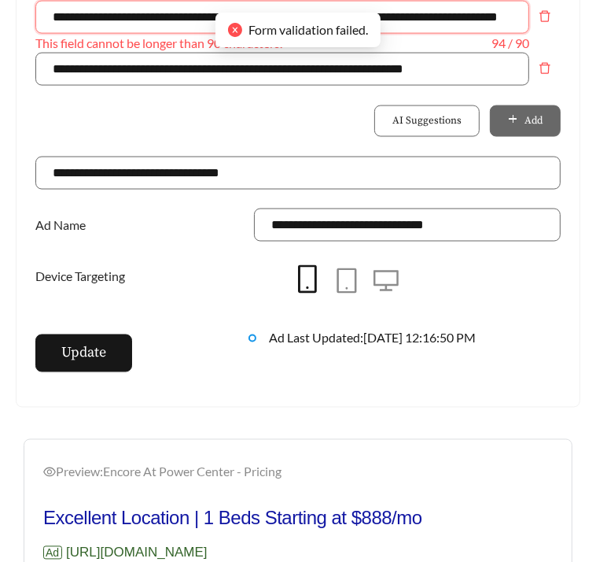
click at [101, 12] on input "**********" at bounding box center [282, 17] width 494 height 33
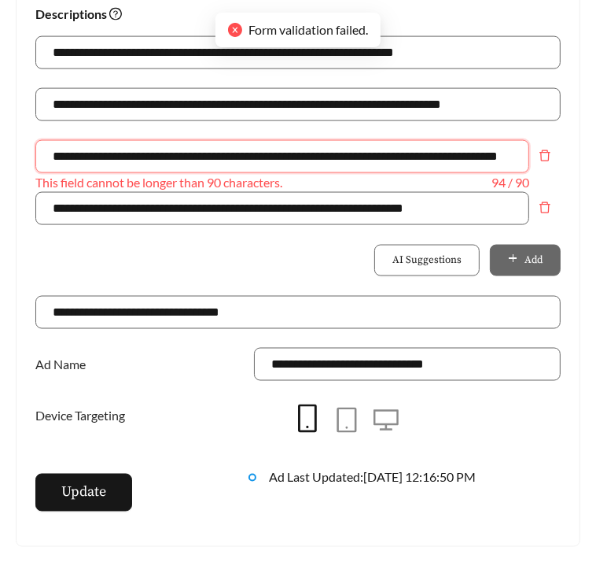
scroll to position [1223, 0]
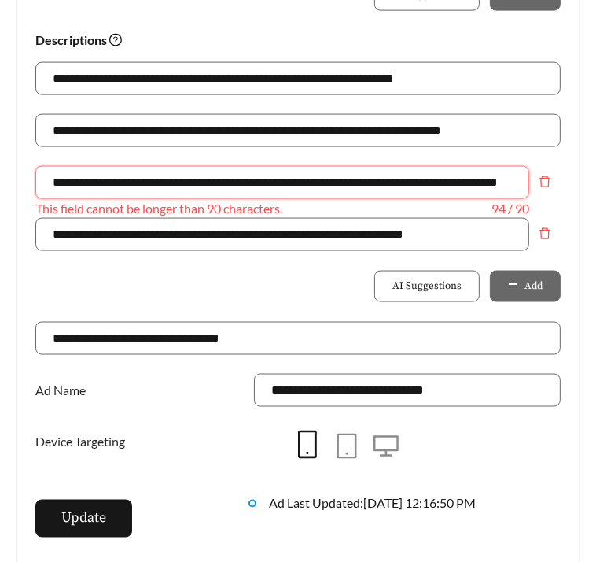
drag, startPoint x: 379, startPoint y: 185, endPoint x: 338, endPoint y: 185, distance: 41.7
click at [338, 185] on input "**********" at bounding box center [282, 182] width 494 height 33
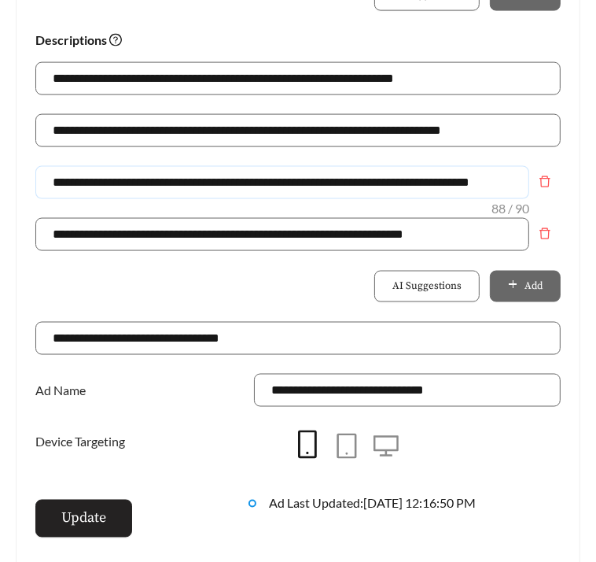
type input "**********"
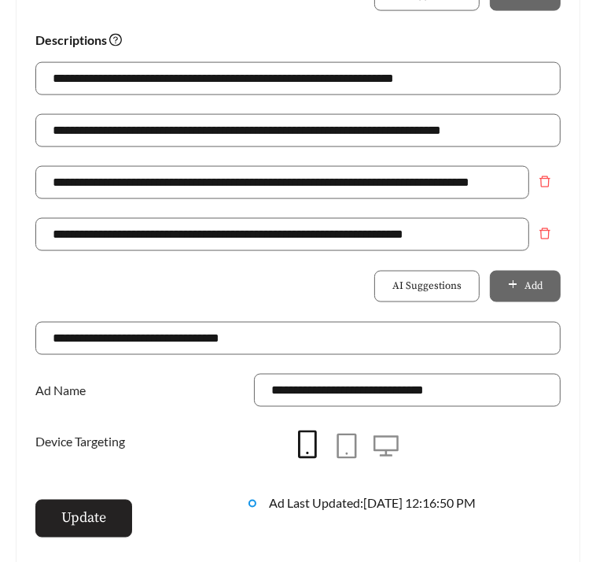
click at [68, 520] on span "Update" at bounding box center [83, 518] width 45 height 21
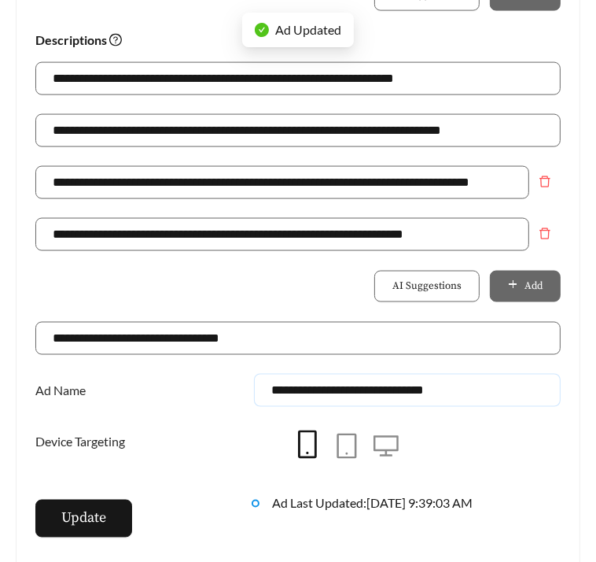
drag, startPoint x: 465, startPoint y: 394, endPoint x: 415, endPoint y: 396, distance: 50.4
click at [415, 396] on input "**********" at bounding box center [407, 390] width 307 height 33
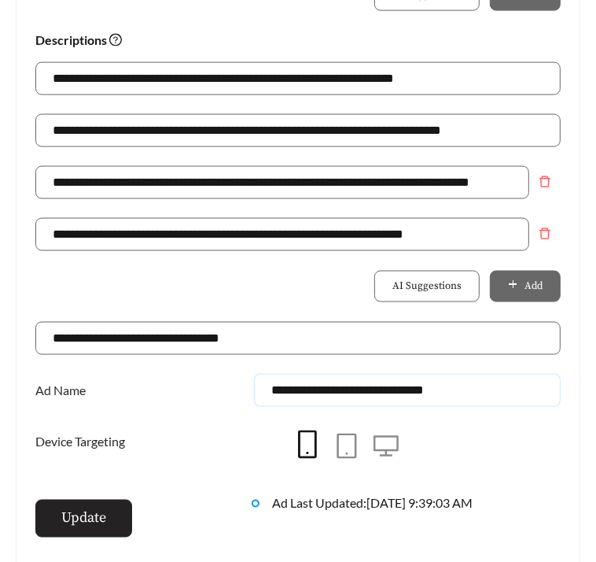
type input "**********"
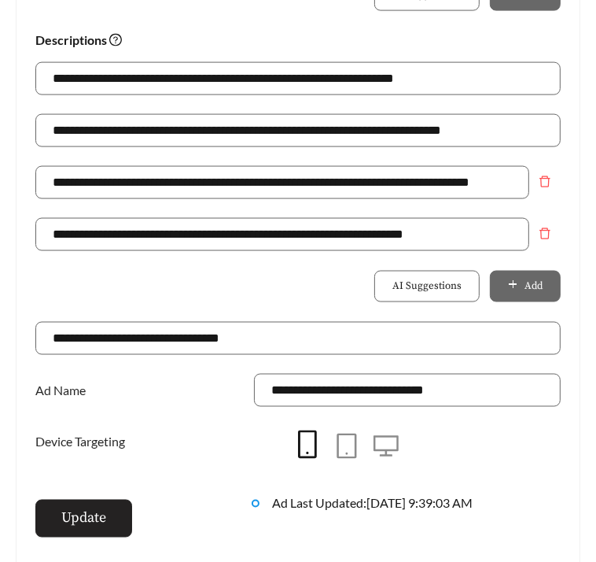
click at [53, 519] on button "Update" at bounding box center [83, 519] width 97 height 38
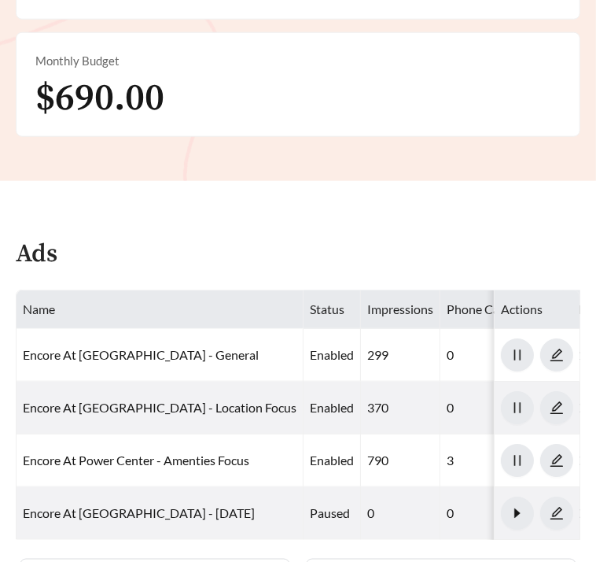
scroll to position [994, 0]
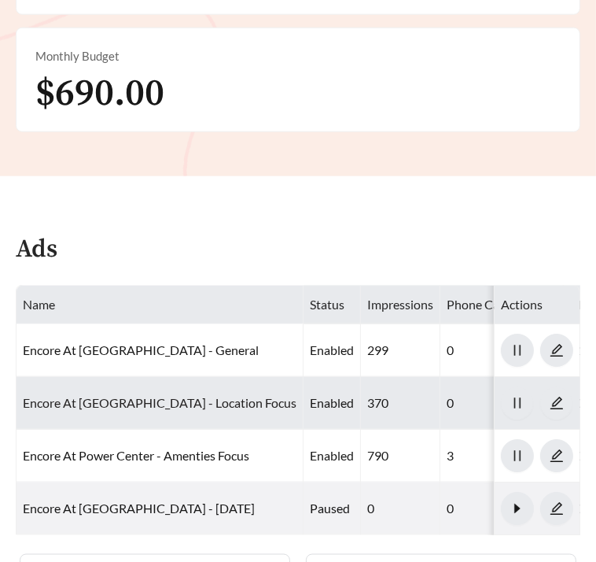
click at [131, 395] on link "Encore At [GEOGRAPHIC_DATA] - Location Focus" at bounding box center [160, 402] width 274 height 15
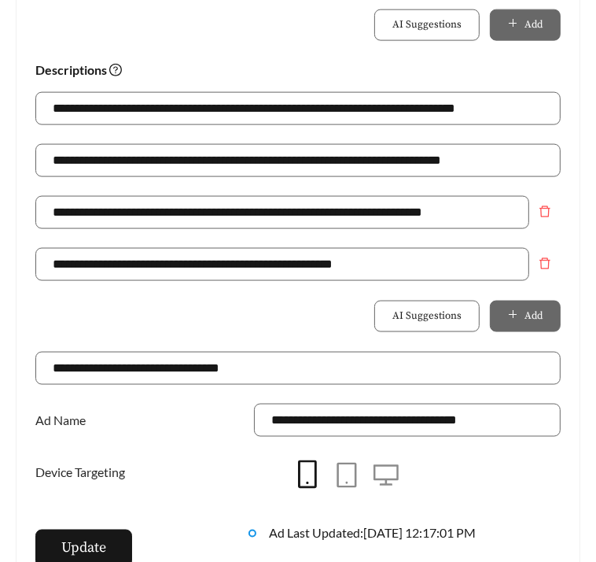
scroll to position [1137, 0]
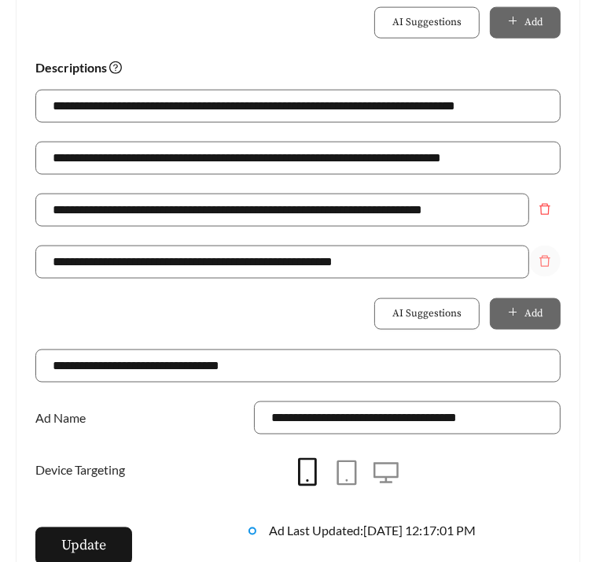
click at [559, 264] on span "delete" at bounding box center [545, 261] width 30 height 13
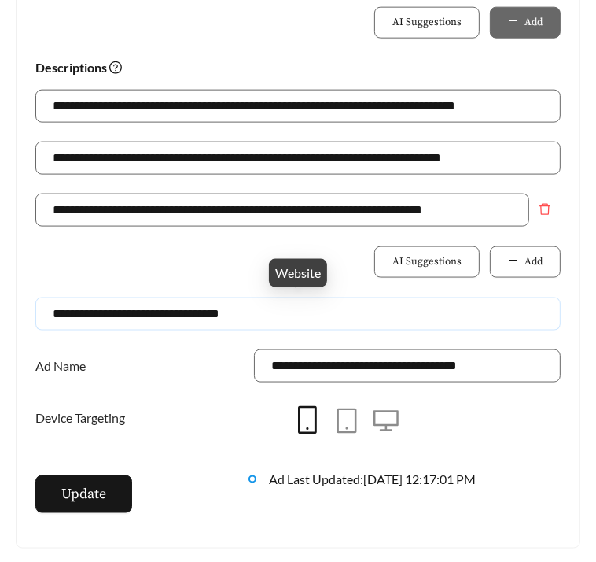
drag, startPoint x: 332, startPoint y: 319, endPoint x: -20, endPoint y: 286, distance: 353.3
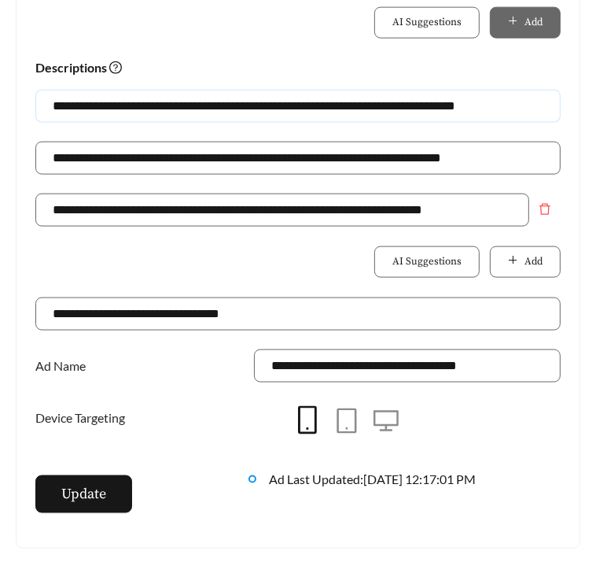
click at [275, 113] on input "**********" at bounding box center [298, 106] width 526 height 33
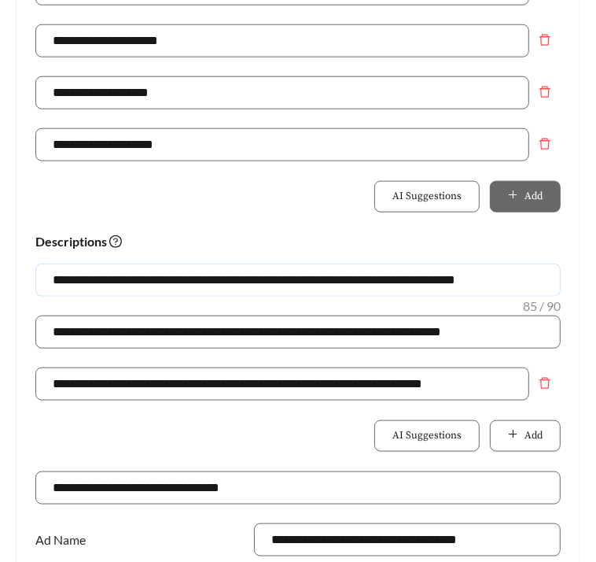
scroll to position [938, 0]
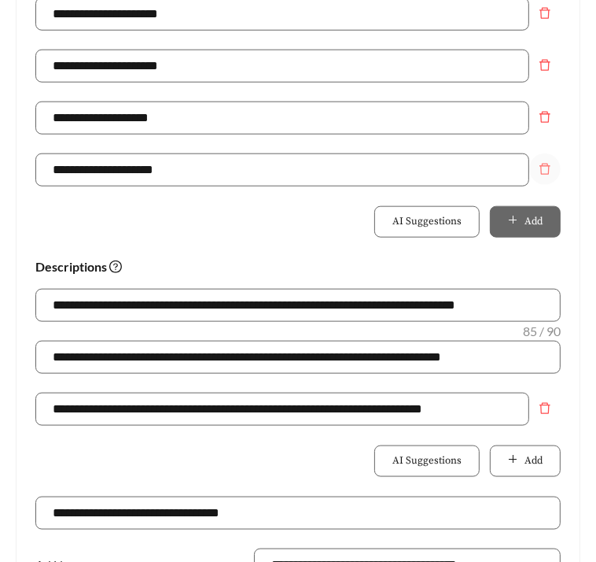
click at [553, 165] on span "delete" at bounding box center [545, 169] width 30 height 13
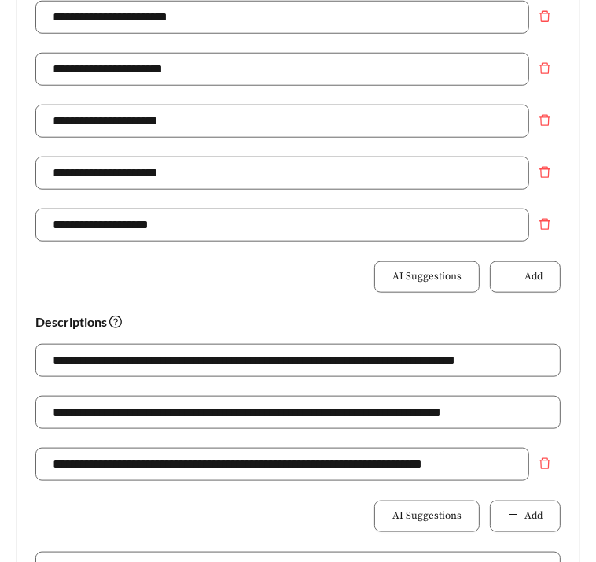
scroll to position [829, 0]
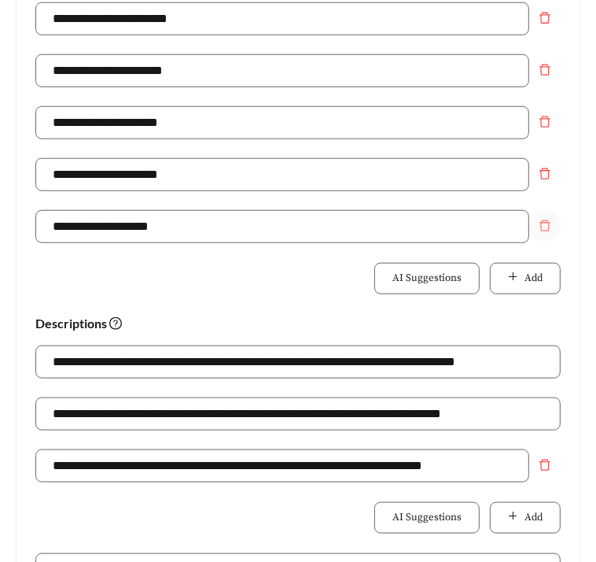
click at [549, 231] on button "Remove field" at bounding box center [545, 225] width 31 height 31
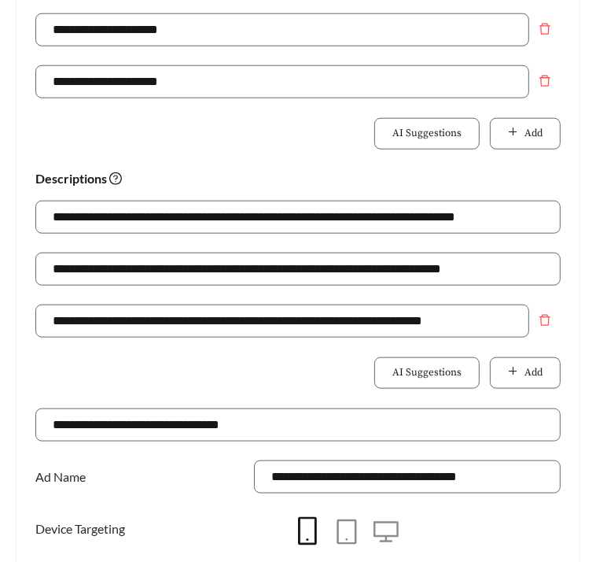
scroll to position [924, 0]
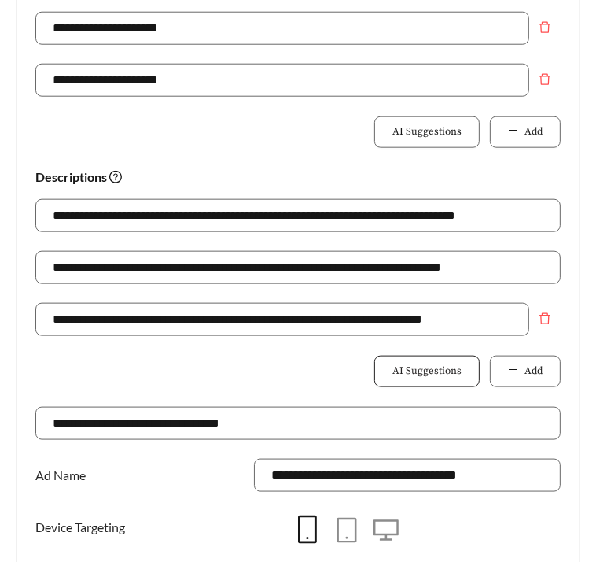
click at [430, 378] on span "AI Suggestions" at bounding box center [427, 372] width 69 height 16
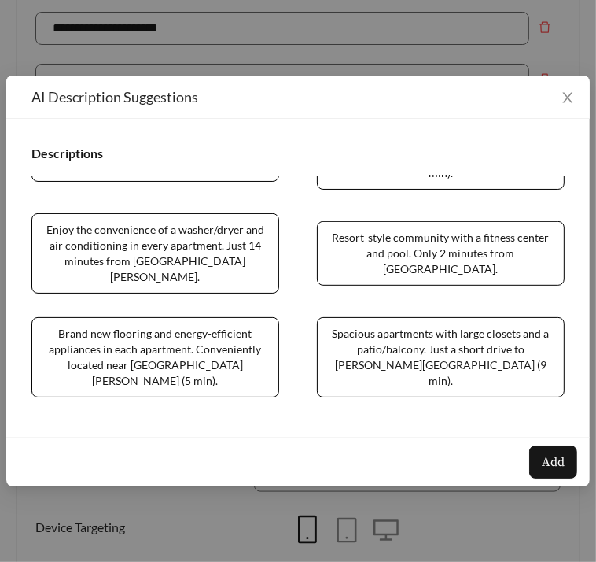
scroll to position [535, 0]
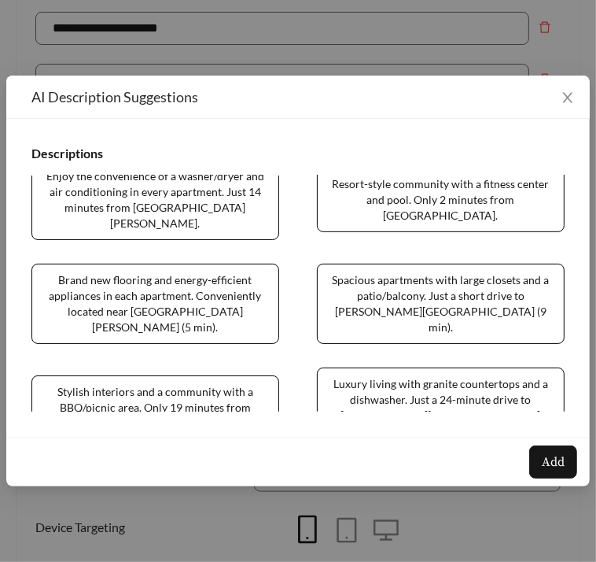
click at [140, 479] on span "Gated community with a pool and playground. Conveniently located near Fort Polk…" at bounding box center [155, 511] width 248 height 65
click at [545, 470] on span "Add" at bounding box center [553, 461] width 23 height 19
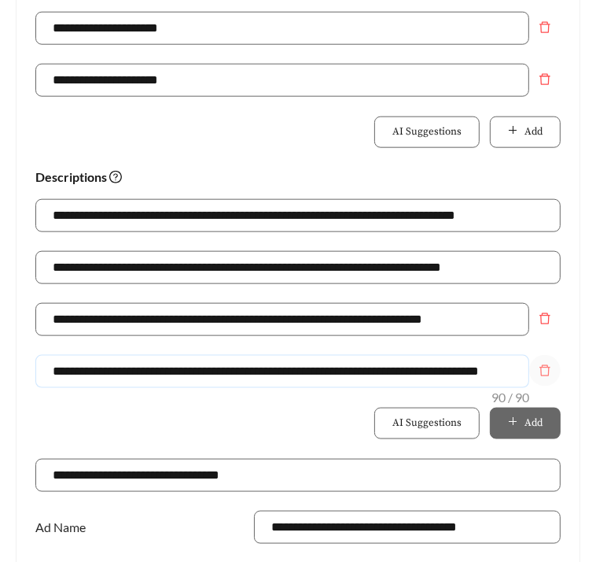
scroll to position [0, 47]
drag, startPoint x: 506, startPoint y: 370, endPoint x: 555, endPoint y: 372, distance: 48.8
click at [555, 372] on div "**********" at bounding box center [298, 381] width 526 height 52
click at [443, 367] on input "**********" at bounding box center [282, 371] width 494 height 33
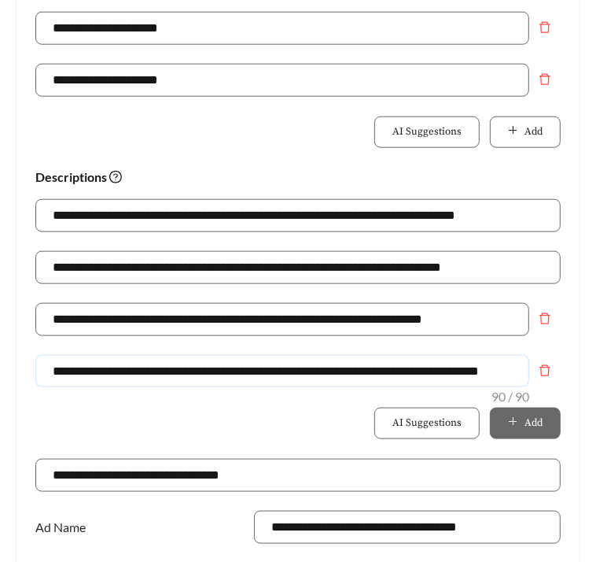
scroll to position [0, 47]
drag, startPoint x: 305, startPoint y: 371, endPoint x: 674, endPoint y: 376, distance: 368.3
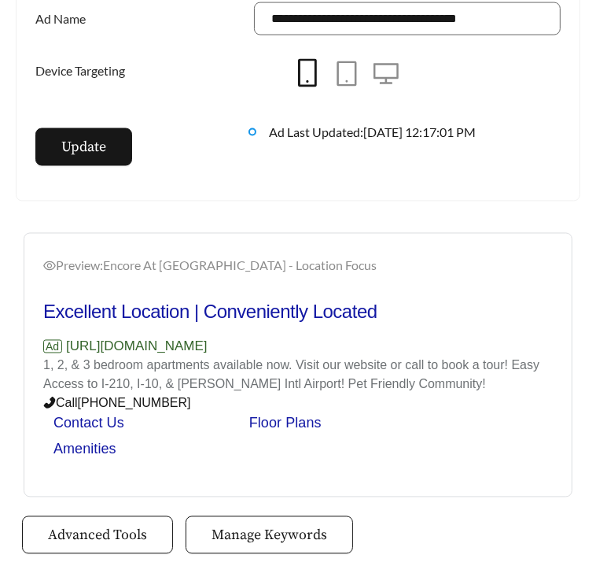
scroll to position [1429, 0]
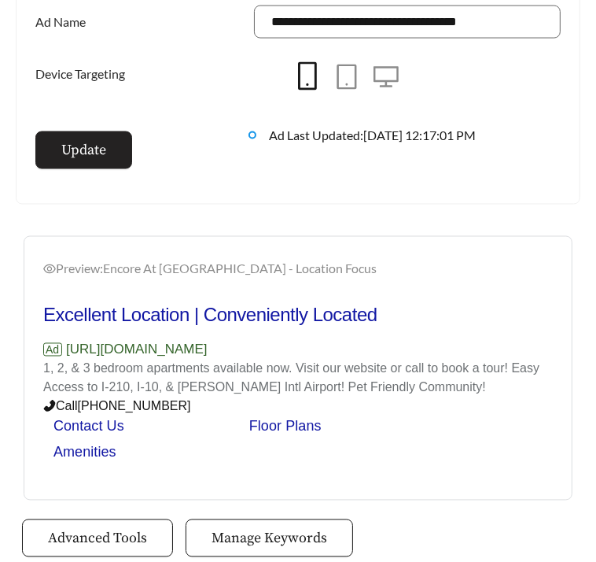
type input "**********"
click at [100, 157] on span "Update" at bounding box center [83, 149] width 45 height 21
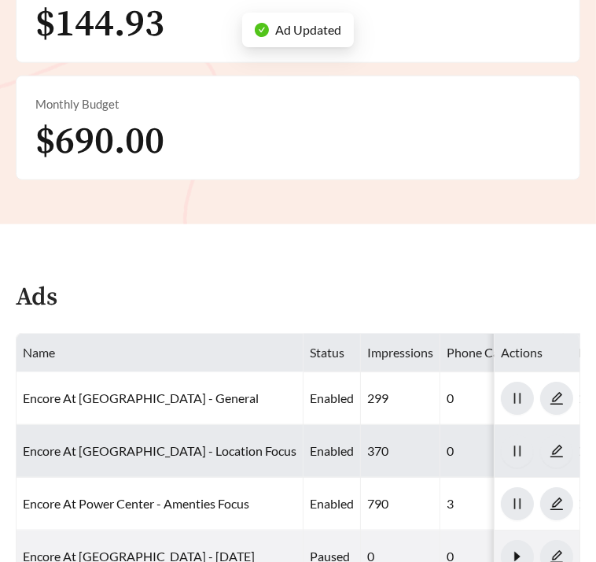
scroll to position [947, 0]
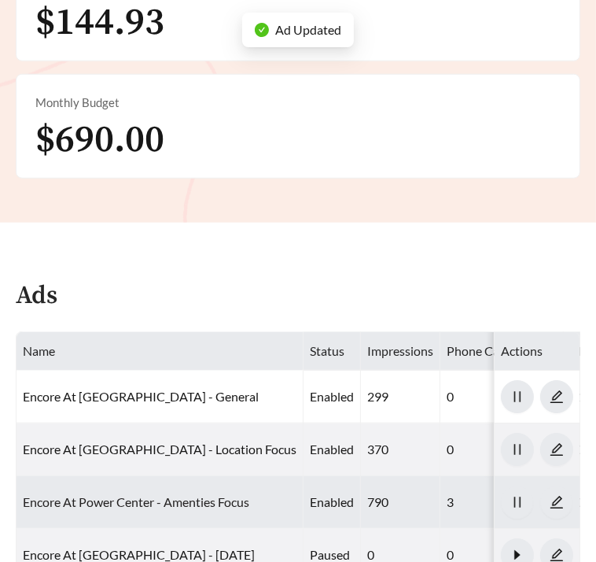
click at [154, 494] on link "Encore At Power Center - Amenties Focus" at bounding box center [136, 501] width 227 height 15
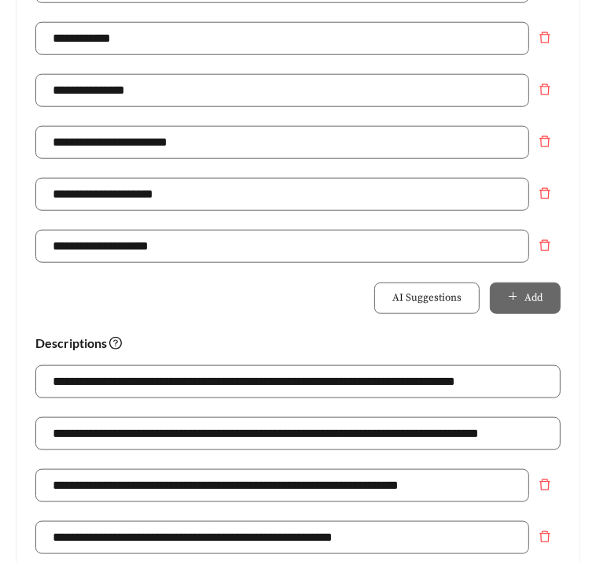
scroll to position [885, 0]
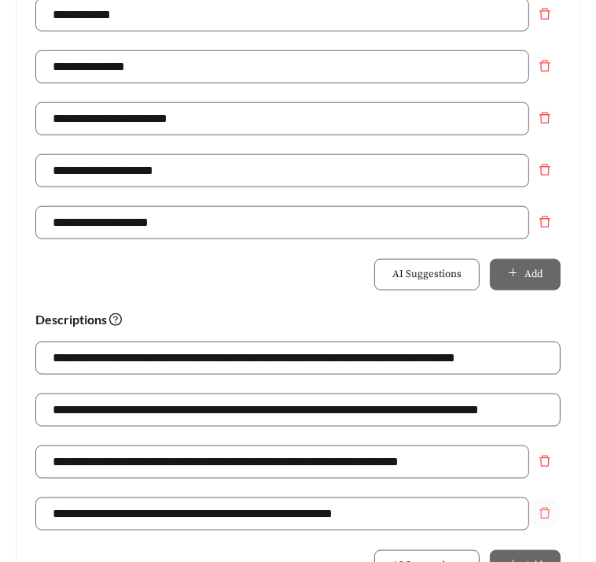
click at [548, 510] on icon "delete" at bounding box center [545, 513] width 13 height 13
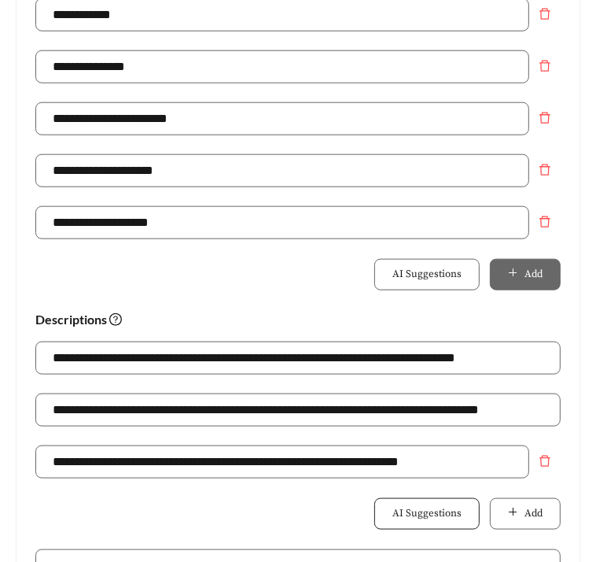
click at [451, 508] on span "AI Suggestions" at bounding box center [427, 514] width 69 height 16
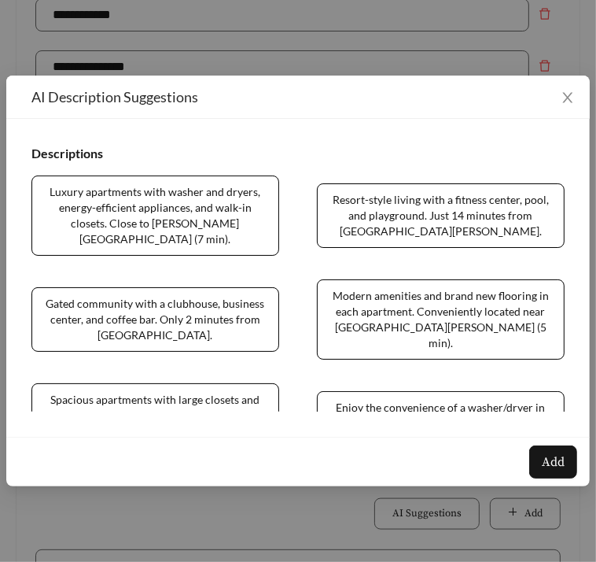
click at [152, 290] on span "Gated community with a clubhouse, business center, and coffee bar. Only 2 minut…" at bounding box center [155, 319] width 248 height 65
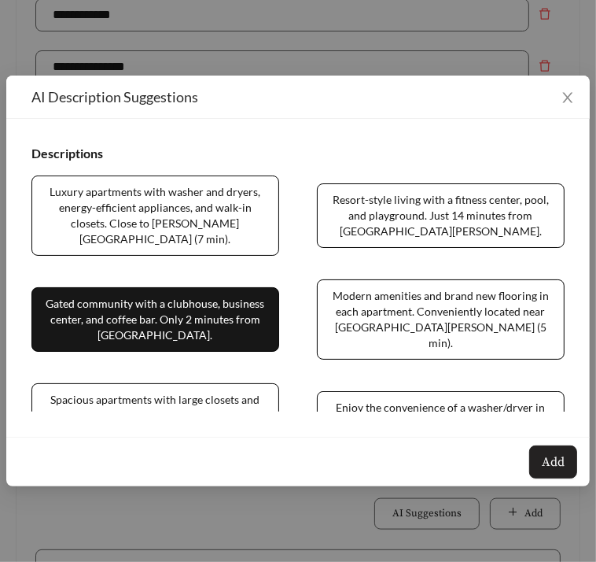
click at [557, 471] on span "Add" at bounding box center [553, 461] width 23 height 19
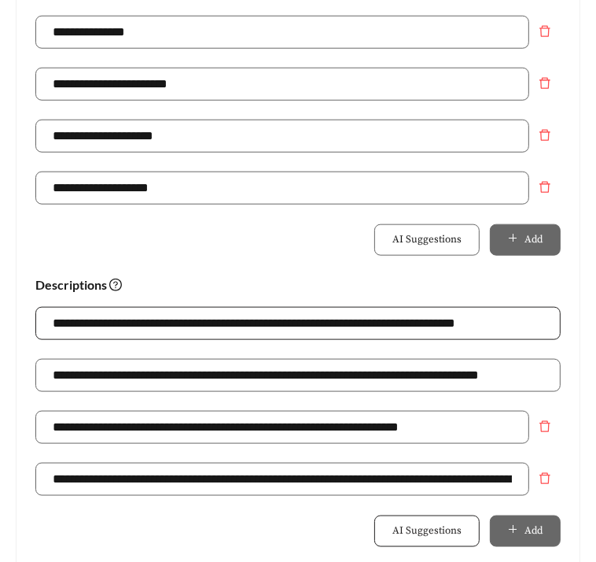
scroll to position [922, 0]
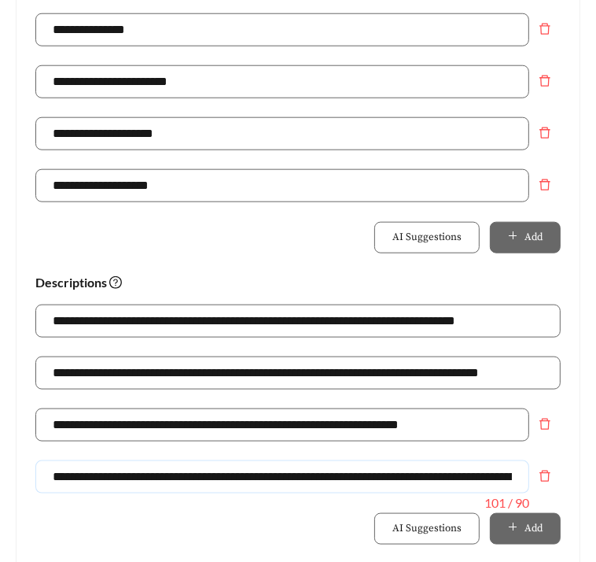
click at [396, 471] on input "**********" at bounding box center [282, 476] width 494 height 33
drag, startPoint x: 426, startPoint y: 479, endPoint x: 731, endPoint y: 479, distance: 305.3
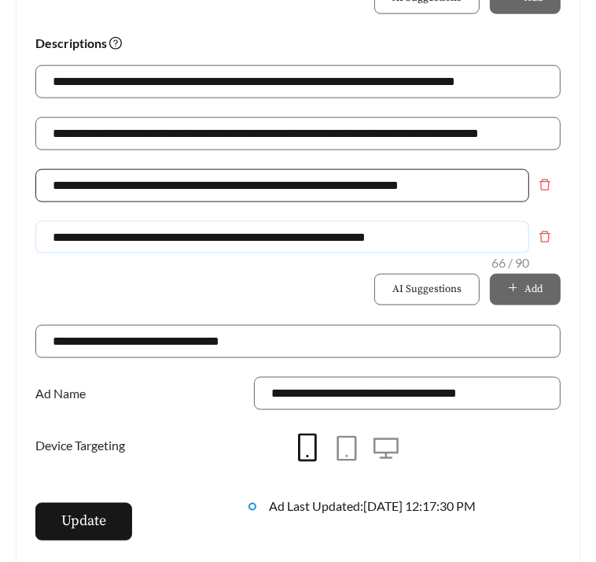
scroll to position [1186, 0]
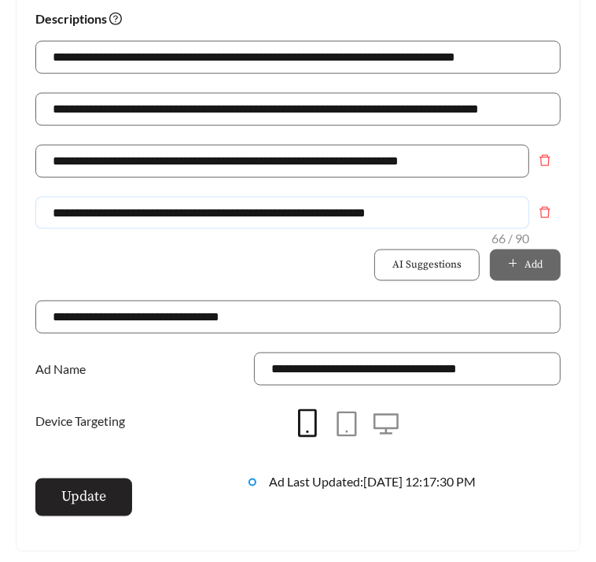
type input "**********"
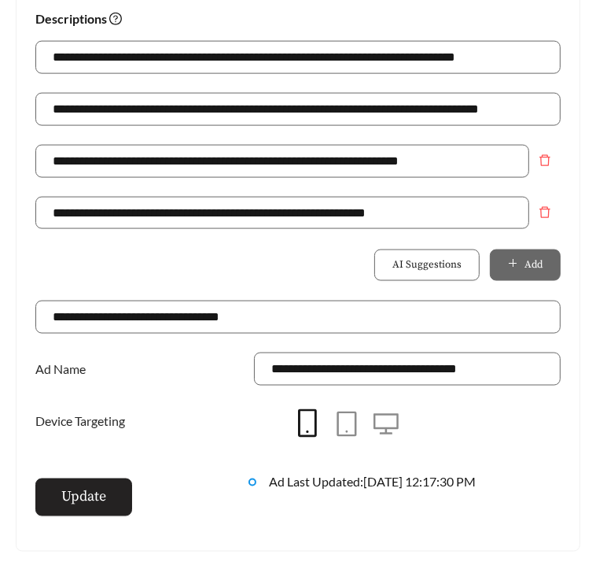
click at [88, 512] on button "Update" at bounding box center [83, 497] width 97 height 38
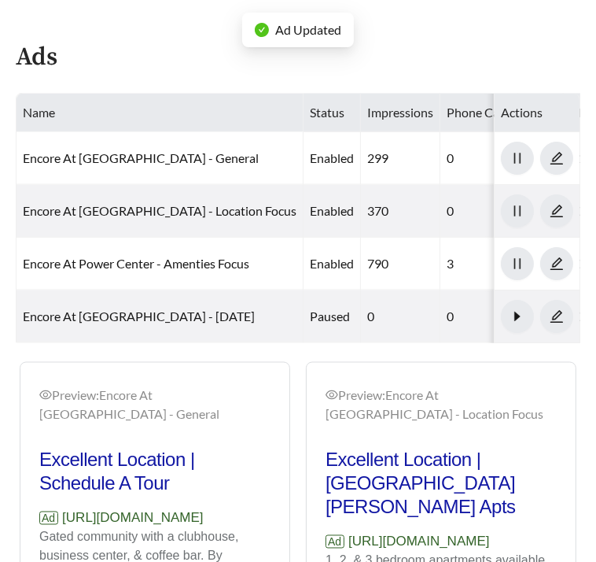
scroll to position [795, 0]
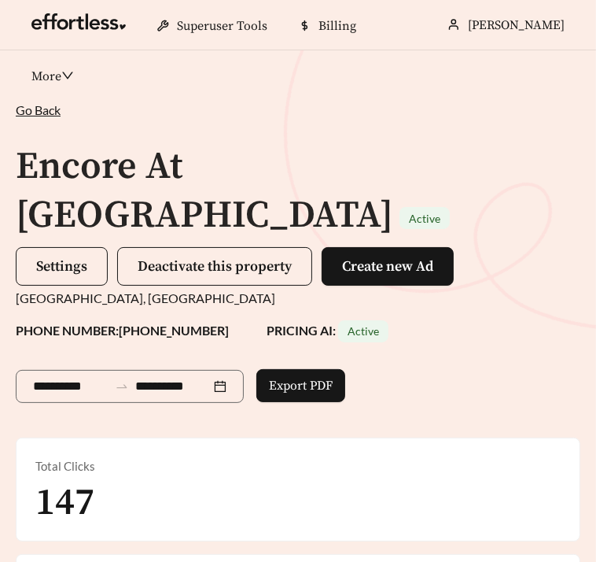
scroll to position [921, 0]
